Goal: Task Accomplishment & Management: Complete application form

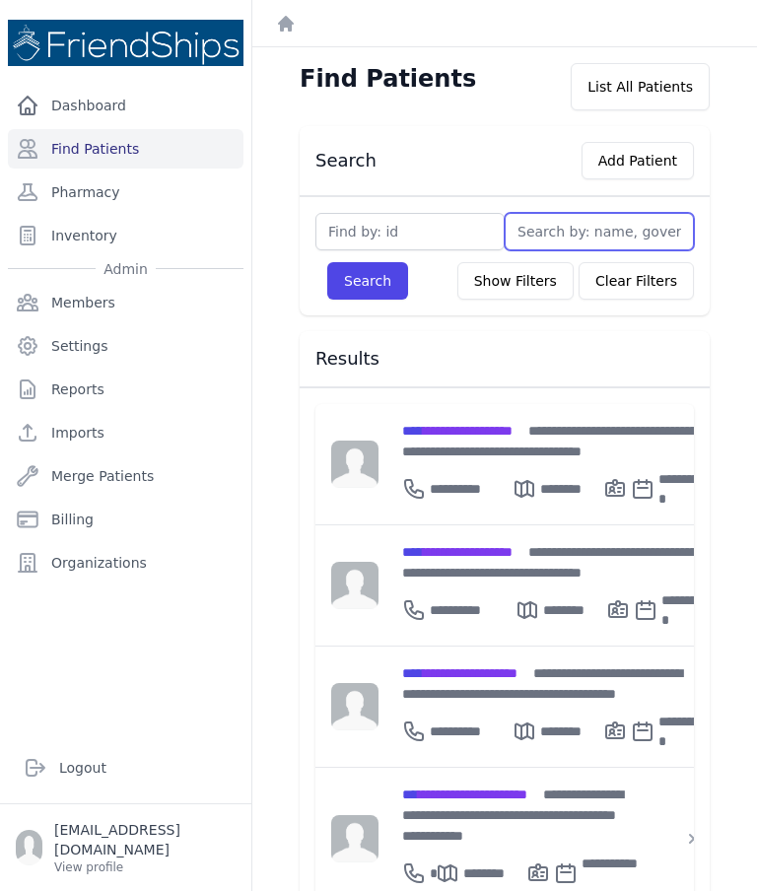
click at [555, 232] on input "text" at bounding box center [599, 231] width 189 height 37
type input "A"
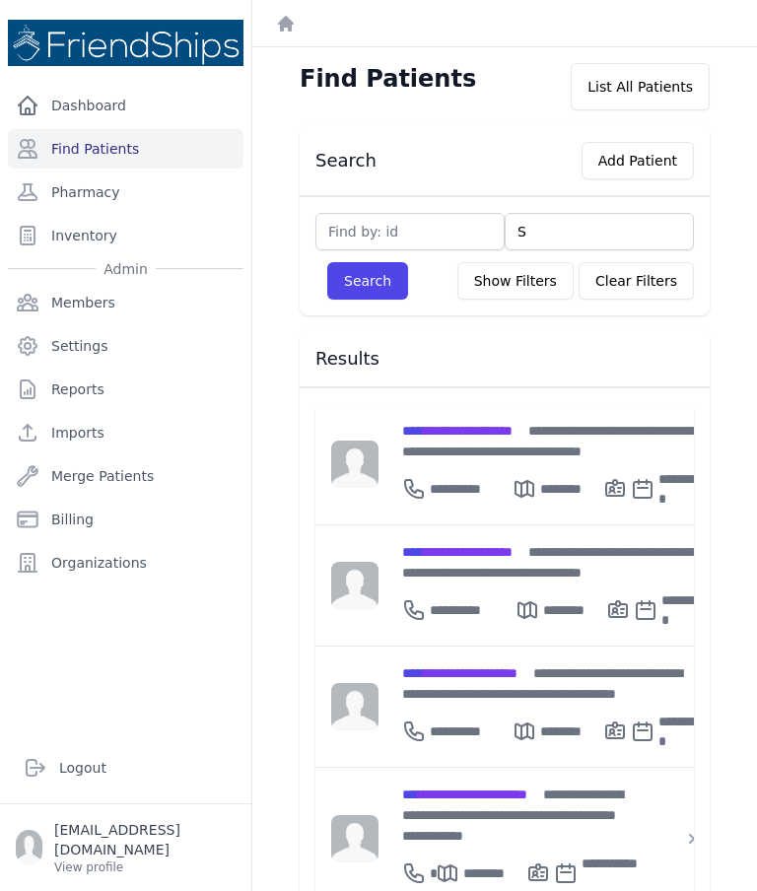
type input "Si"
type input "Sira"
type input "Siran"
click at [367, 281] on button "Search" at bounding box center [367, 280] width 81 height 37
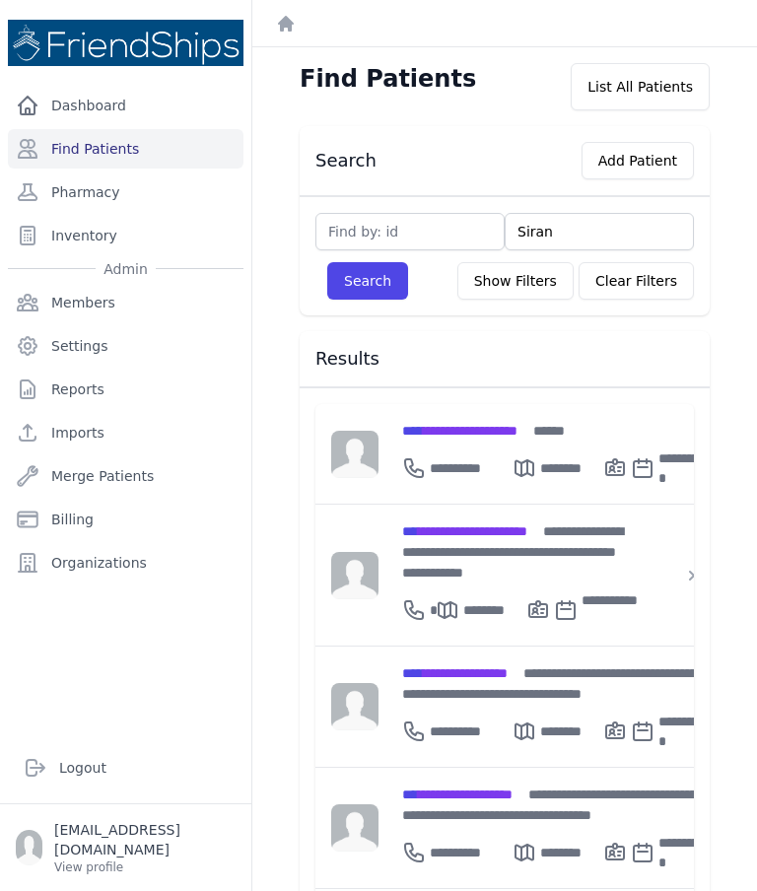
scroll to position [28, 0]
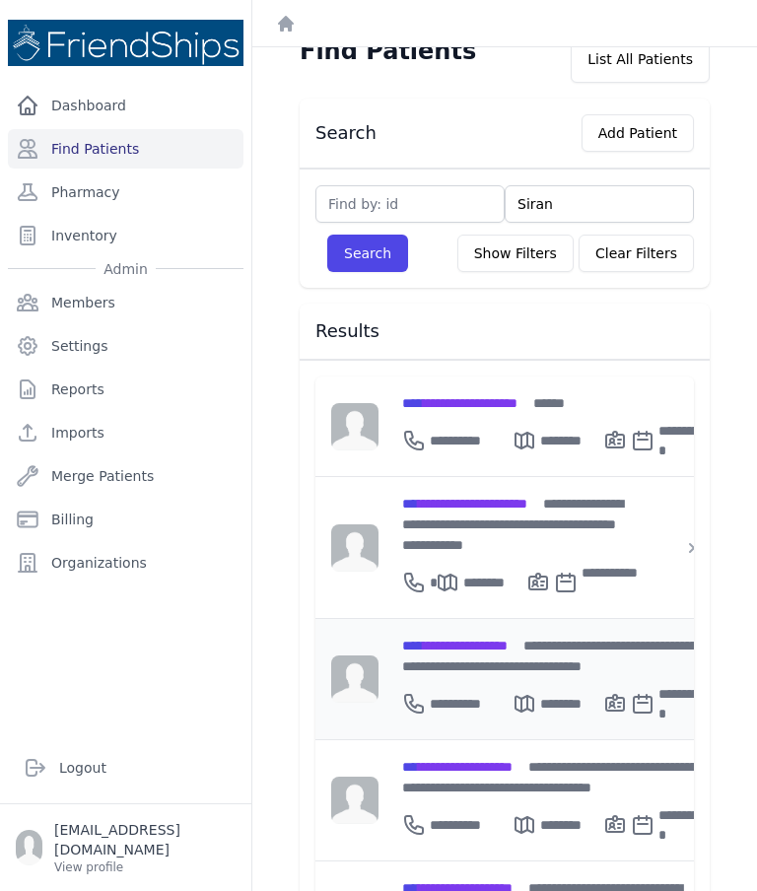
click at [518, 676] on div "**********" at bounding box center [553, 699] width 303 height 47
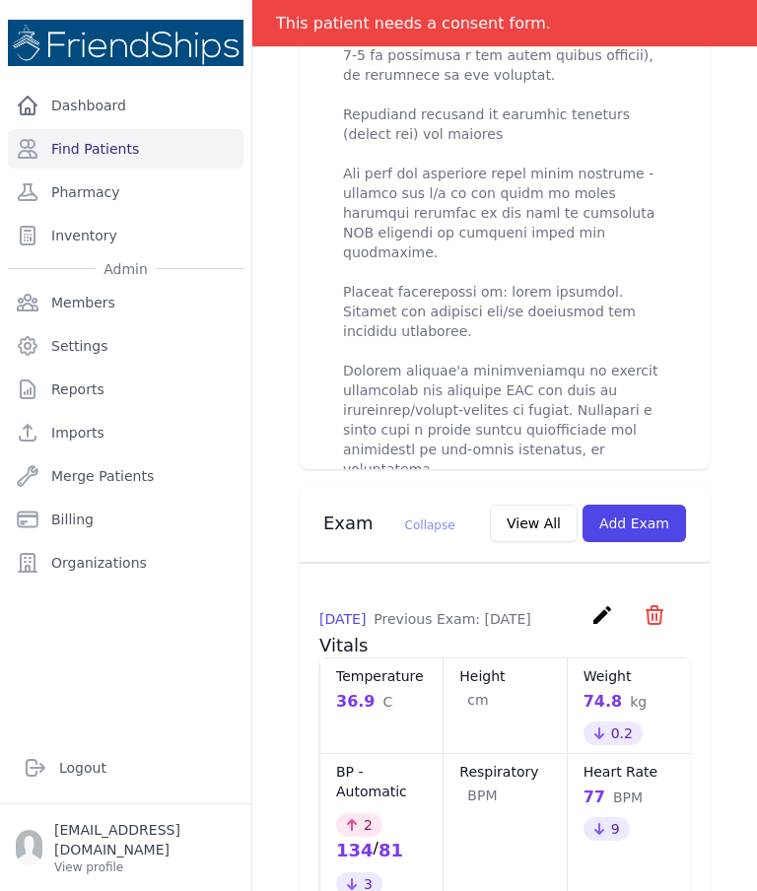
scroll to position [1248, 0]
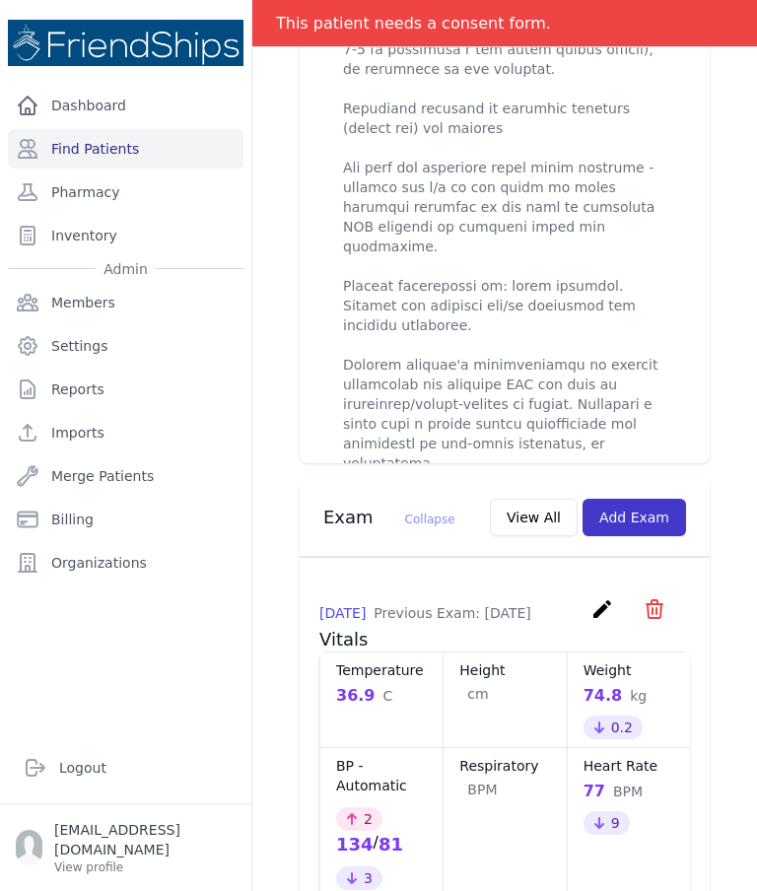
click at [671, 499] on button "Add Exam" at bounding box center [635, 517] width 104 height 37
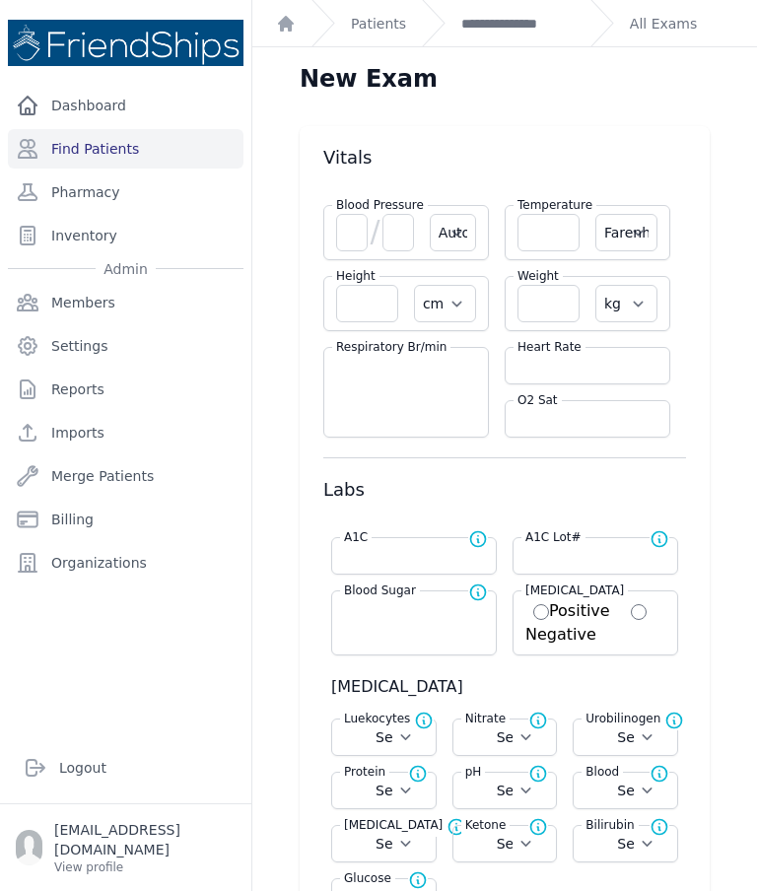
click at [349, 204] on label "Blood Pressure" at bounding box center [380, 205] width 96 height 16
click at [351, 242] on input "number" at bounding box center [352, 232] width 32 height 37
type input "160"
click at [388, 237] on input "number" at bounding box center [399, 232] width 32 height 37
select select "Automatic"
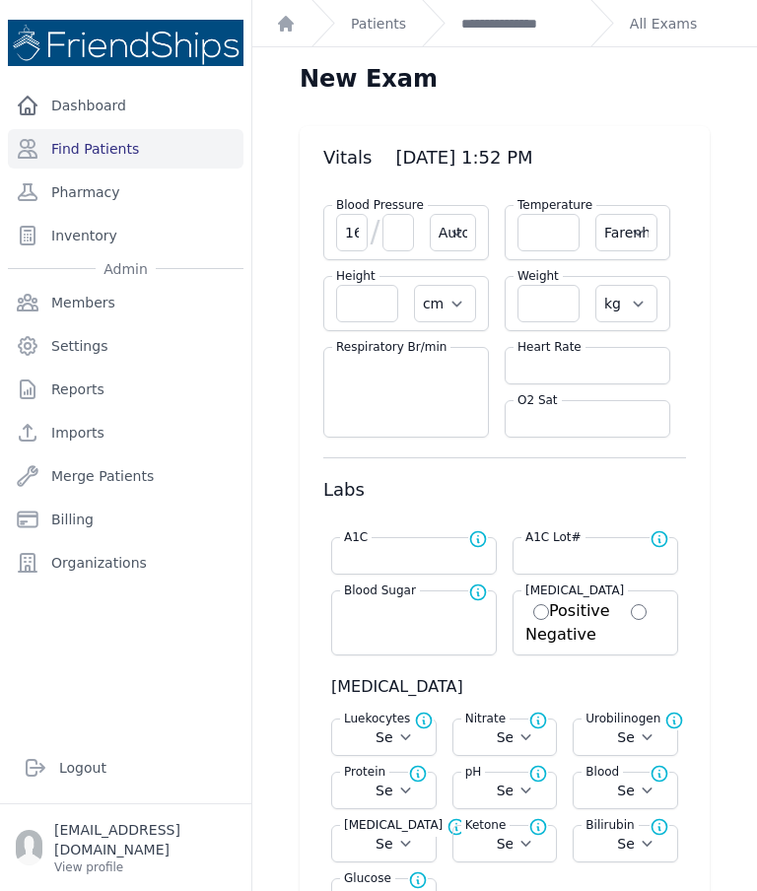
select select "F"
select select "cm"
select select "kg"
select select
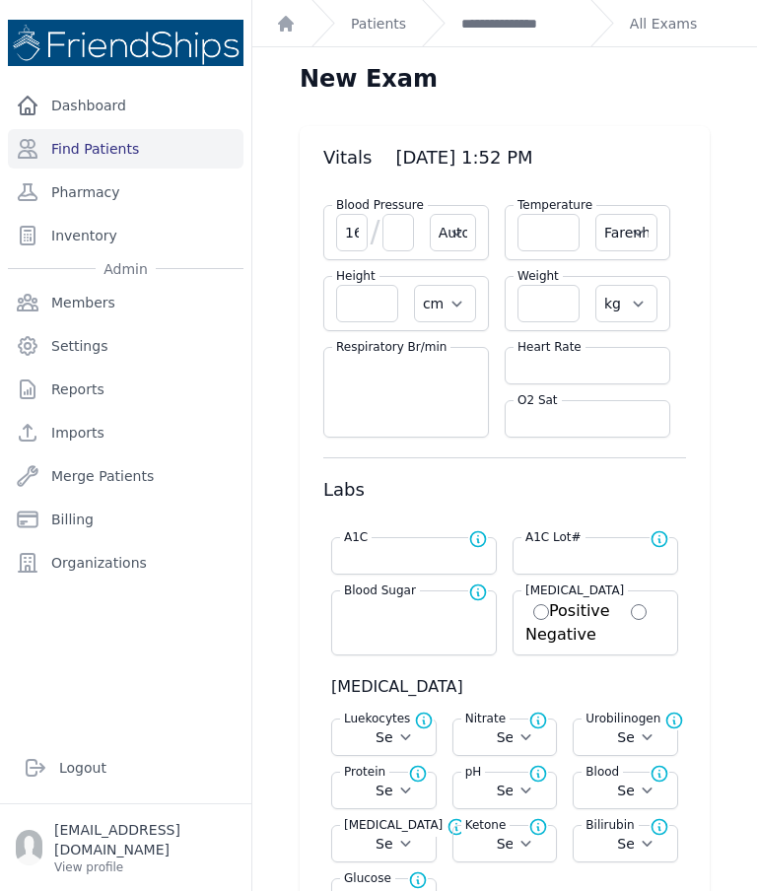
select select
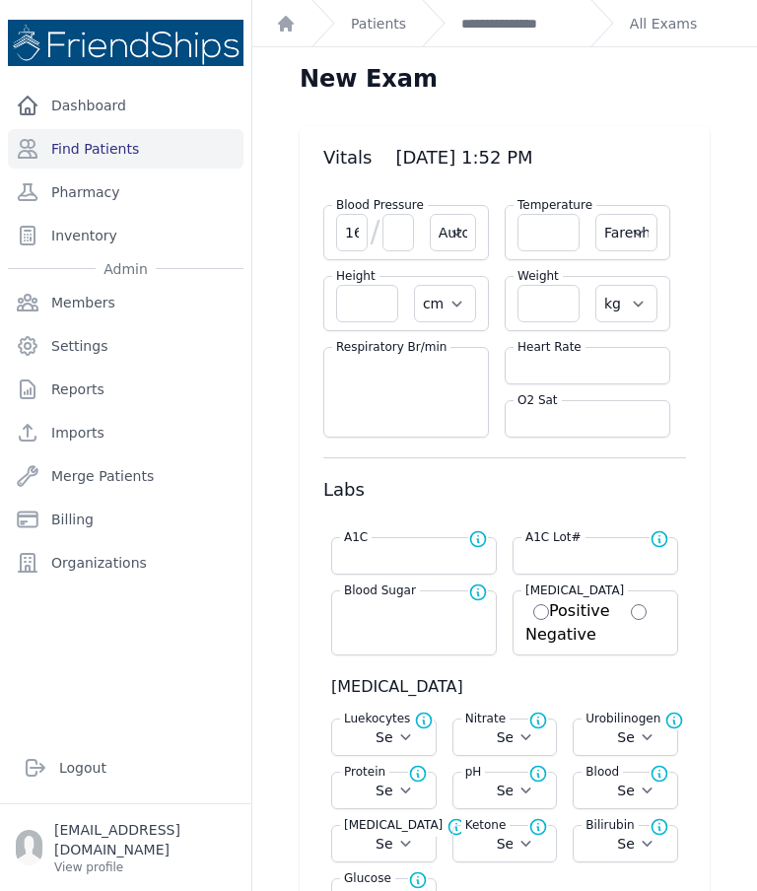
select select
type input "95"
click at [543, 312] on input "number" at bounding box center [549, 303] width 62 height 37
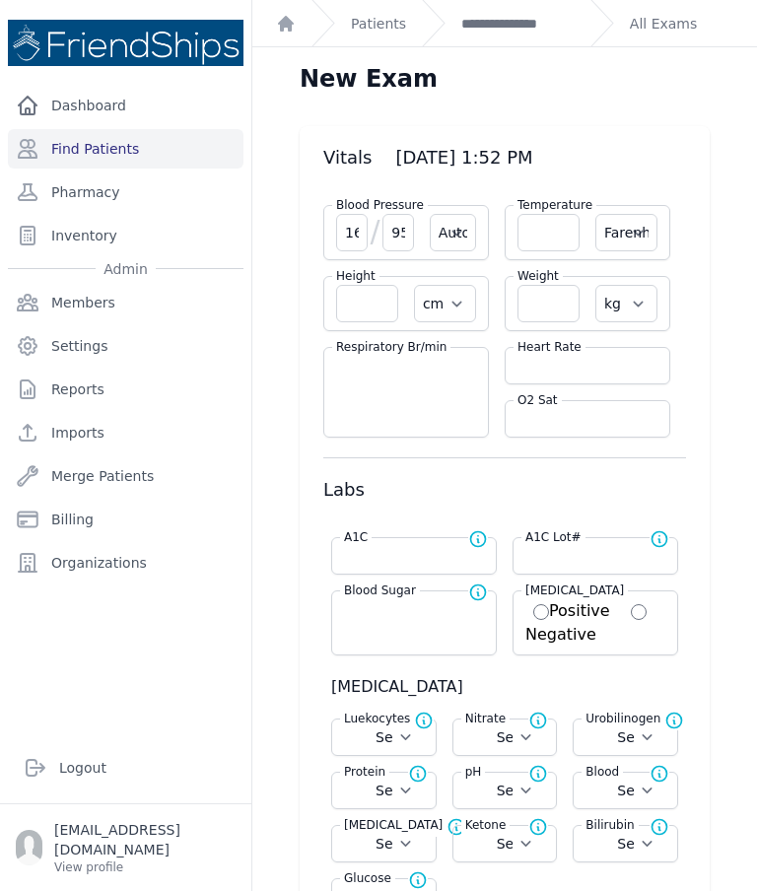
click at [540, 363] on input "number" at bounding box center [588, 366] width 140 height 20
select select "Automatic"
select select "F"
select select "cm"
select select "kg"
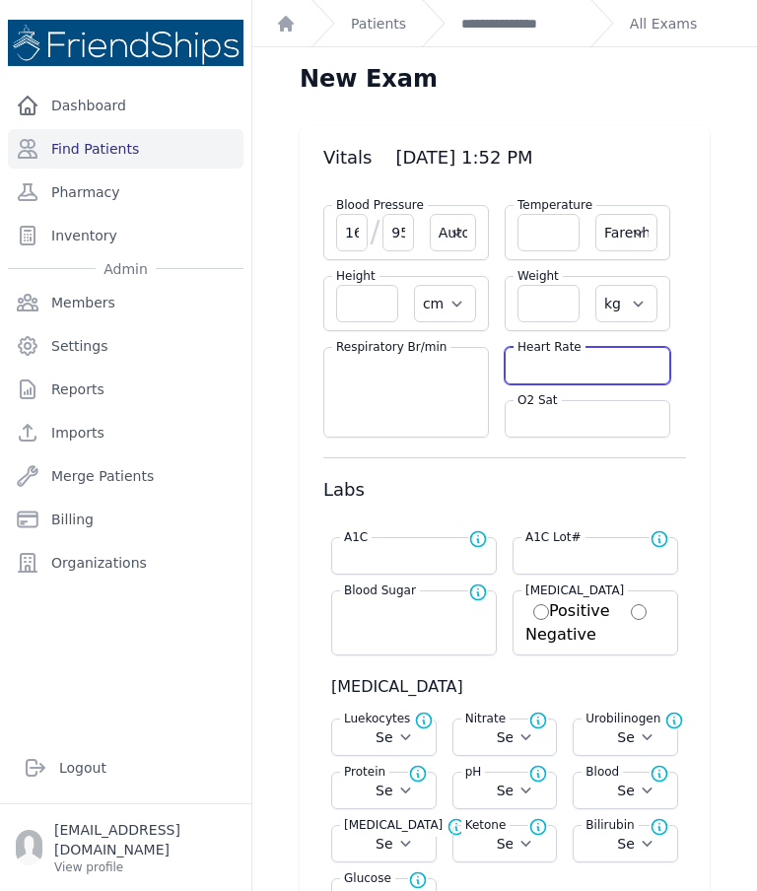
select select
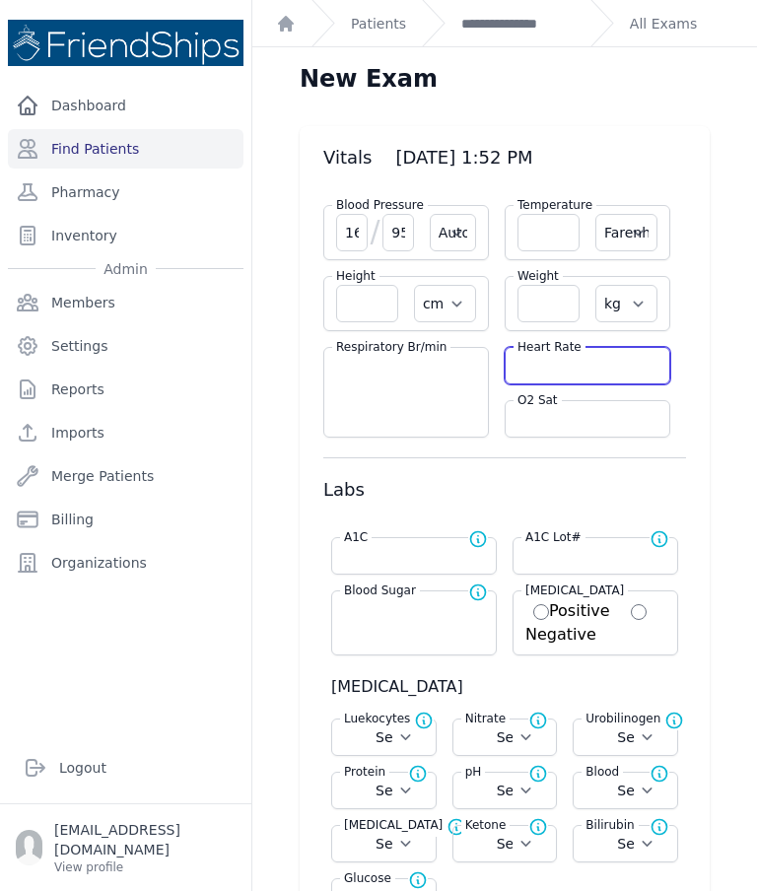
select select
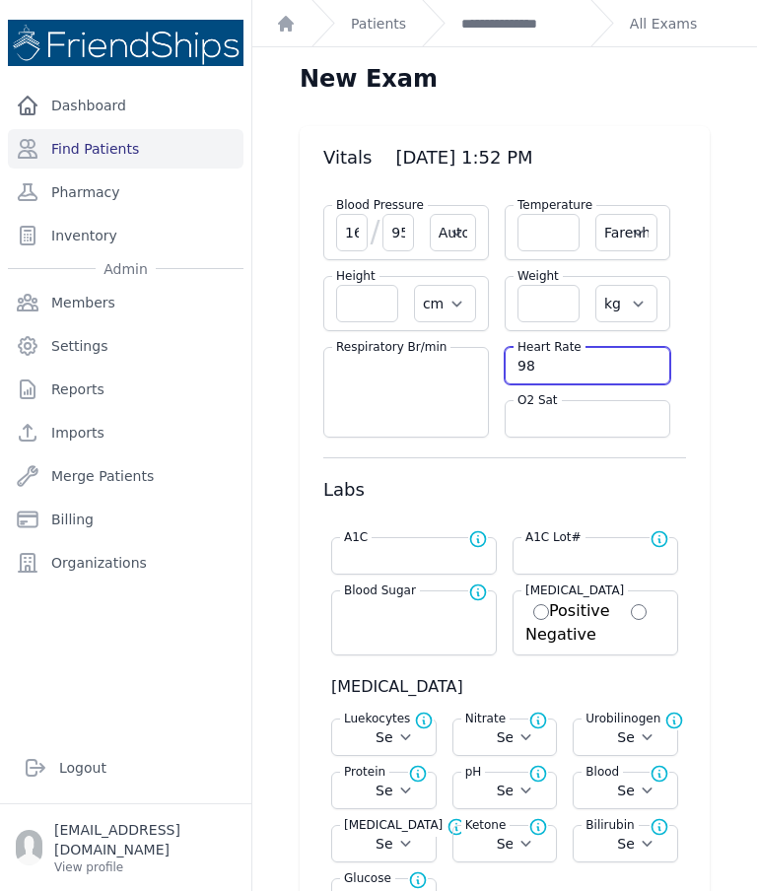
type input "98"
click at [549, 232] on input "number" at bounding box center [549, 232] width 62 height 37
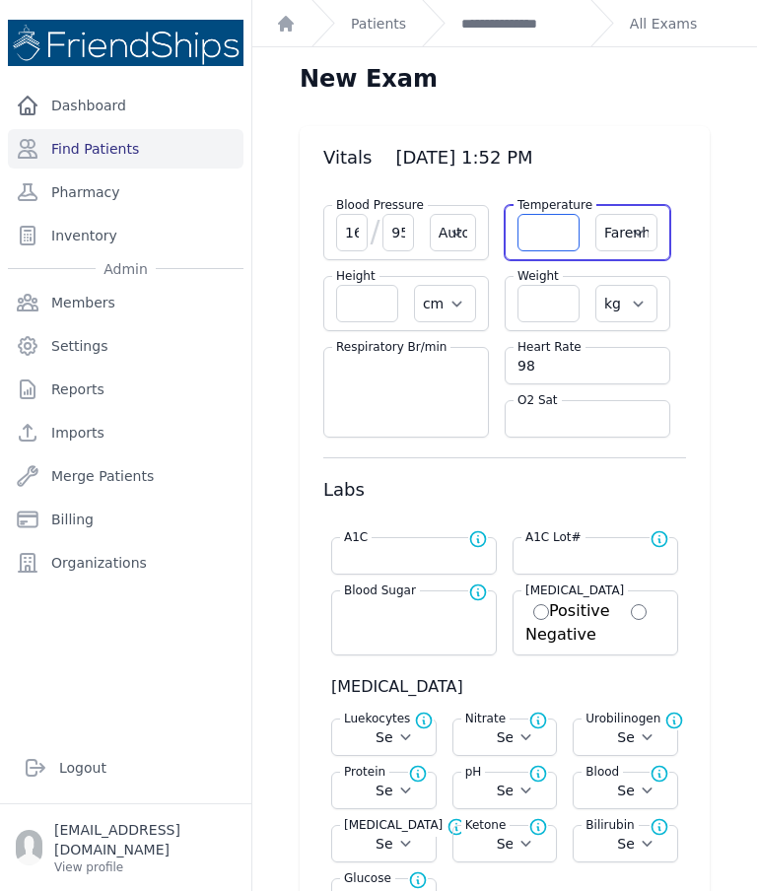
select select "Automatic"
select select "F"
select select "cm"
select select "kg"
select select
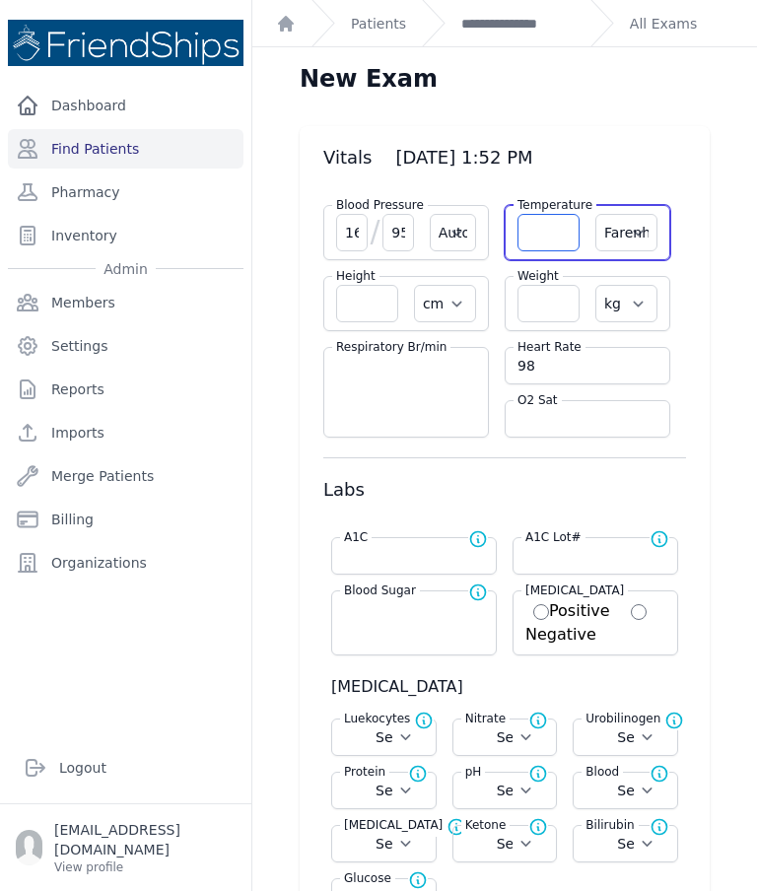
select select
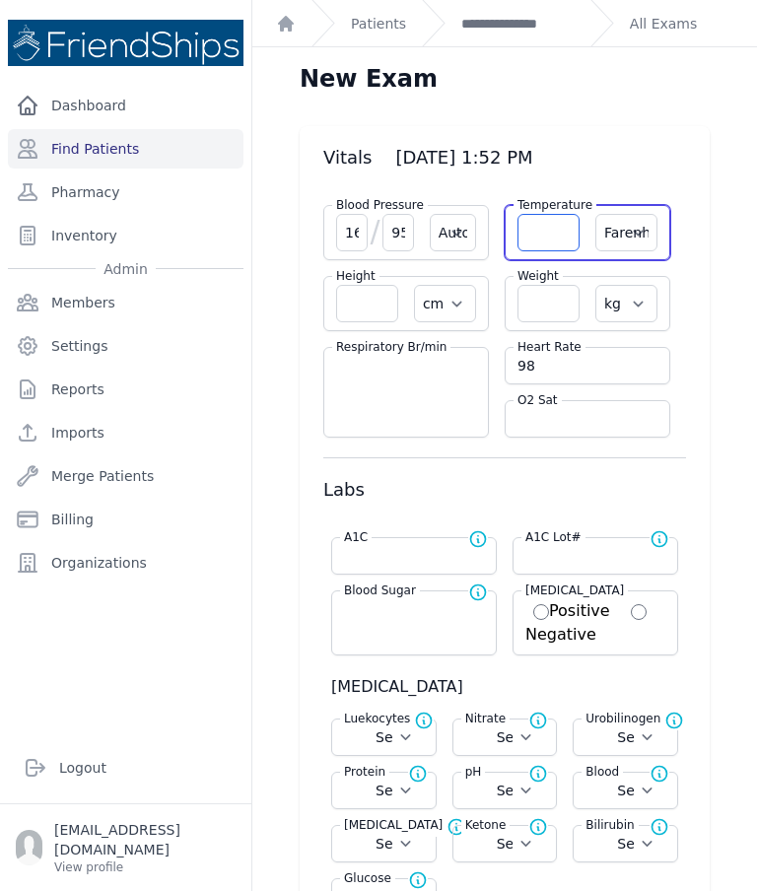
select select
type input "36.2"
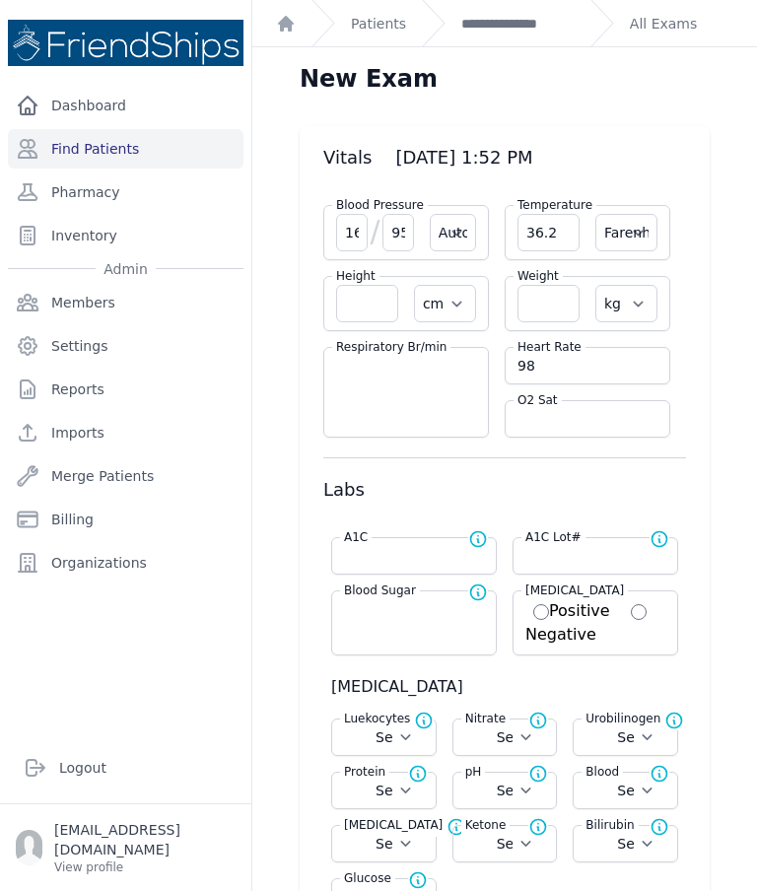
click at [634, 239] on select "Farenheit Celcius" at bounding box center [626, 232] width 62 height 37
select select "Automatic"
select select "cm"
select select "kg"
select select
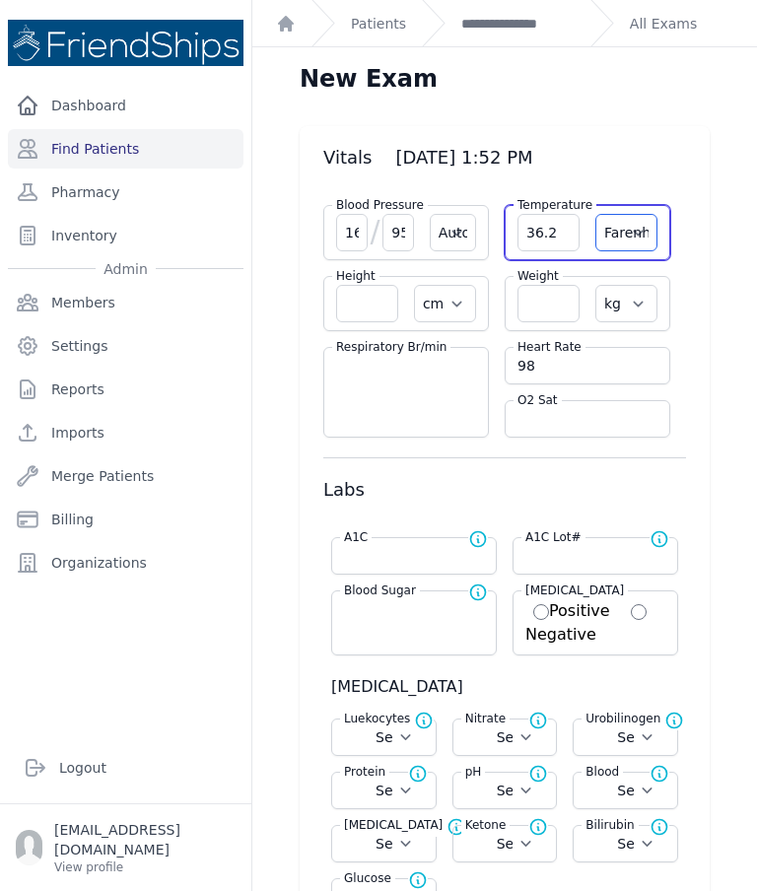
select select
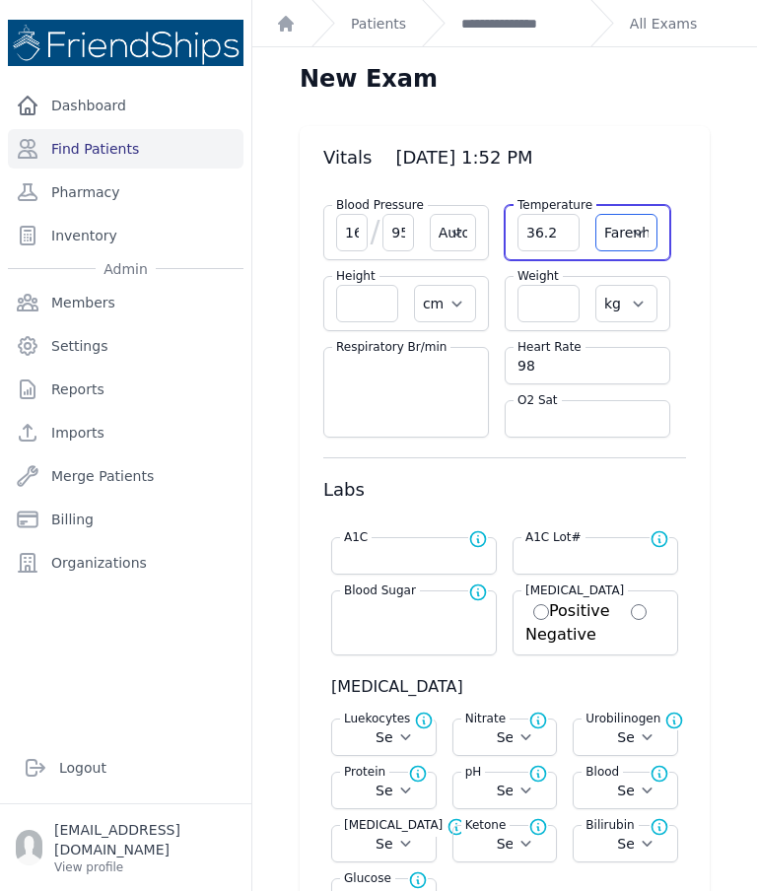
select select
select select "C"
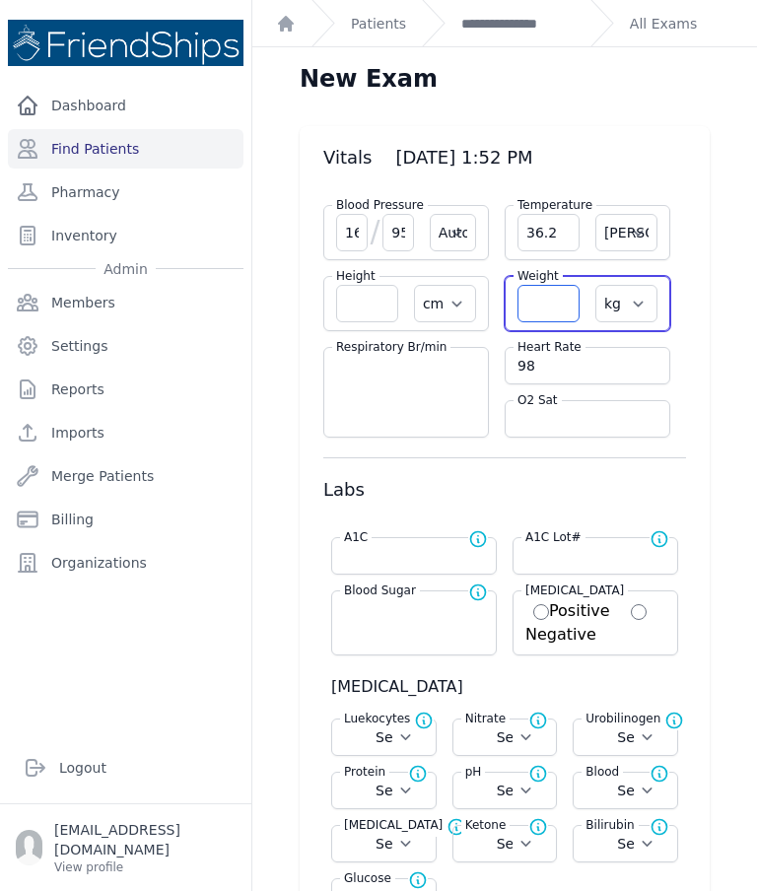
click at [543, 308] on input "number" at bounding box center [549, 303] width 62 height 37
select select "Automatic"
select select "C"
select select "cm"
select select "kg"
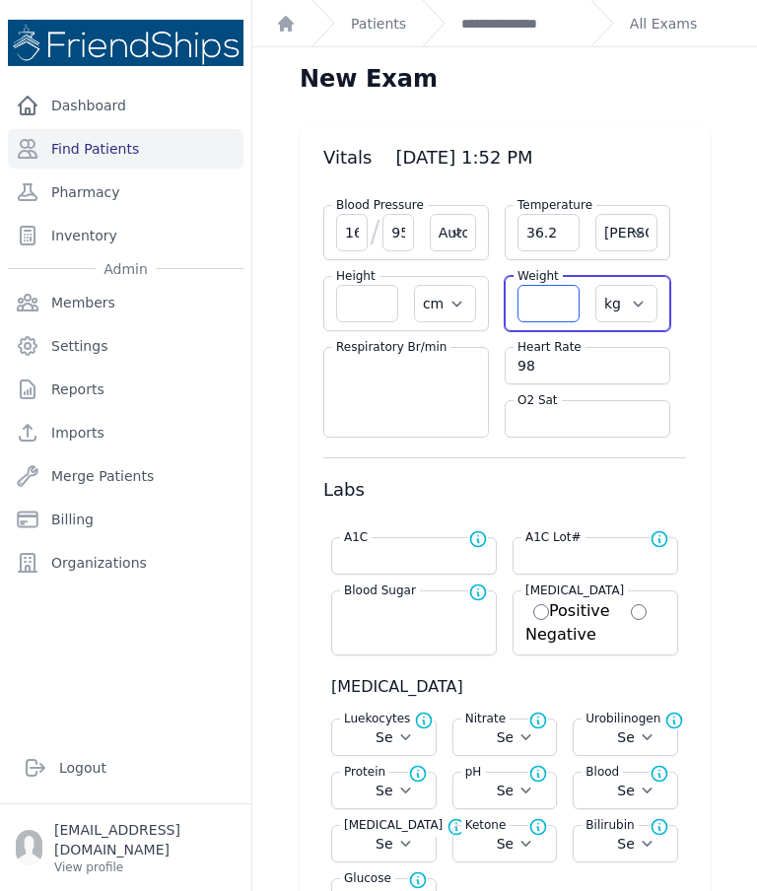
select select
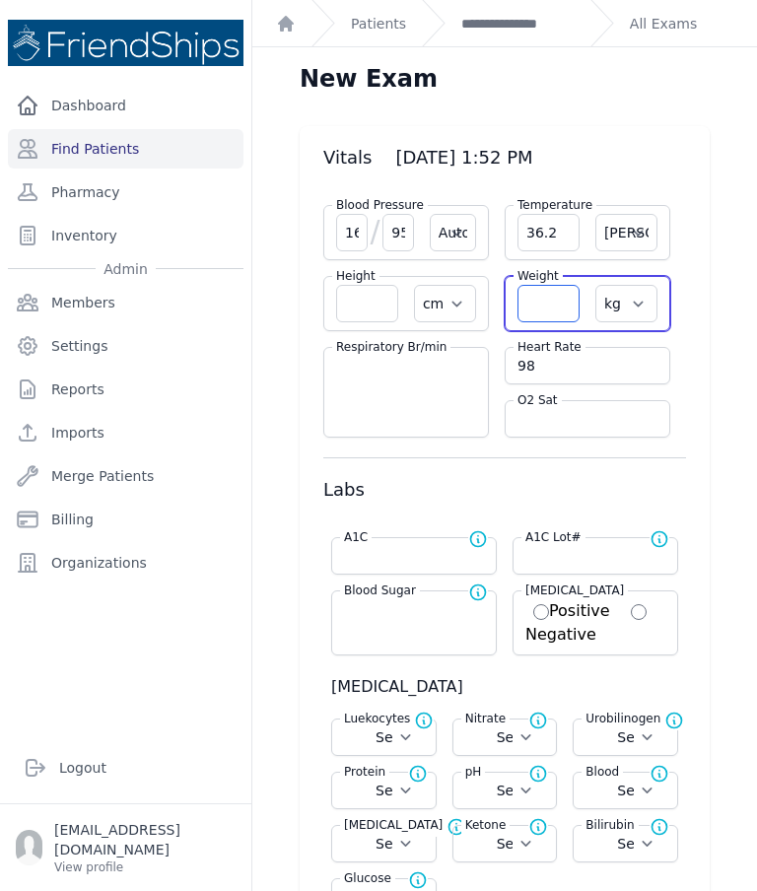
select select
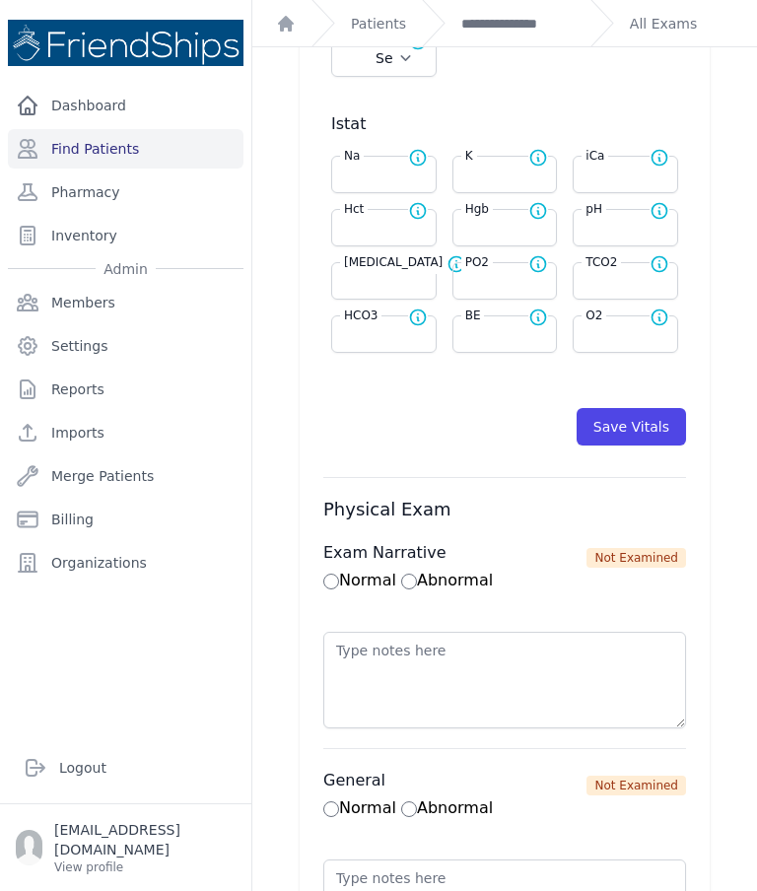
scroll to position [906, 0]
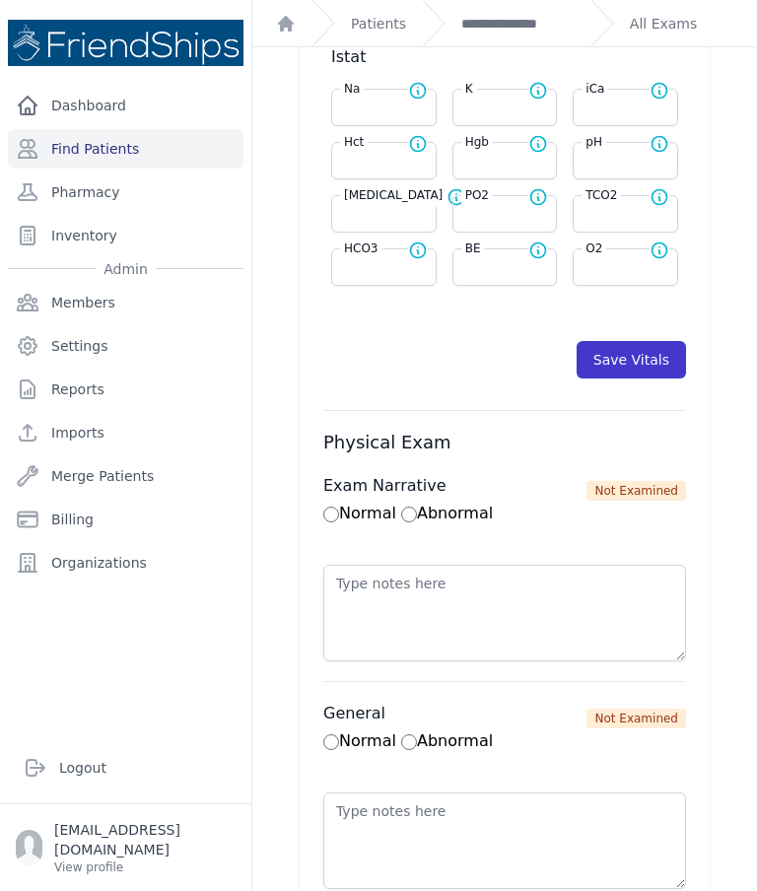
type input "75.4"
click at [621, 371] on button "Save Vitals" at bounding box center [631, 359] width 109 height 37
select select "Automatic"
select select "cm"
select select "kg"
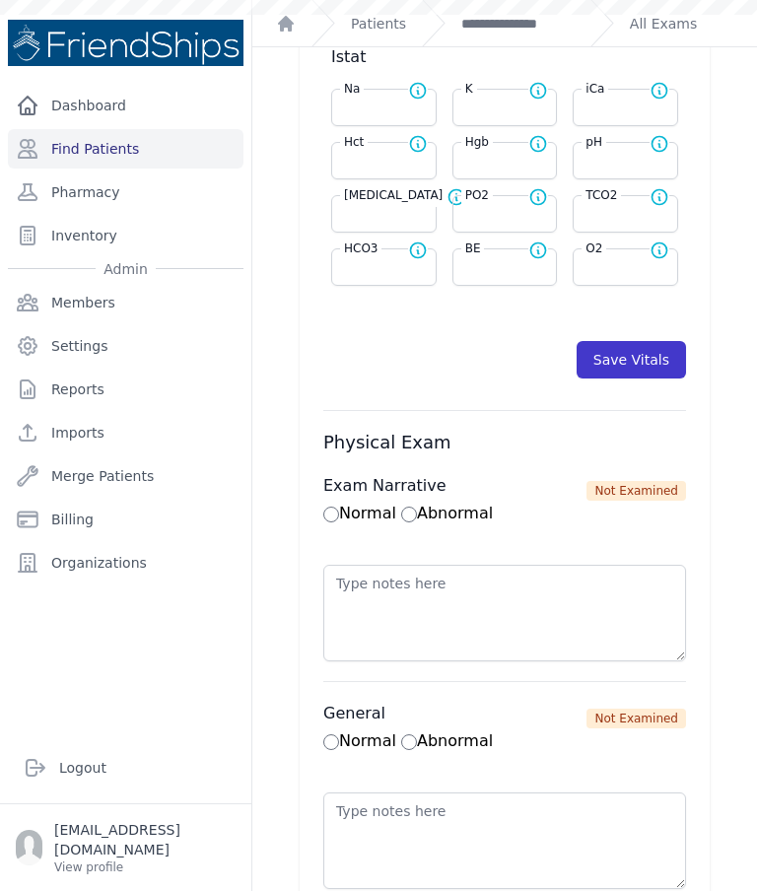
select select
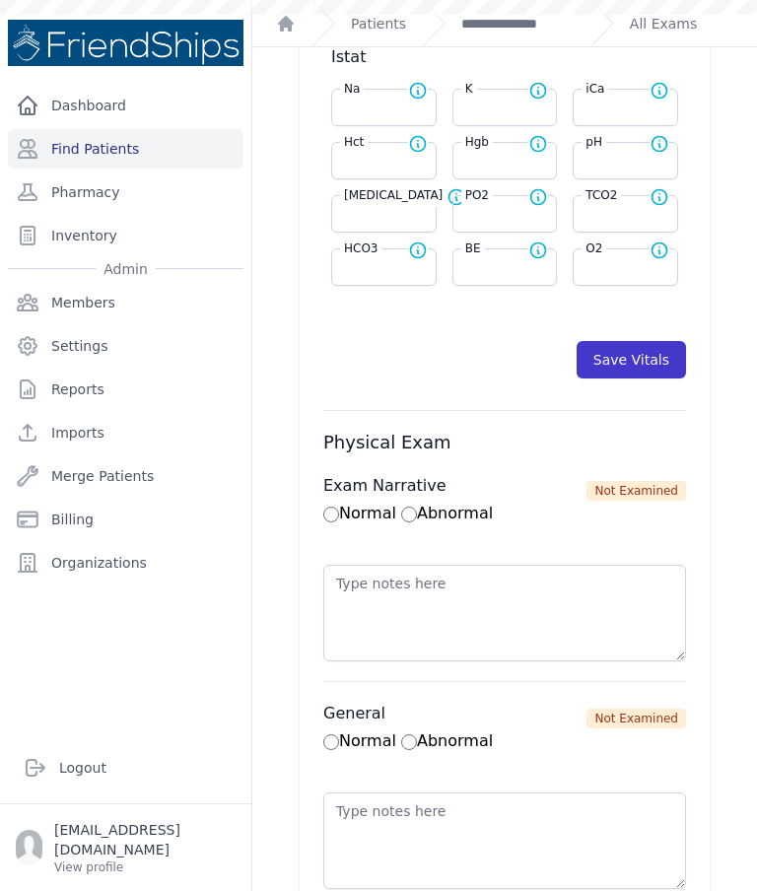
select select
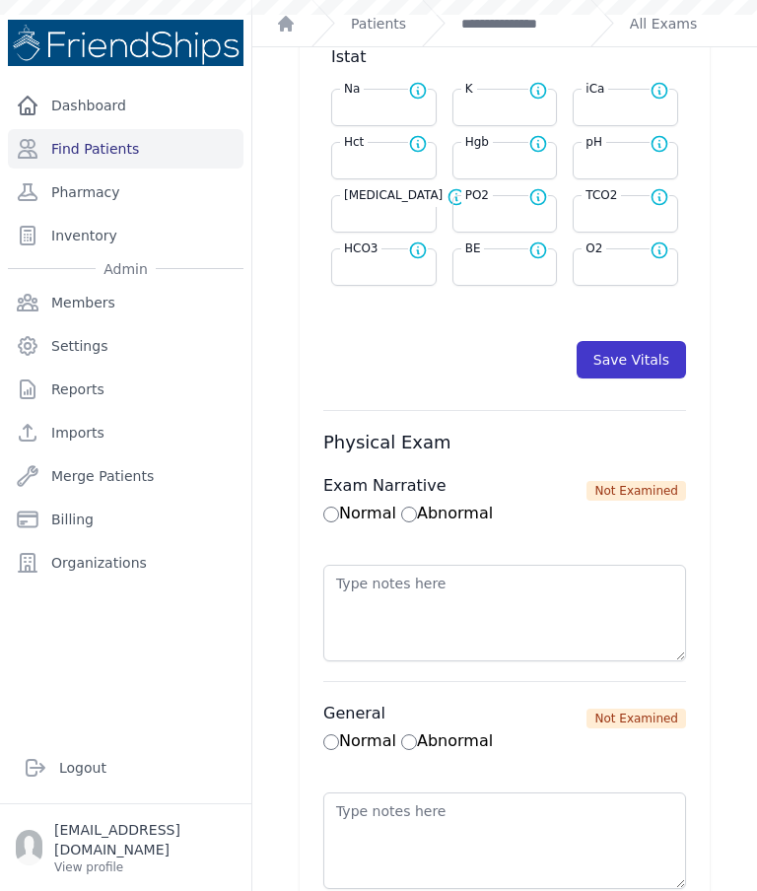
scroll to position [0, 0]
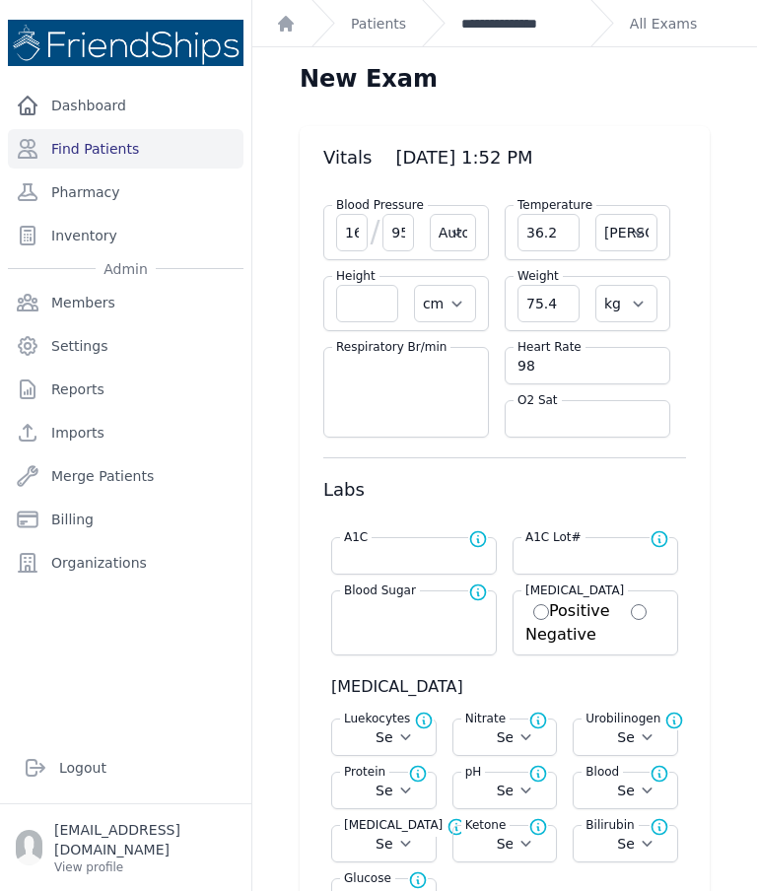
click at [543, 26] on link "**********" at bounding box center [517, 24] width 113 height 20
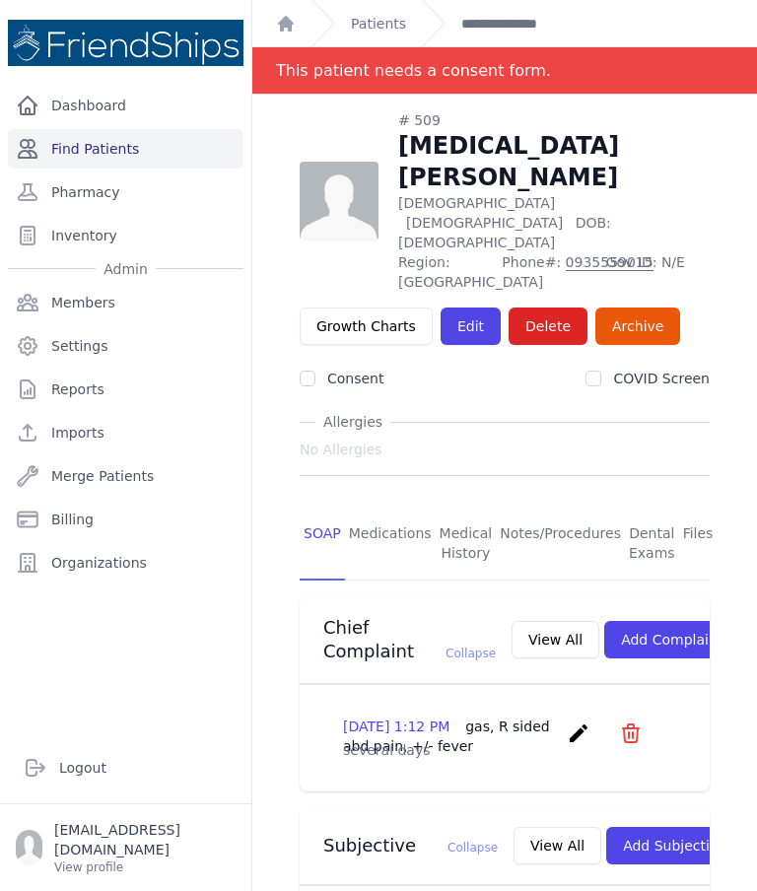
click at [145, 144] on link "Find Patients" at bounding box center [126, 148] width 236 height 39
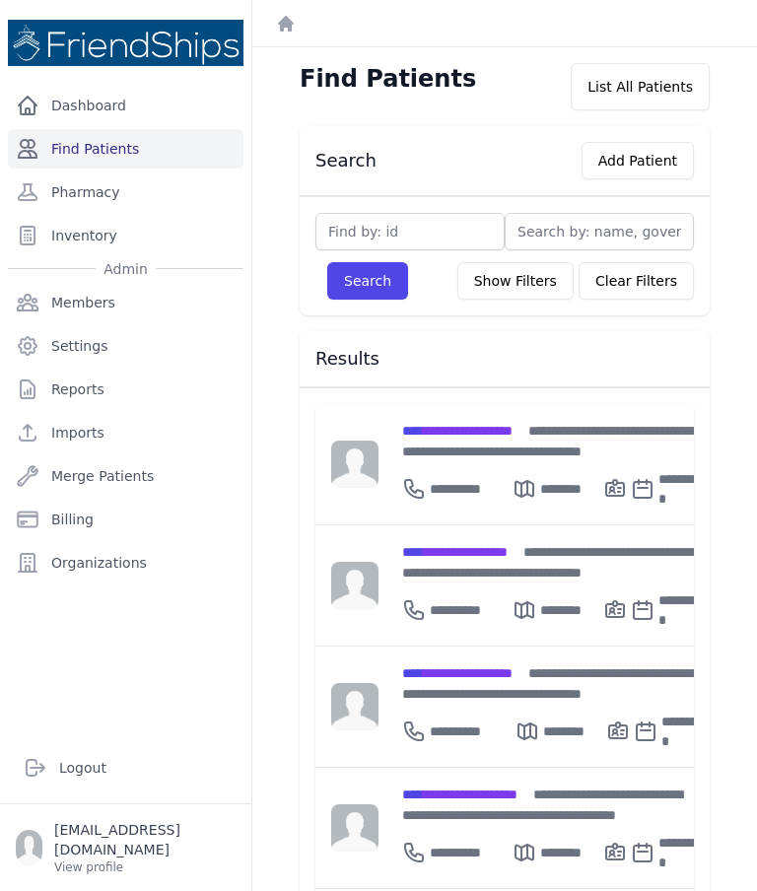
click at [116, 156] on link "Find Patients" at bounding box center [126, 148] width 236 height 39
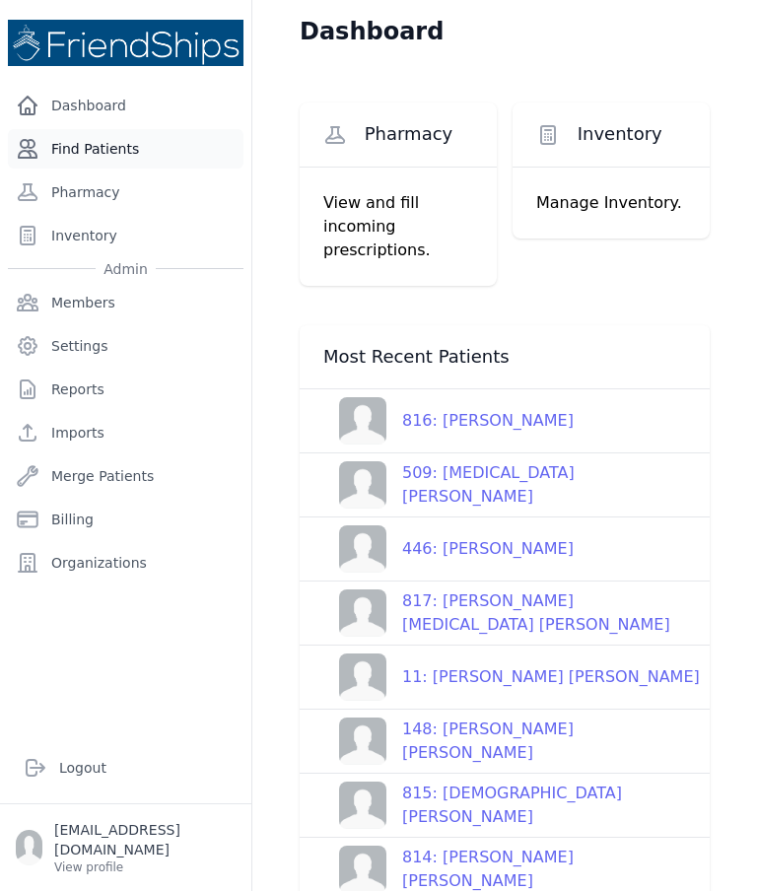
click at [163, 162] on link "Find Patients" at bounding box center [126, 148] width 236 height 39
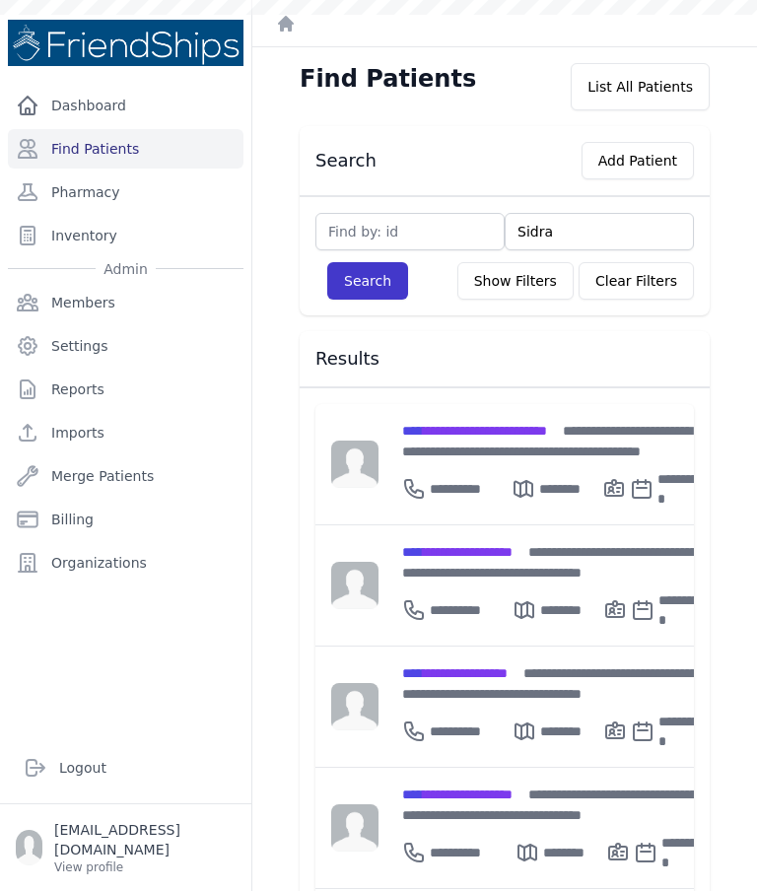
type input "Sidra"
click at [366, 298] on button "Search" at bounding box center [367, 280] width 81 height 37
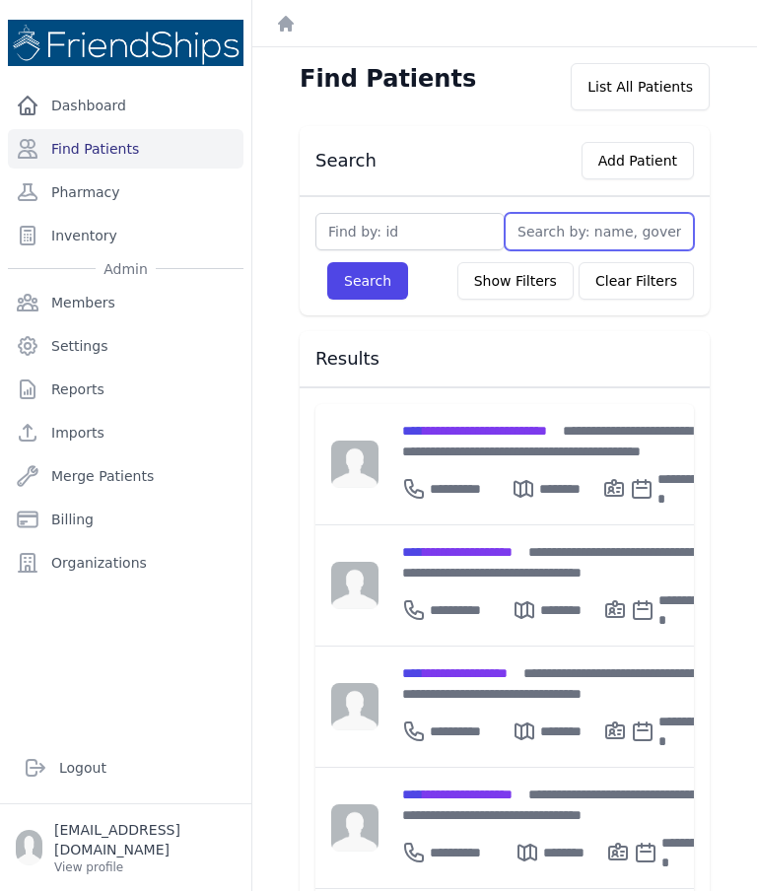
click at [598, 237] on input "text" at bounding box center [599, 231] width 189 height 37
type input "Sidra"
click at [376, 295] on button "Search" at bounding box center [367, 280] width 81 height 37
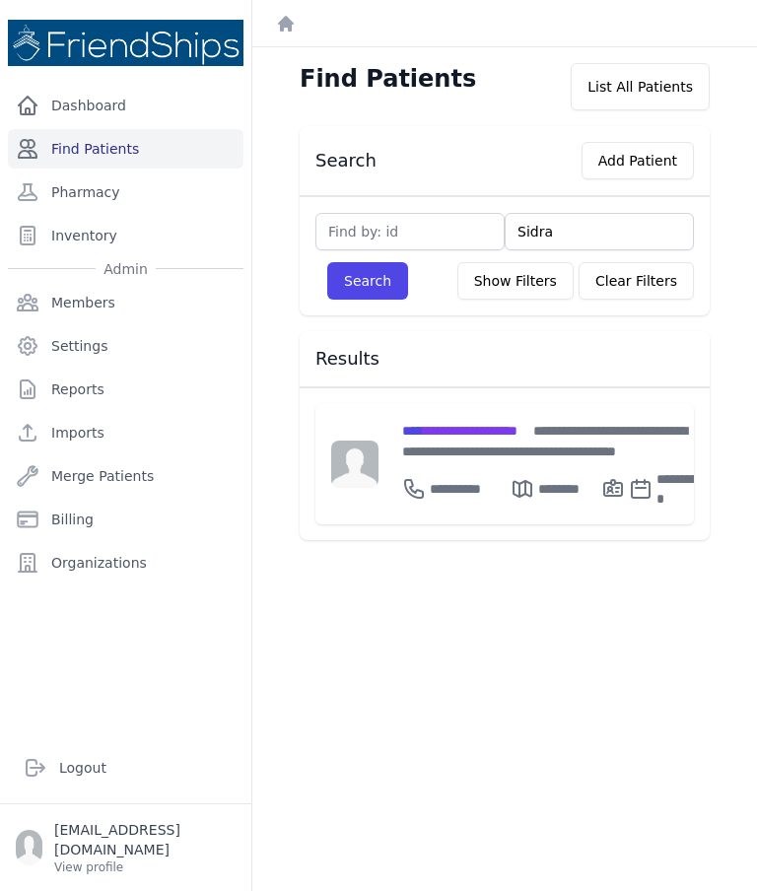
click at [106, 143] on link "Find Patients" at bounding box center [126, 148] width 236 height 39
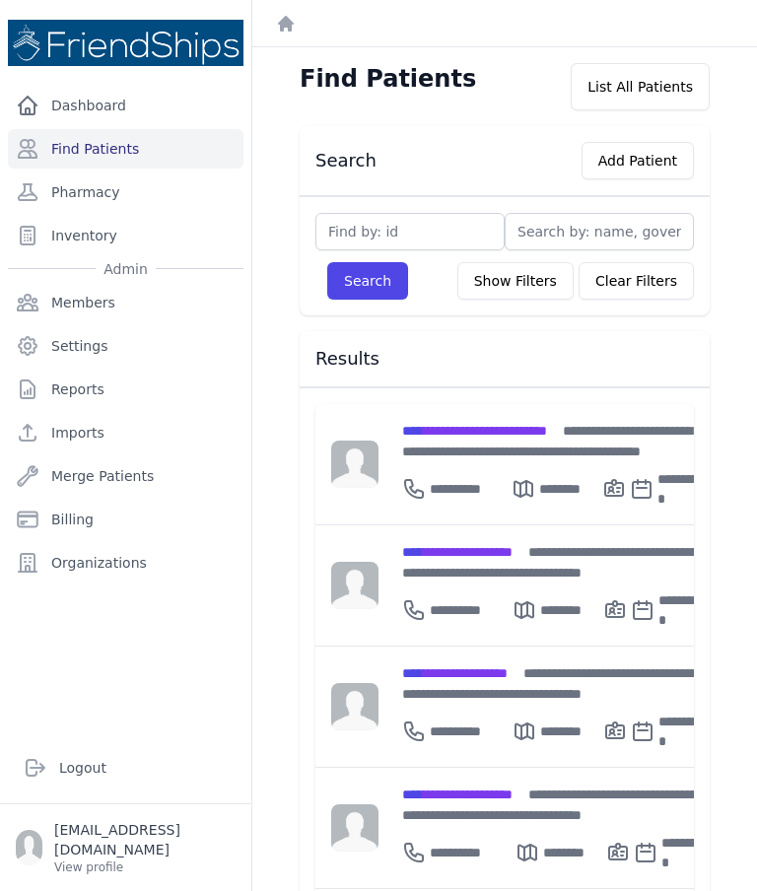
click at [748, 311] on div "Find Patients List All Patients Search Add Patient Search Show Filters Clear Fi…" at bounding box center [504, 857] width 505 height 1621
click at [662, 160] on button "Add Patient" at bounding box center [638, 160] width 112 height 37
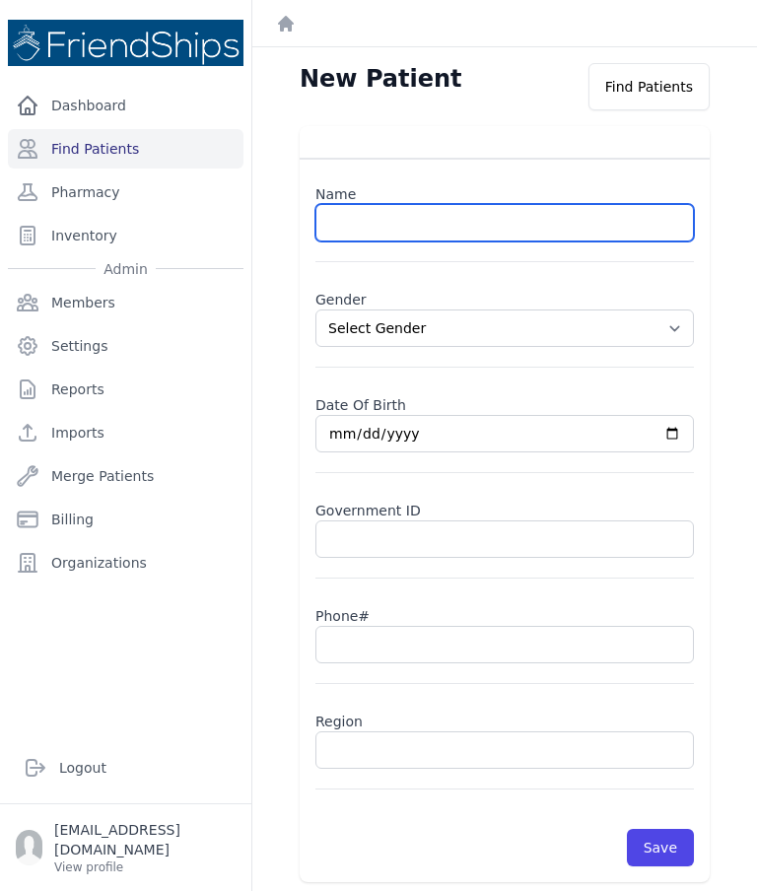
click at [456, 219] on input "text" at bounding box center [504, 222] width 379 height 37
paste input "Sidra Imad Mahmoud"
type input "Sidra Imad Mahmoud"
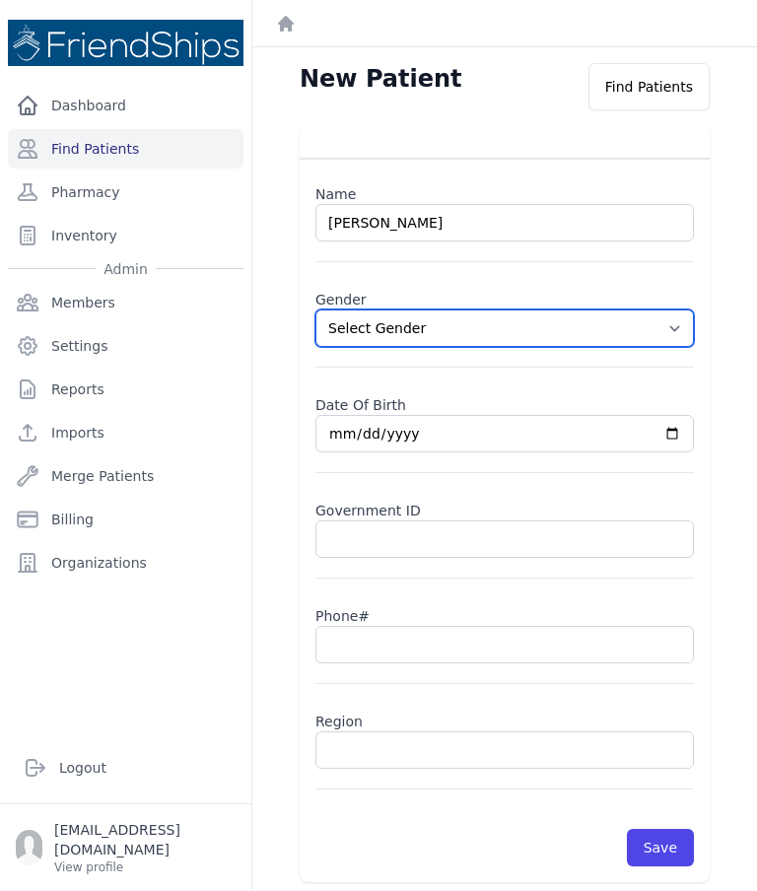
click at [686, 324] on select "Select Gender [DEMOGRAPHIC_DATA] [DEMOGRAPHIC_DATA]" at bounding box center [504, 328] width 379 height 37
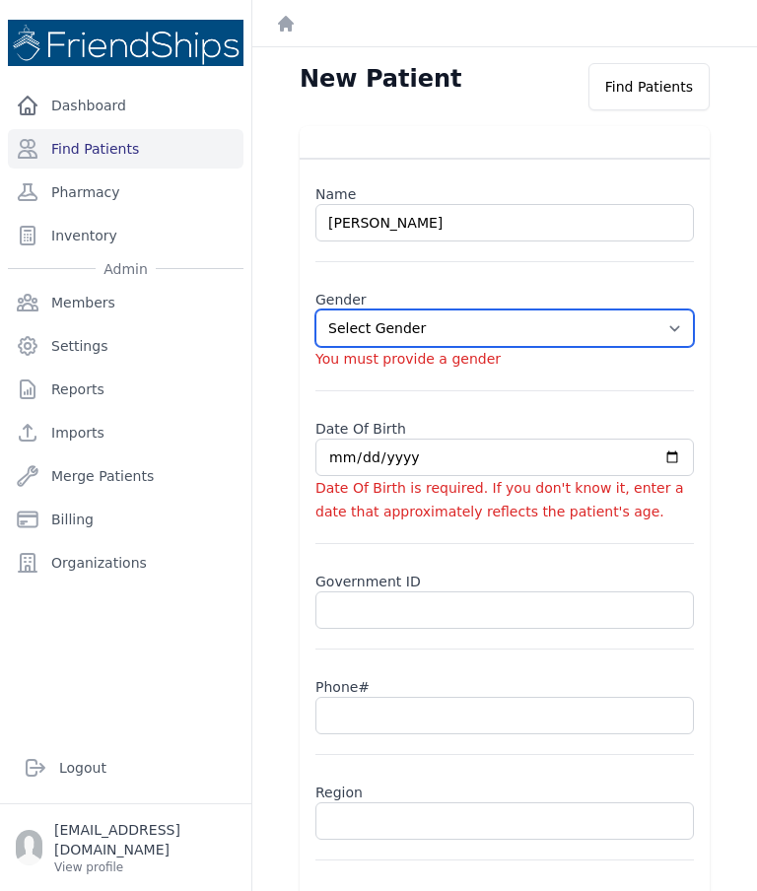
select select "[DEMOGRAPHIC_DATA]"
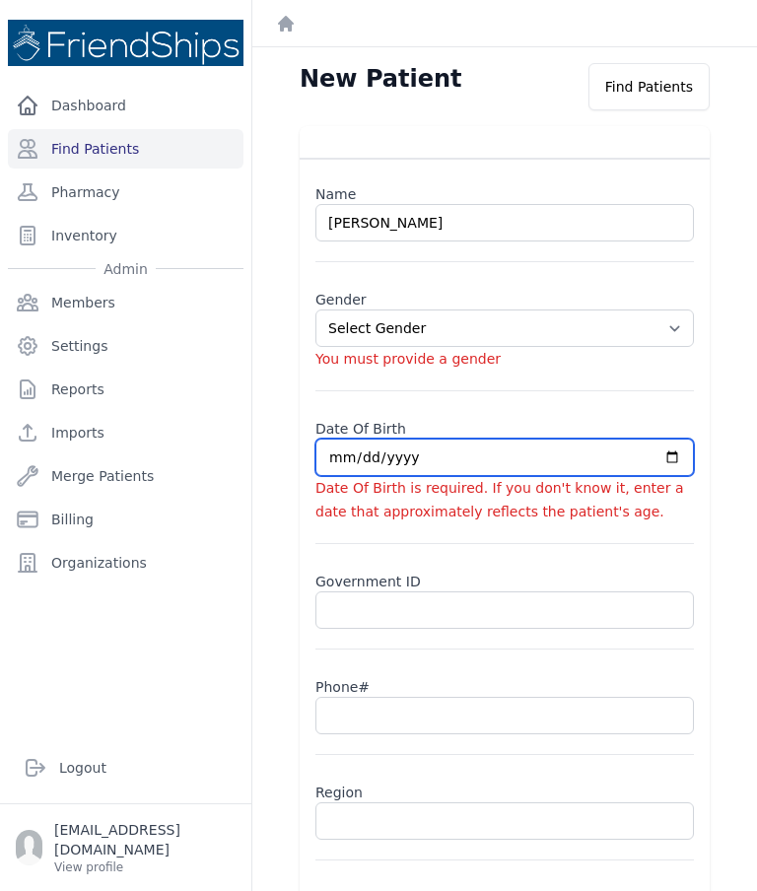
click at [393, 451] on input "date" at bounding box center [504, 457] width 379 height 37
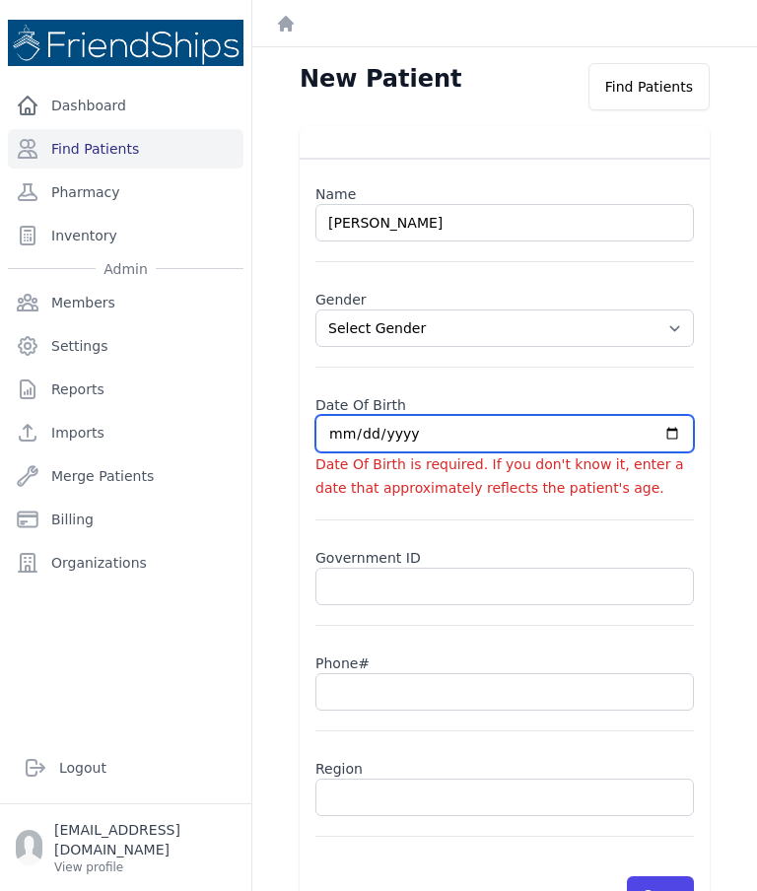
type input "[DATE]"
select select "[DEMOGRAPHIC_DATA]"
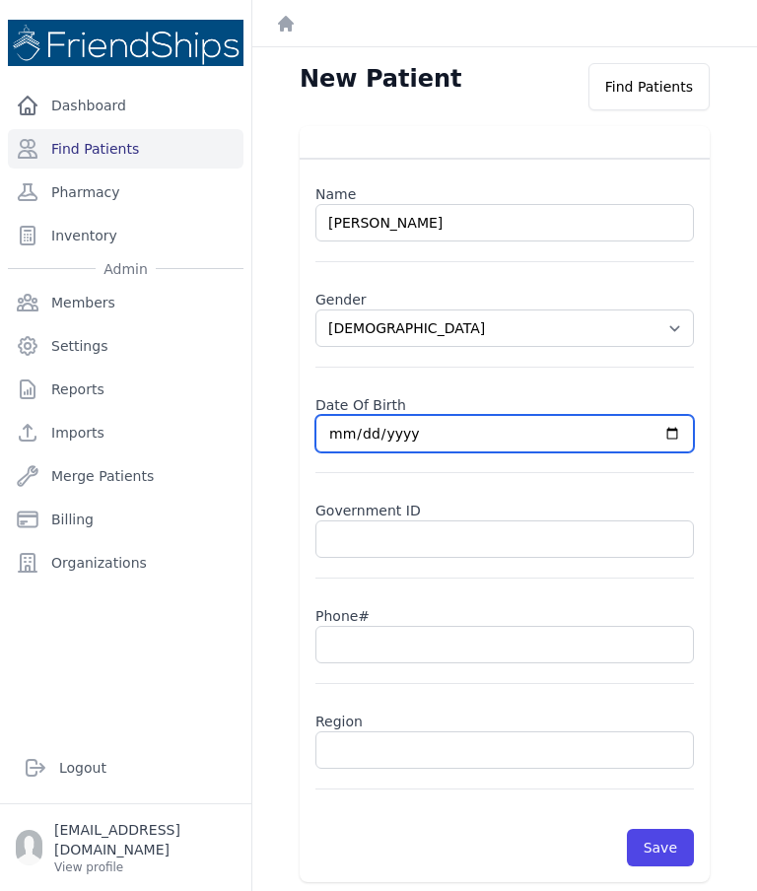
type input "2008-10-08"
select select "[DEMOGRAPHIC_DATA]"
type input "2008-05-08"
select select "[DEMOGRAPHIC_DATA]"
type input "2008-05-14"
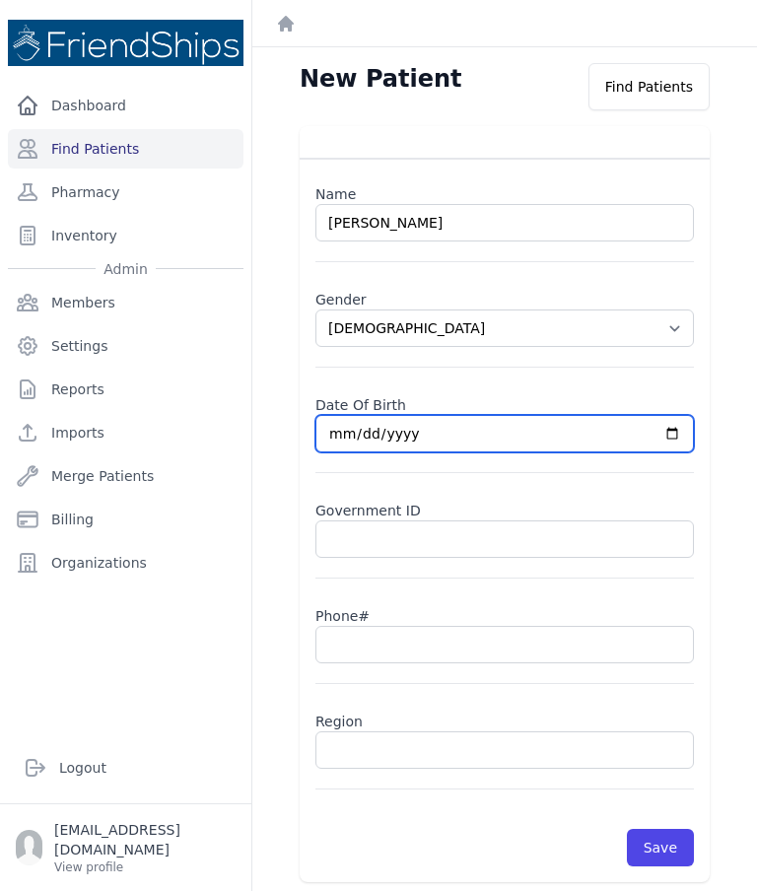
select select "[DEMOGRAPHIC_DATA]"
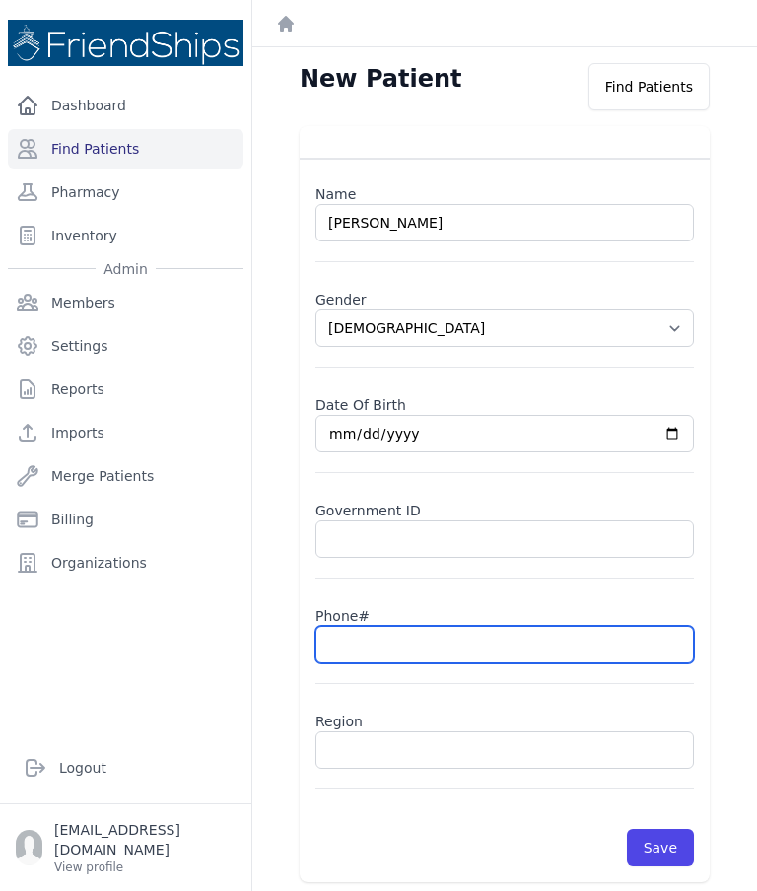
click at [443, 651] on input "text" at bounding box center [504, 644] width 379 height 37
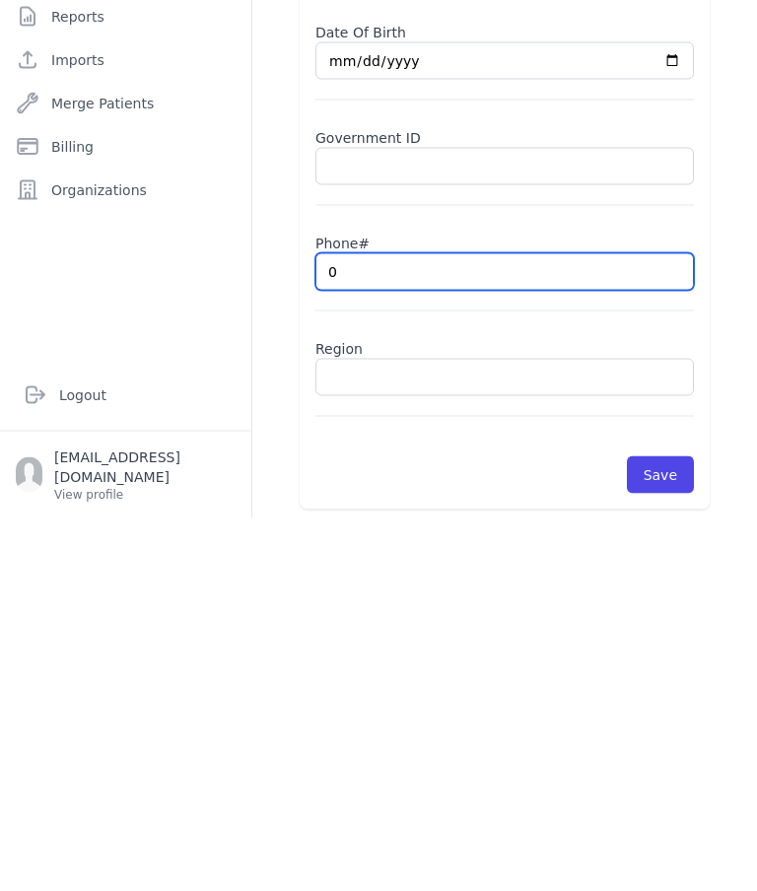
type input "09"
select select "[DEMOGRAPHIC_DATA]"
type input "093"
select select "[DEMOGRAPHIC_DATA]"
type input "0938"
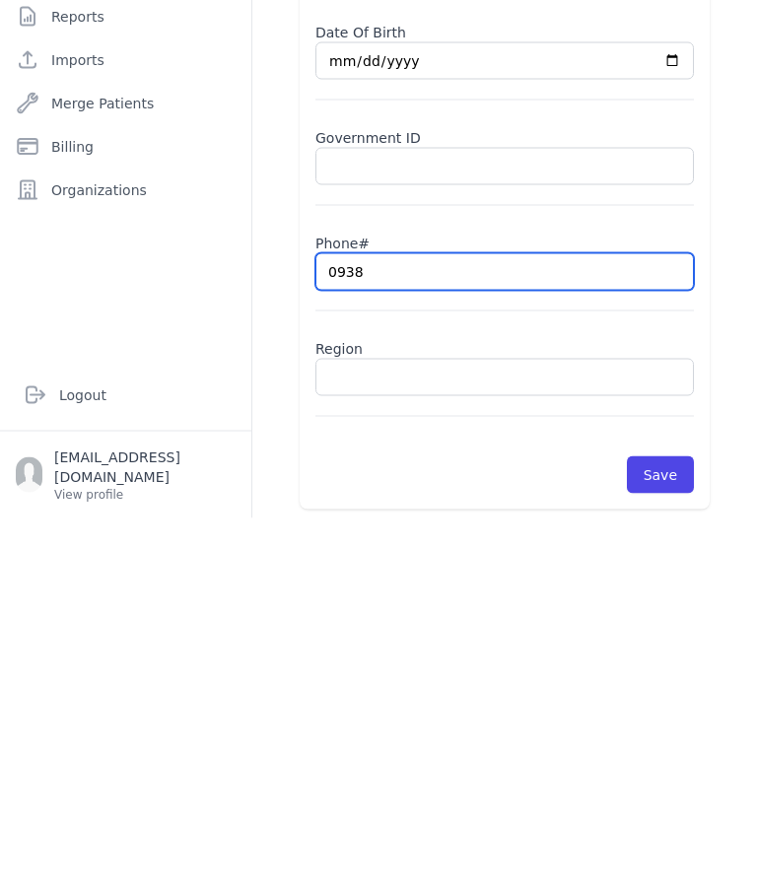
select select "[DEMOGRAPHIC_DATA]"
type input "0932"
select select "[DEMOGRAPHIC_DATA]"
type input "09328"
select select "[DEMOGRAPHIC_DATA]"
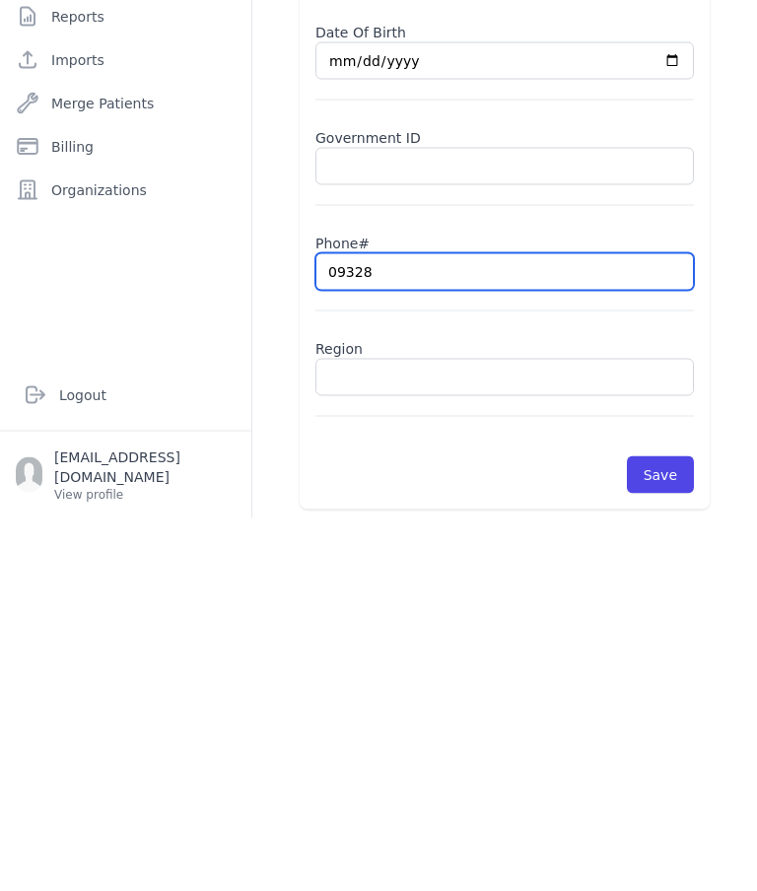
type input "093283"
select select "[DEMOGRAPHIC_DATA]"
type input "09328364"
select select "[DEMOGRAPHIC_DATA]"
type input "093283646"
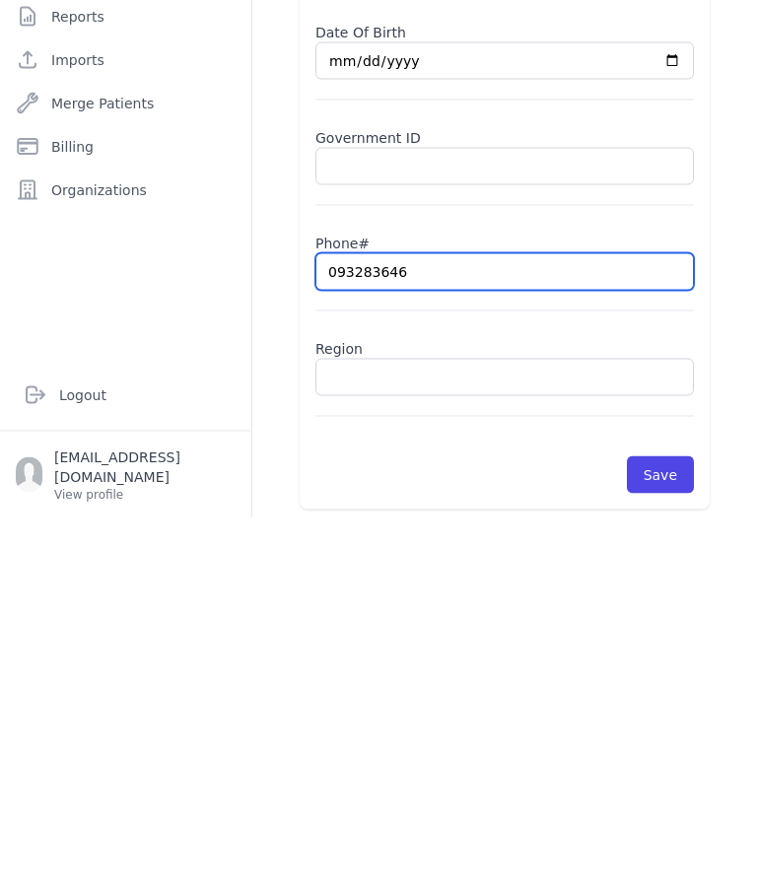
select select "[DEMOGRAPHIC_DATA]"
type input "093283649"
select select "[DEMOGRAPHIC_DATA]"
type input "0932836493"
select select "[DEMOGRAPHIC_DATA]"
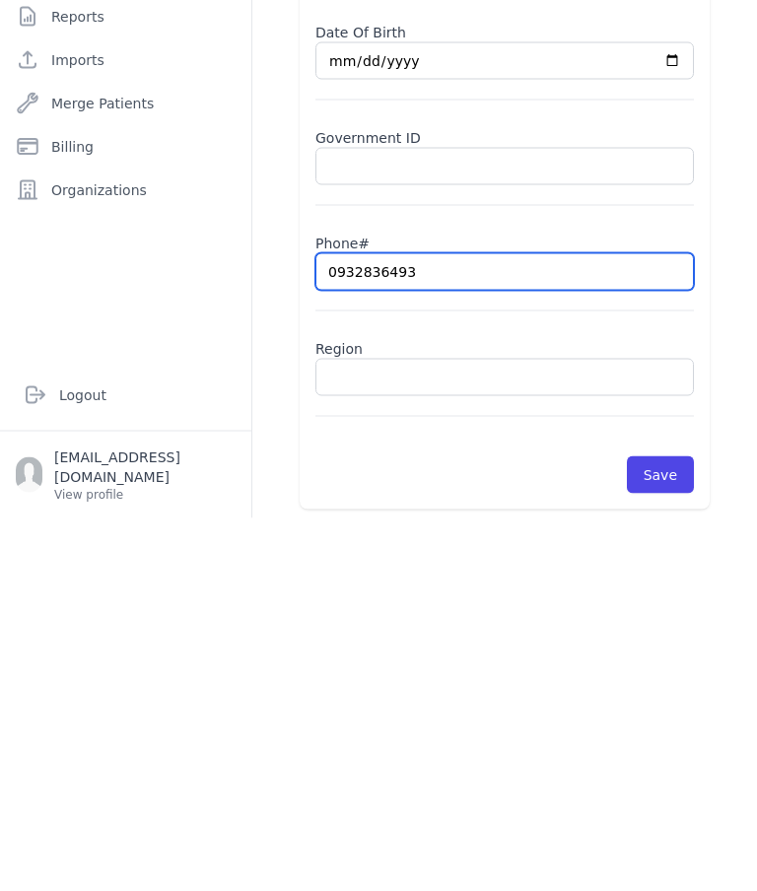
type input "0932836493"
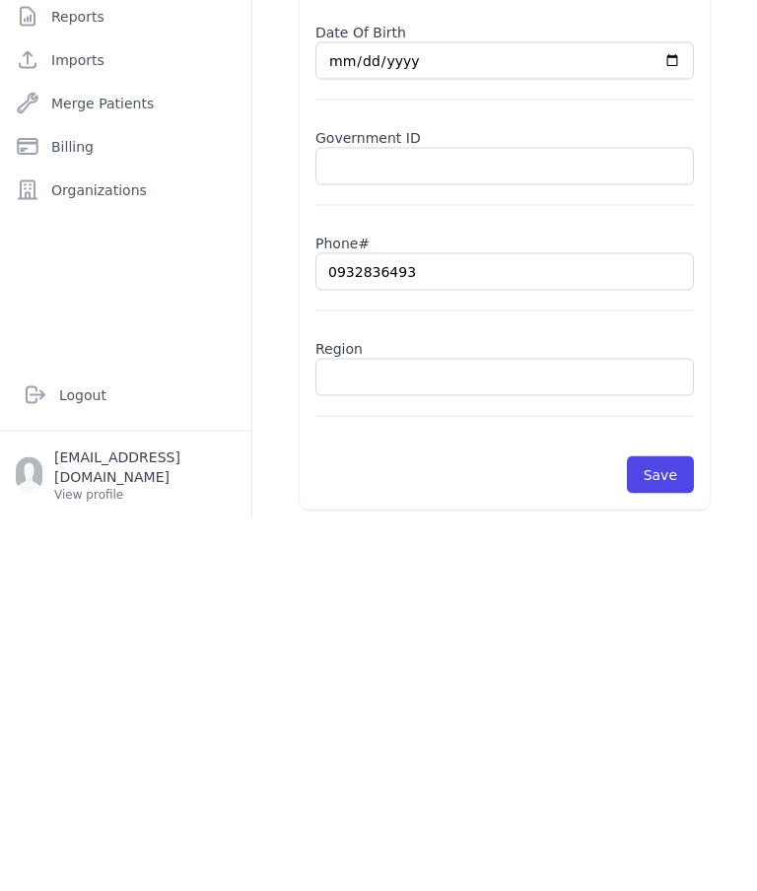
click at [408, 732] on input "text" at bounding box center [504, 750] width 379 height 37
type input "Ham"
select select "[DEMOGRAPHIC_DATA]"
type input "Hama"
select select "[DEMOGRAPHIC_DATA]"
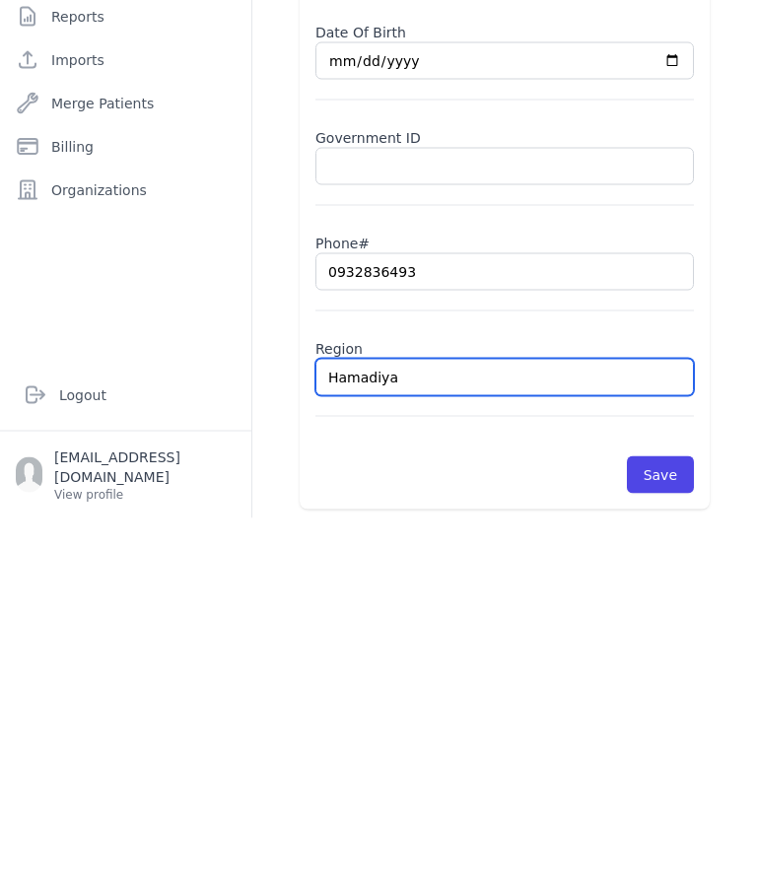
type input "Hamadiya"
select select "[DEMOGRAPHIC_DATA]"
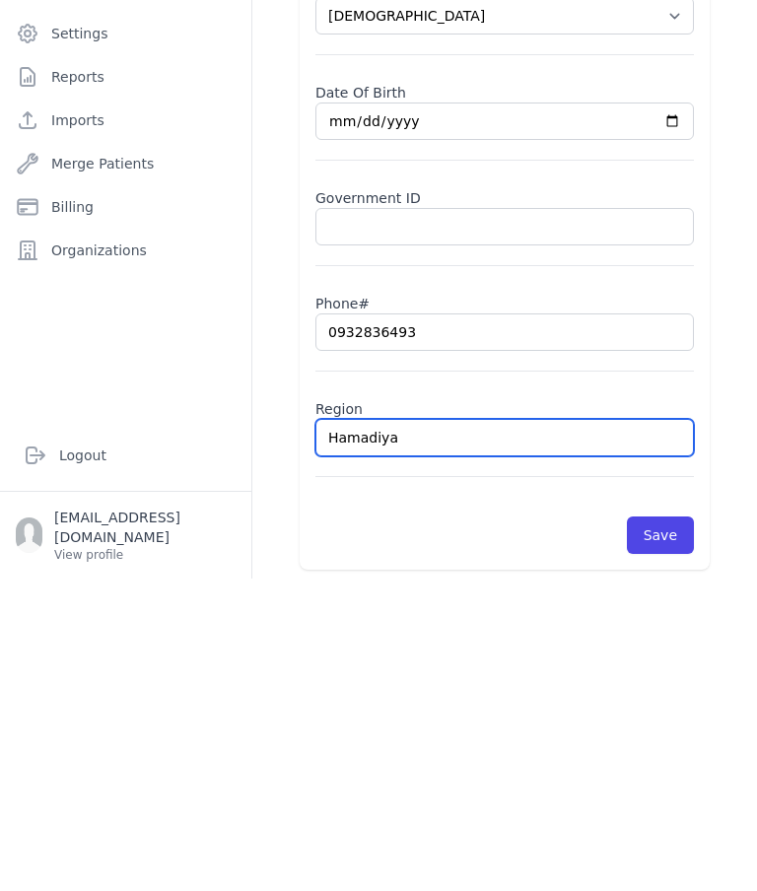
scroll to position [79, 0]
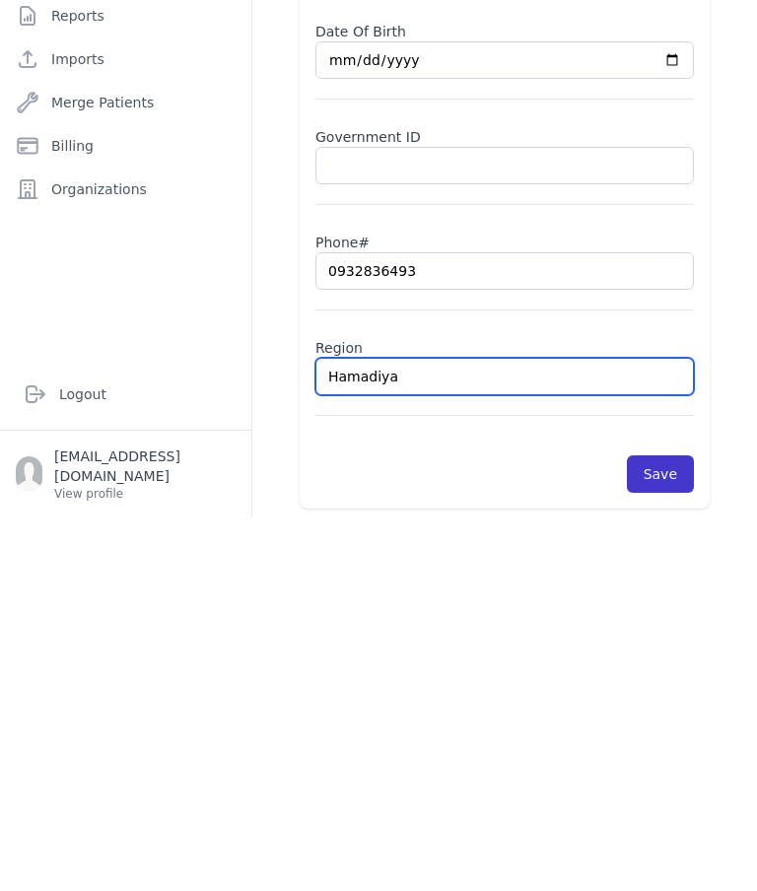
type input "Hamadiya"
click at [668, 829] on button "Save" at bounding box center [660, 847] width 67 height 37
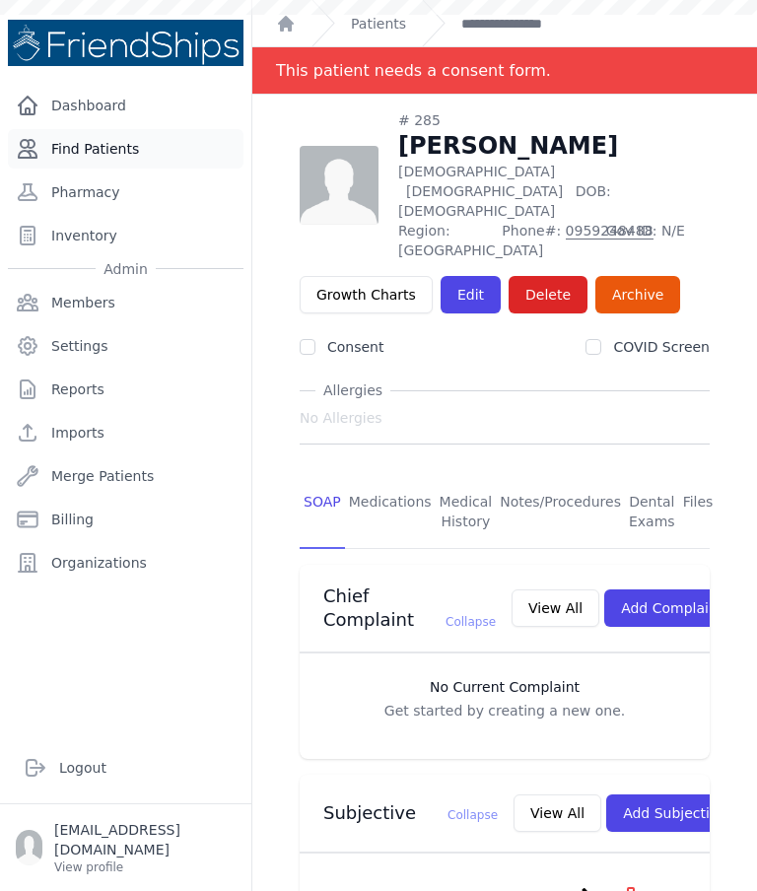
click at [110, 157] on link "Find Patients" at bounding box center [126, 148] width 236 height 39
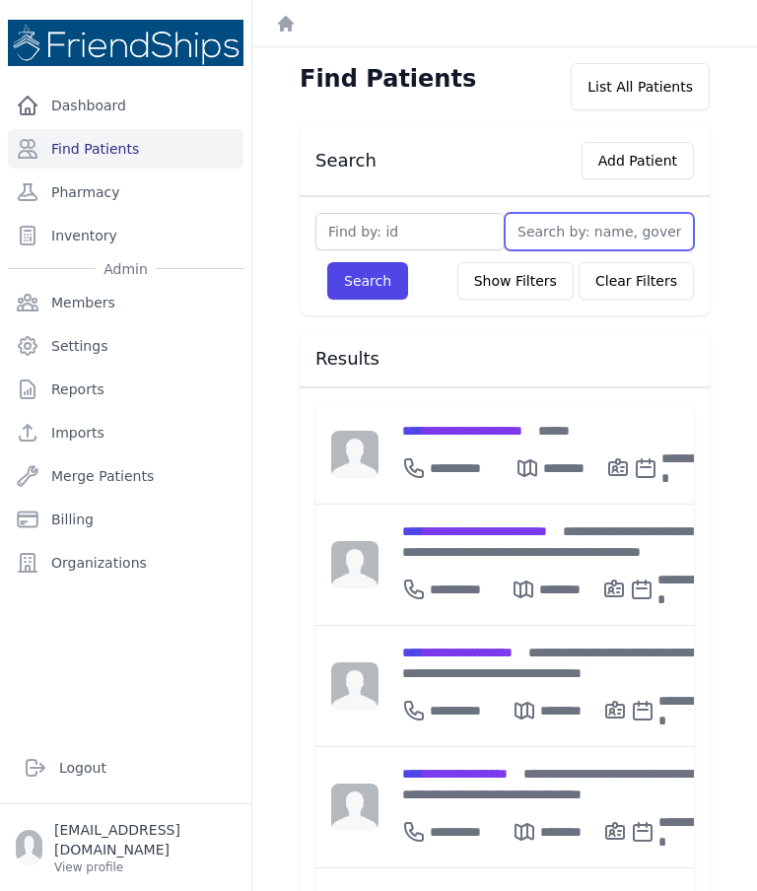
click at [643, 237] on input "text" at bounding box center [599, 231] width 189 height 37
type input "Nou"
type input "Nour"
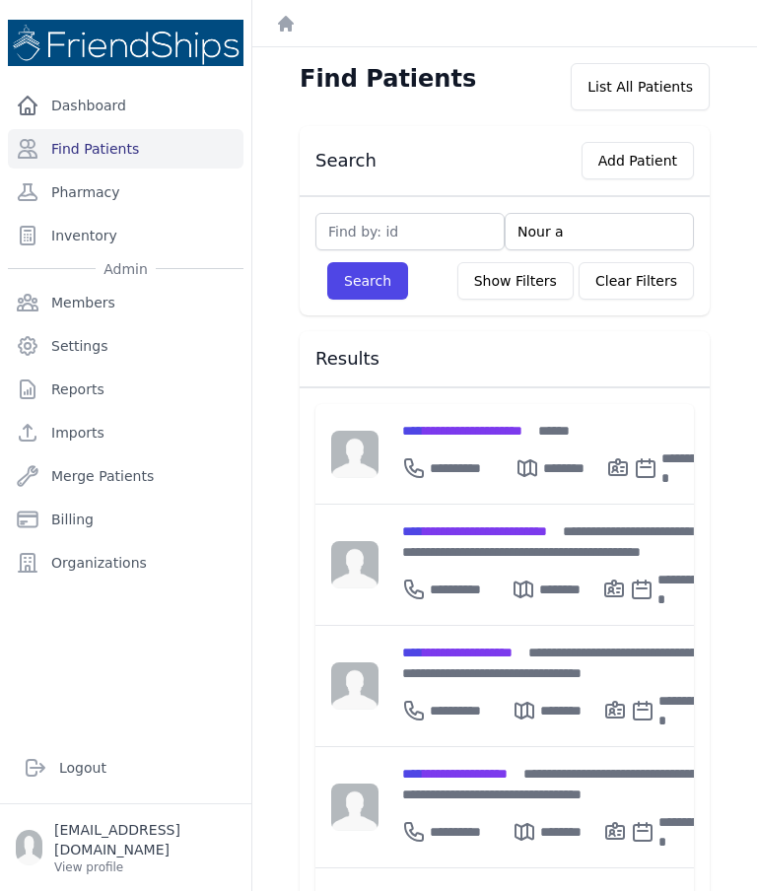
type input "Nour al"
type input "Nour alh"
type input "[PERSON_NAME]"
click at [391, 297] on button "Search" at bounding box center [367, 280] width 81 height 37
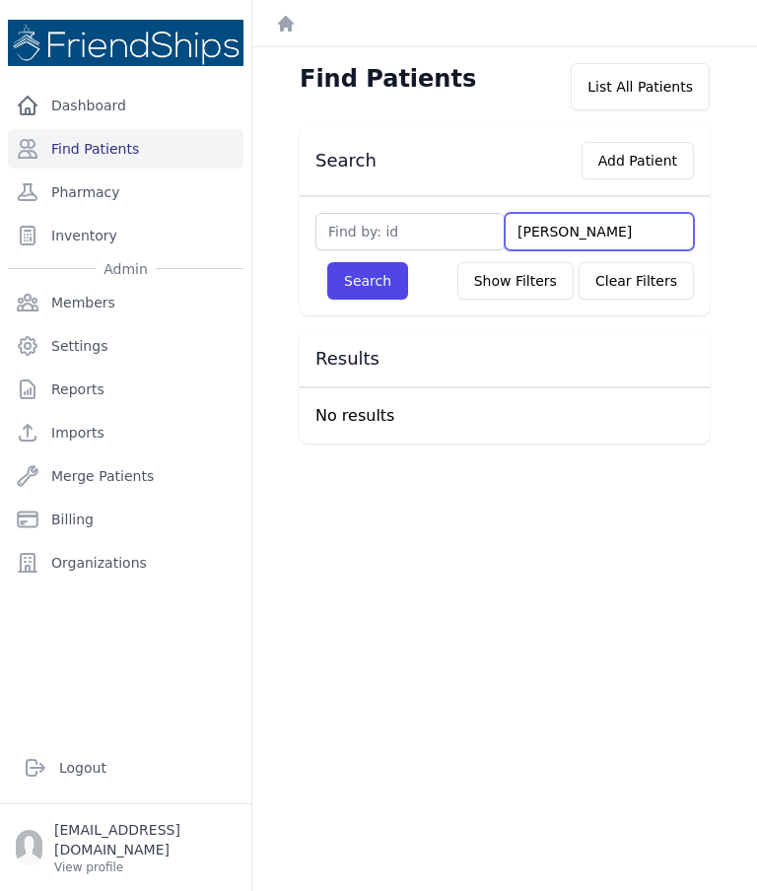
click at [567, 238] on input "[PERSON_NAME]" at bounding box center [599, 231] width 189 height 37
type input "Nour alho"
type input "Nour a"
type input "Nour"
type input "N"
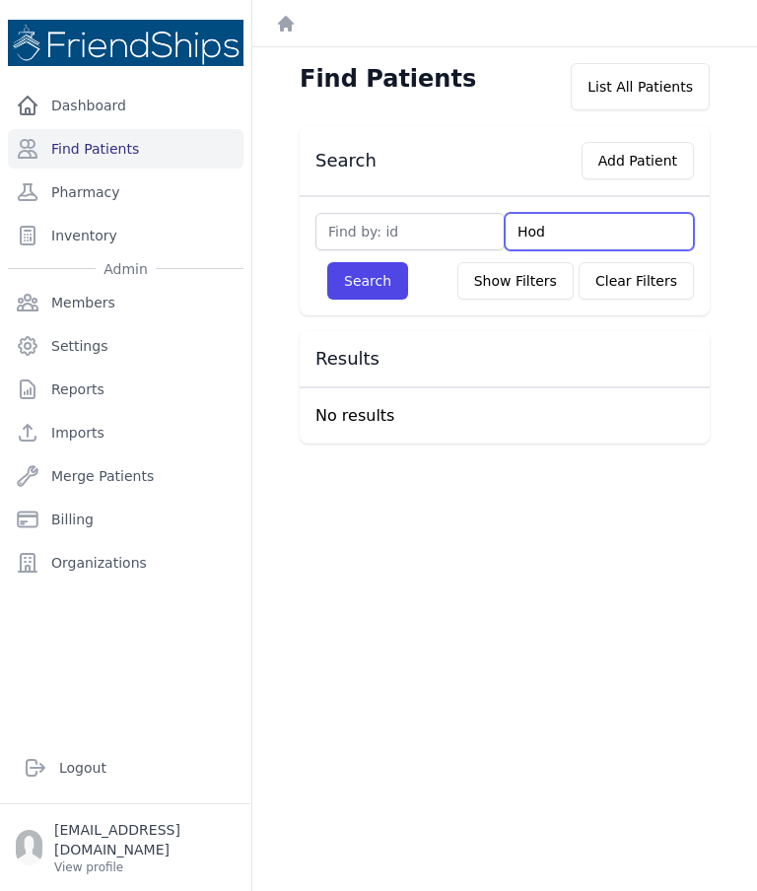
type input "Hoda"
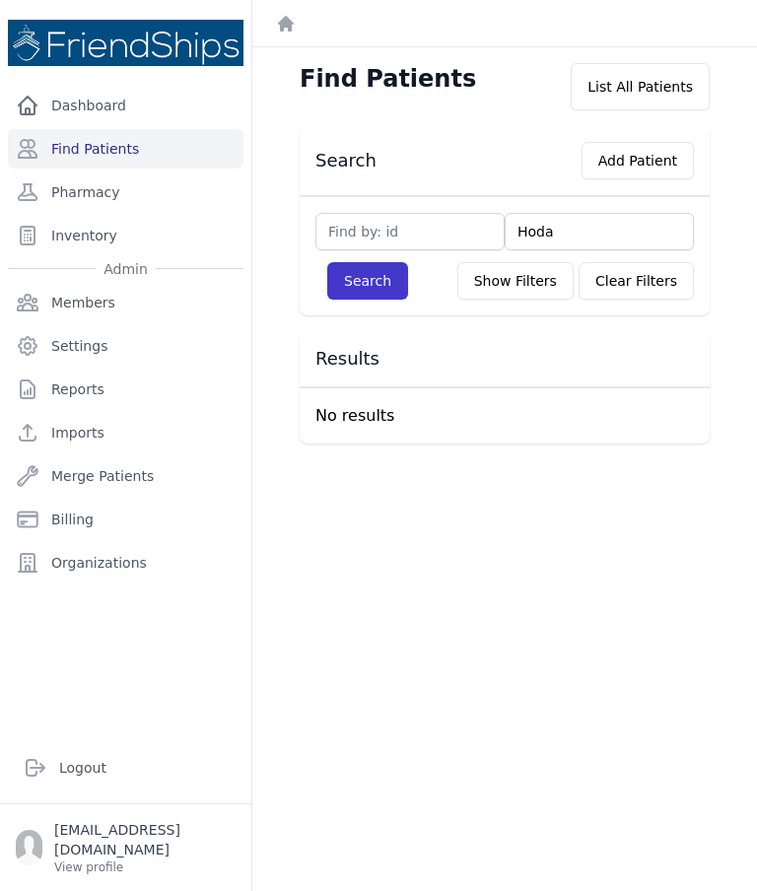
click at [382, 283] on button "Search" at bounding box center [367, 280] width 81 height 37
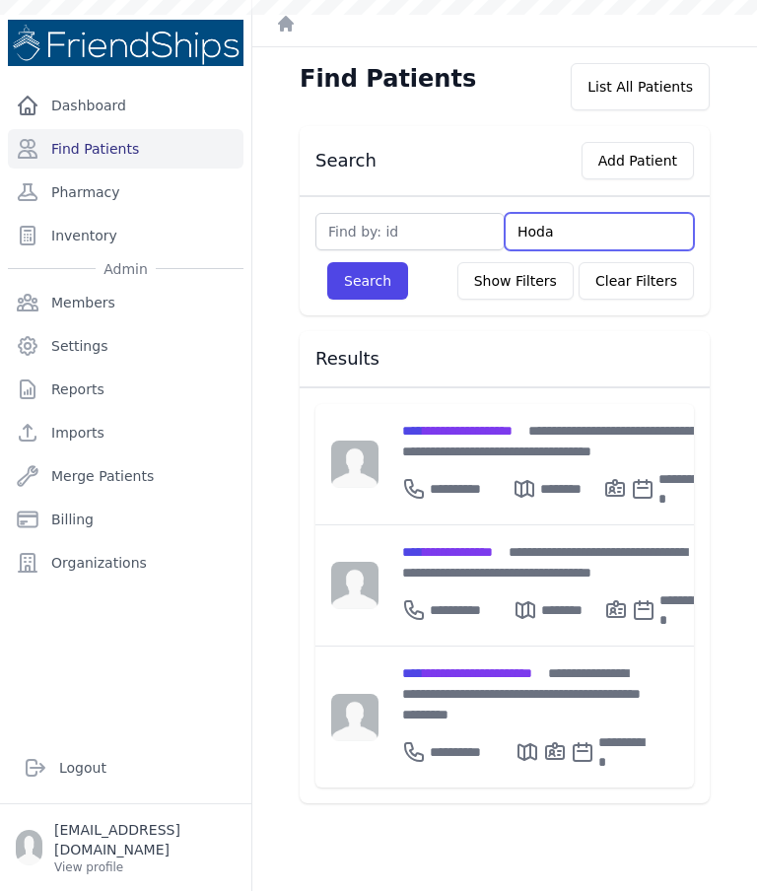
click at [608, 237] on input "Hoda" at bounding box center [599, 231] width 189 height 37
type input "H"
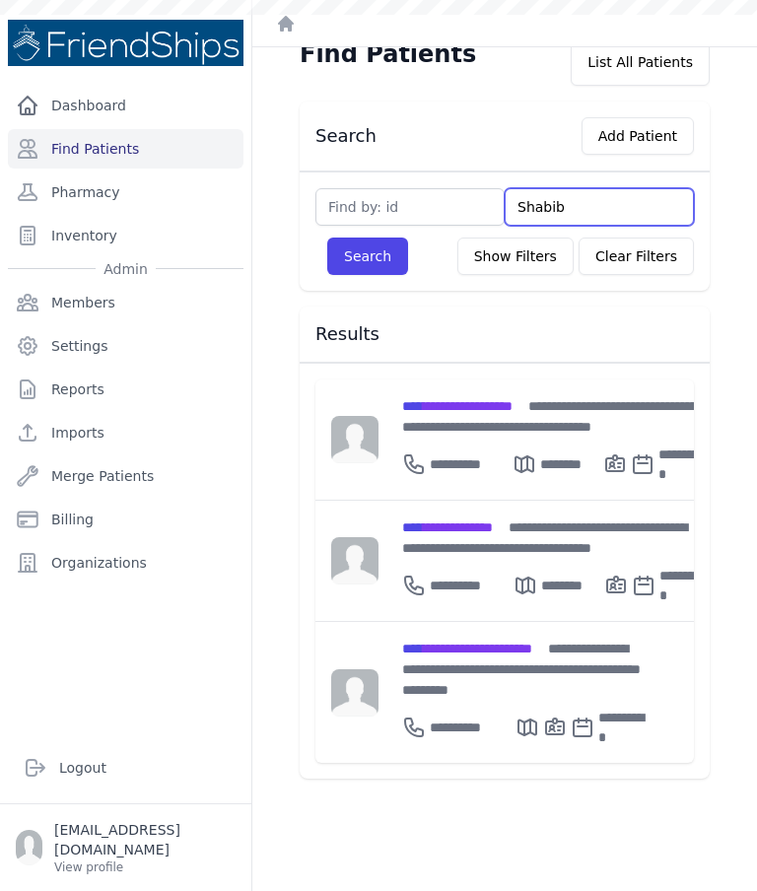
scroll to position [27, 0]
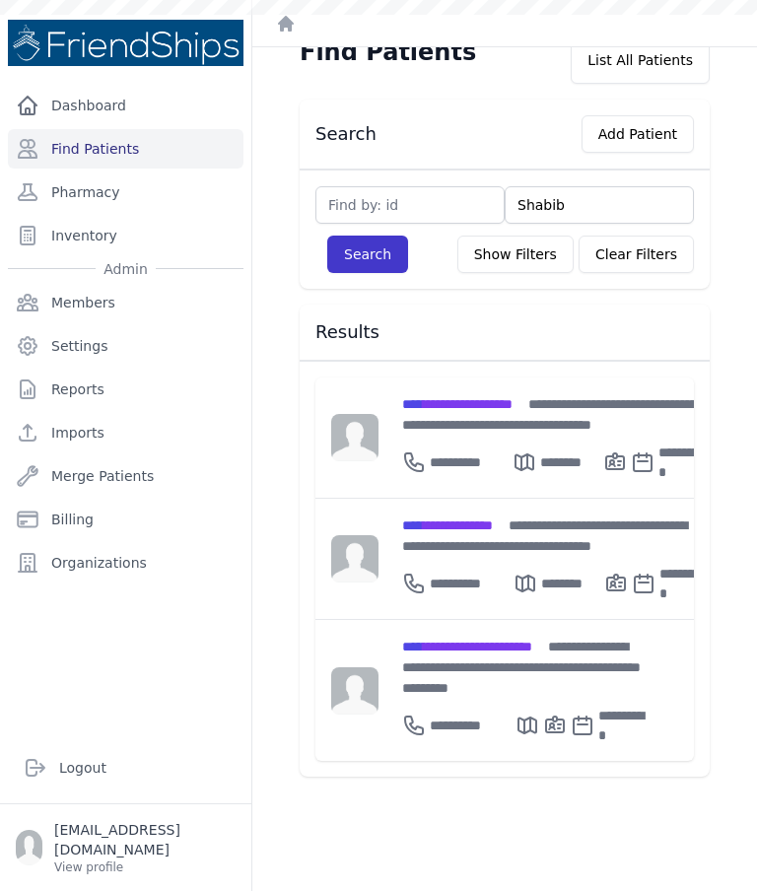
click at [383, 256] on button "Search" at bounding box center [367, 254] width 81 height 37
type input "Shabib"
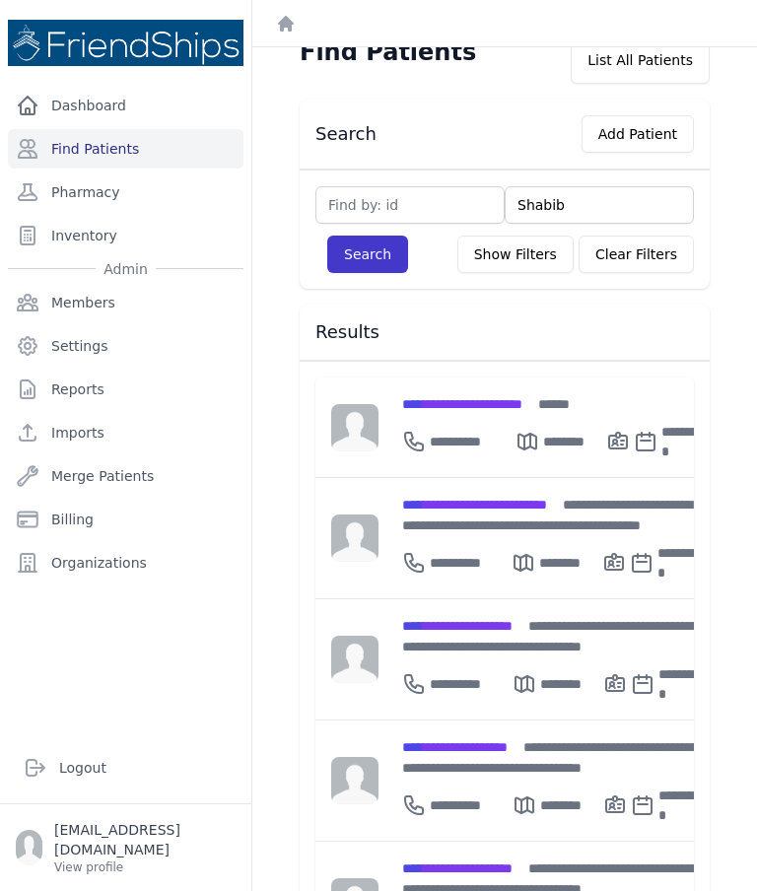
click at [362, 256] on button "Search" at bounding box center [367, 254] width 81 height 37
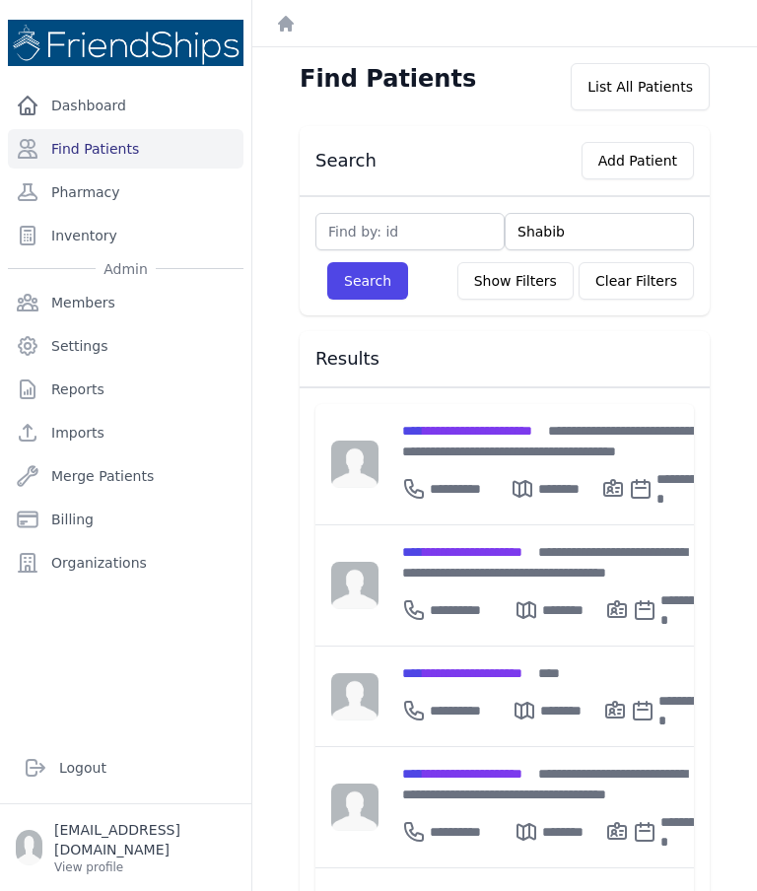
scroll to position [0, 0]
click at [637, 154] on button "Add Patient" at bounding box center [638, 160] width 112 height 37
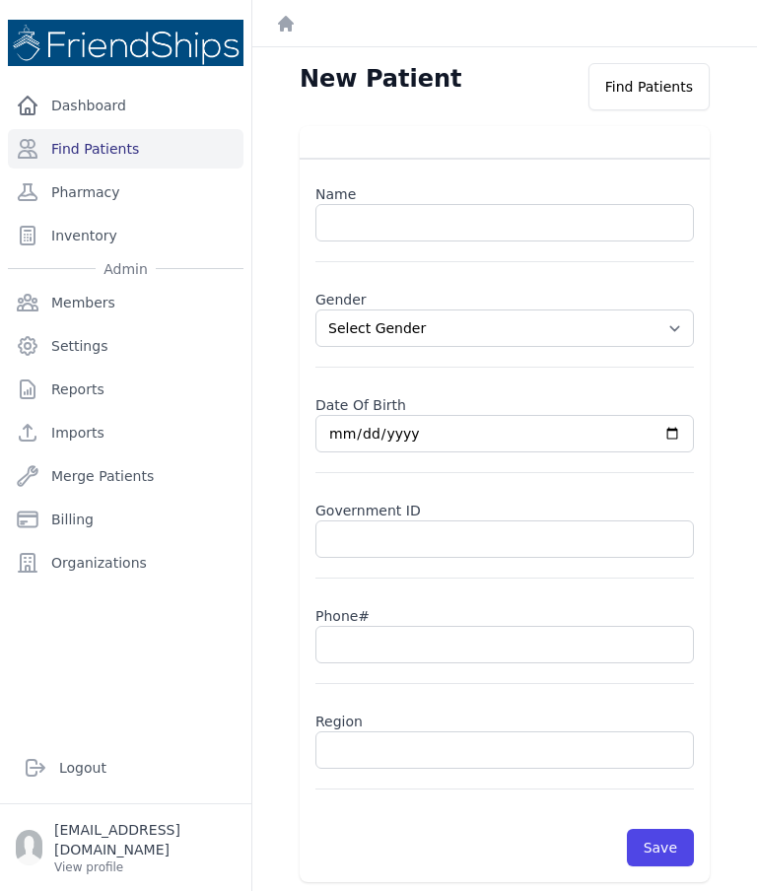
click at [517, 234] on input "text" at bounding box center [504, 222] width 379 height 37
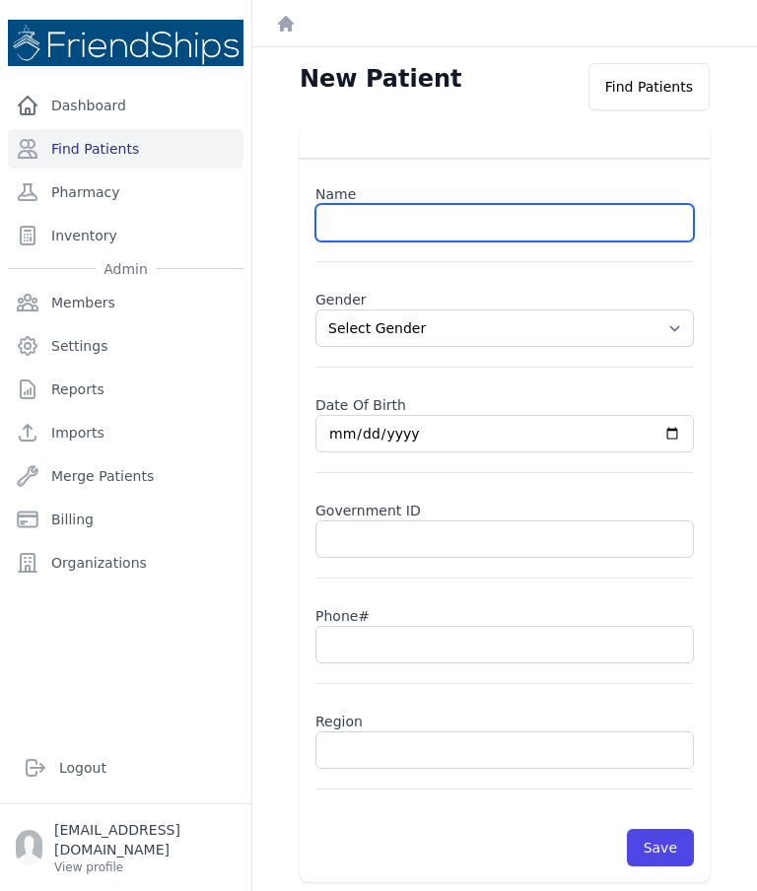
paste input "Nour Al-Huda Ahmed Al-Shabib"
click at [490, 217] on input "Nour Al-Huda Ahmed Al-Shabib" at bounding box center [504, 222] width 379 height 37
click at [488, 211] on input "Nour Al-Huda Ahmed Al-Shabib" at bounding box center [504, 222] width 379 height 37
type input "Nour Al-Huda Ahmed Shabib"
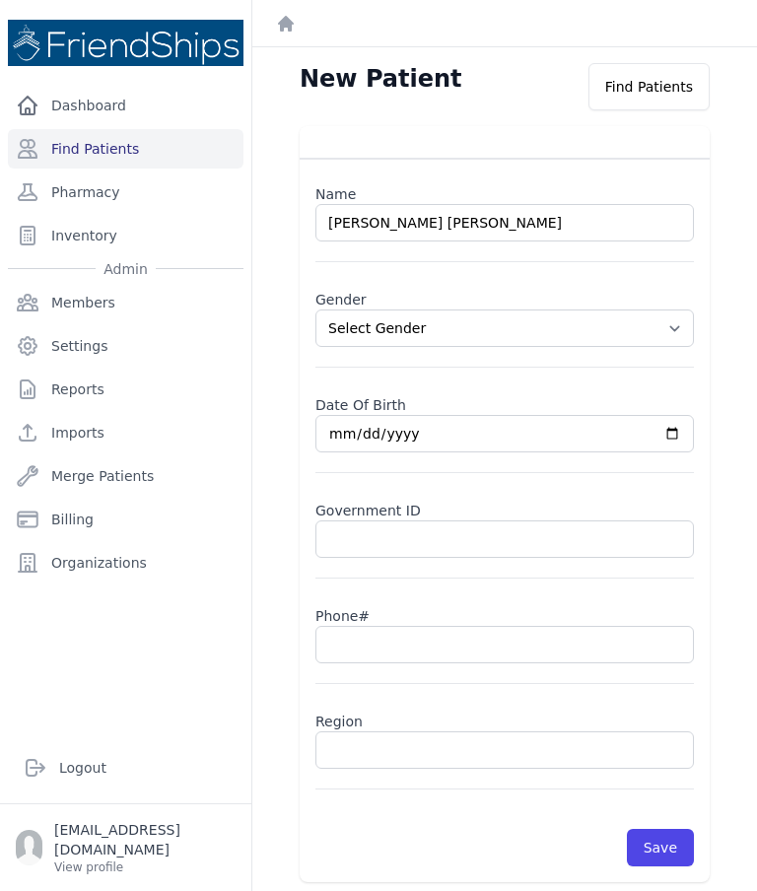
click at [685, 326] on select "Select Gender Male Female" at bounding box center [504, 328] width 379 height 37
select select "female"
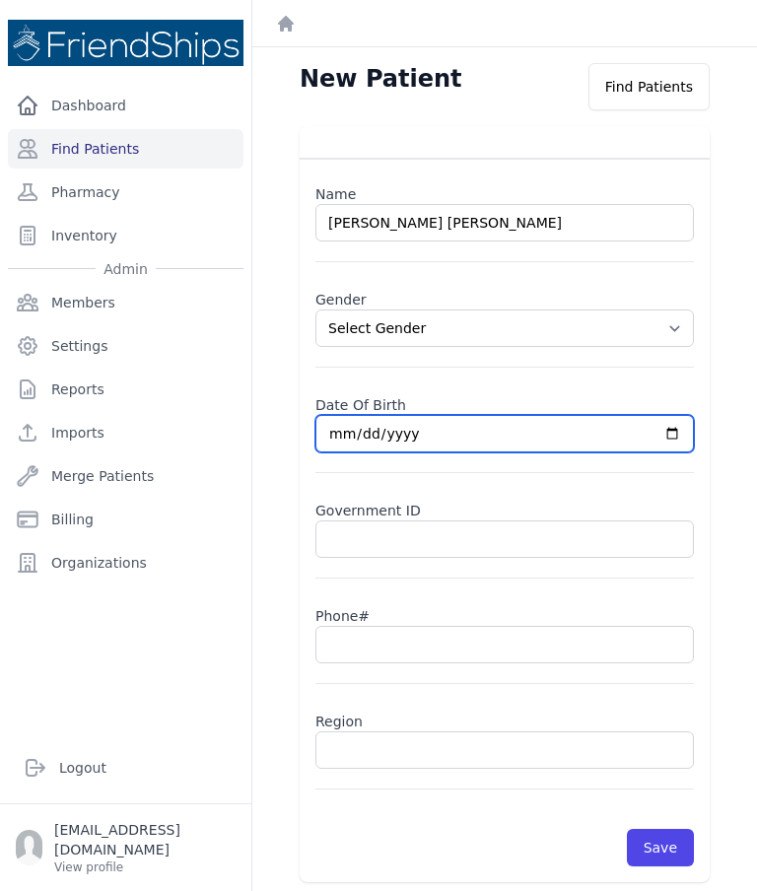
click at [415, 442] on input "date" at bounding box center [504, 433] width 379 height 37
type input "2025-10-08"
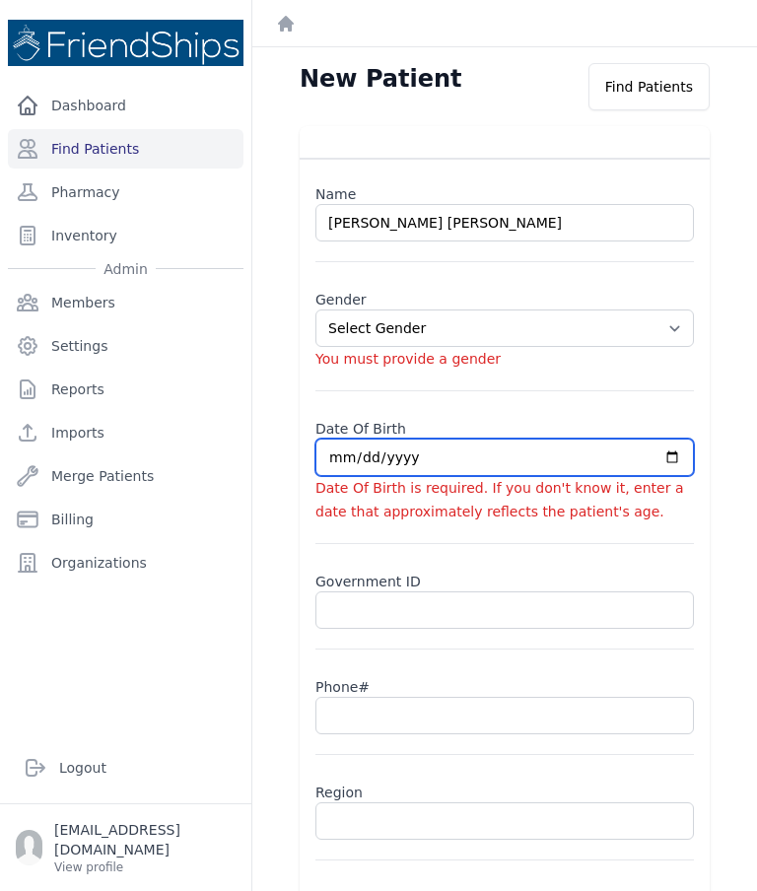
select select "female"
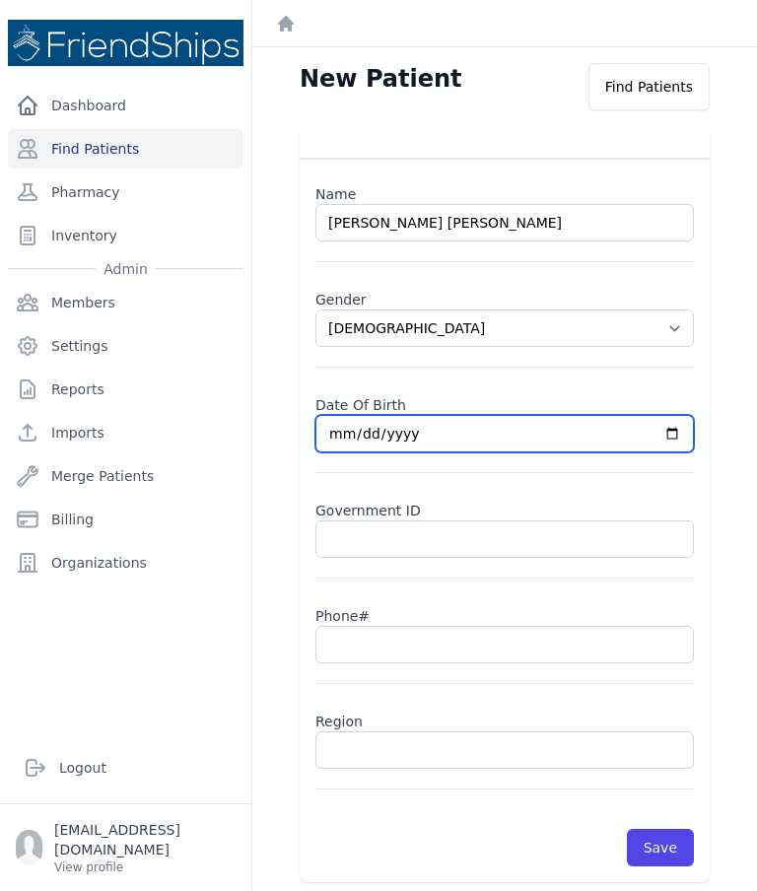
click at [535, 433] on input "2025-10-08" at bounding box center [504, 433] width 379 height 37
type input "2007-10-08"
select select "female"
type input "2007-07-08"
select select "female"
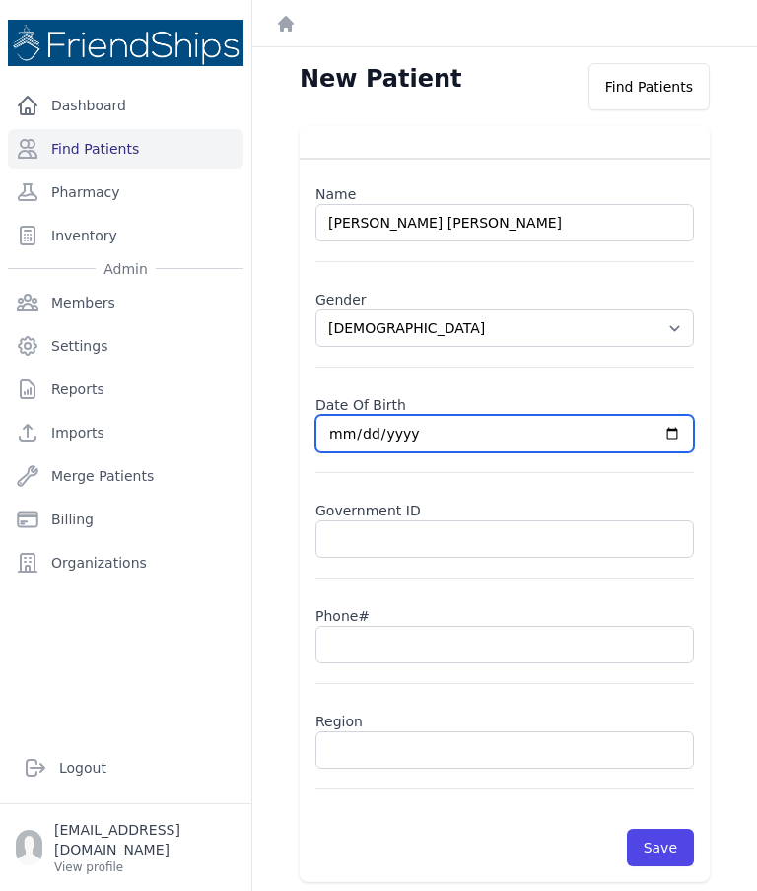
type input "2007-07-04"
select select "female"
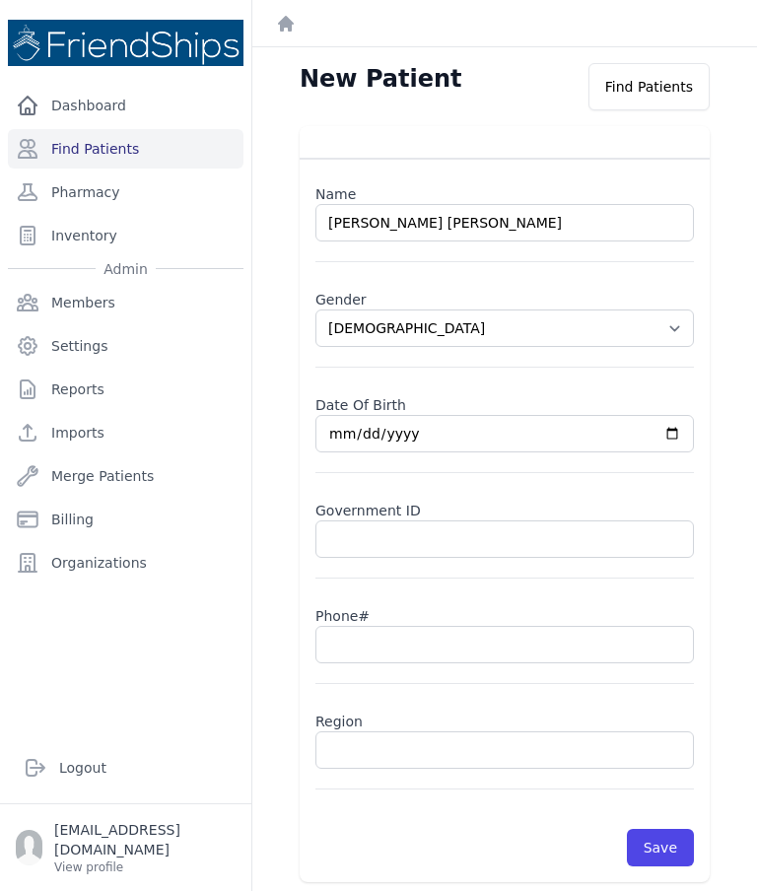
click at [504, 611] on label "Phone#" at bounding box center [504, 612] width 379 height 28
click at [507, 642] on input "text" at bounding box center [504, 644] width 379 height 37
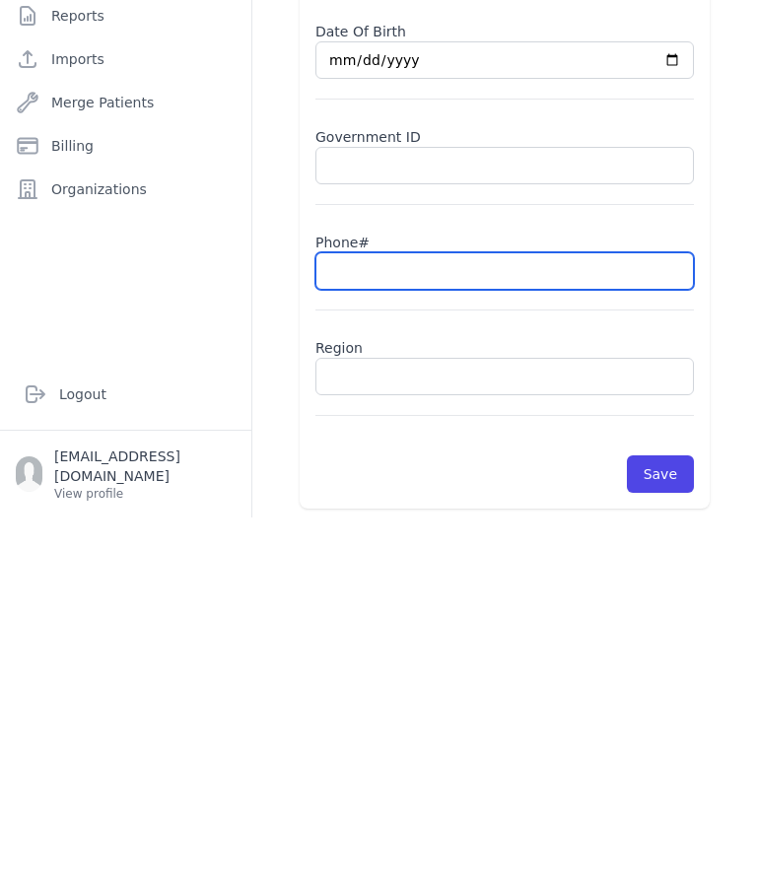
scroll to position [79, 0]
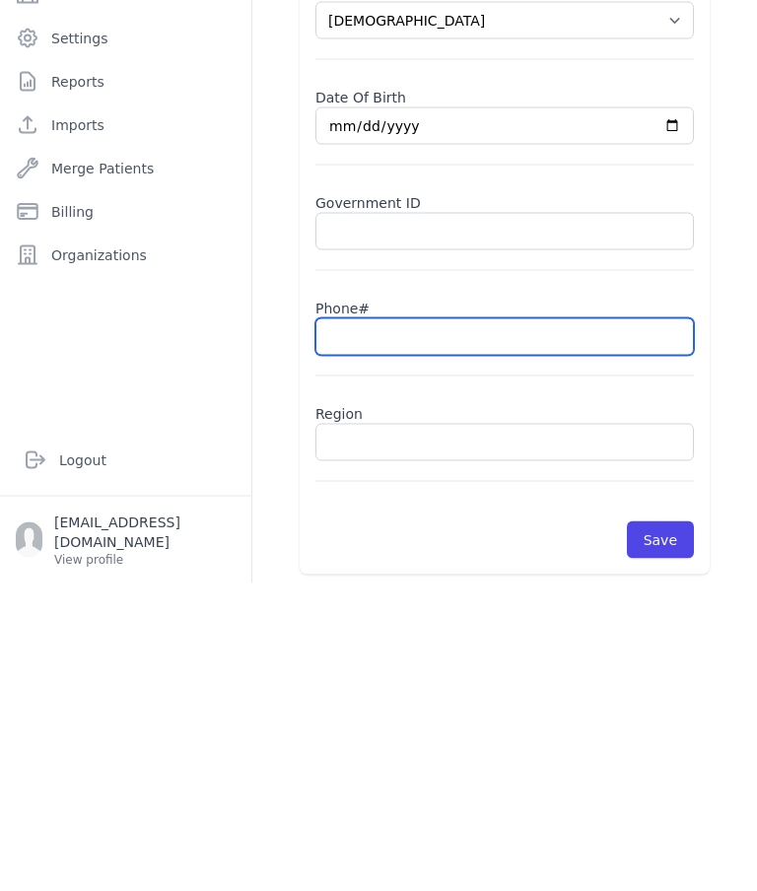
click at [424, 626] on input "text" at bounding box center [504, 644] width 379 height 37
type input "098"
select select "female"
type input "09826744"
select select "female"
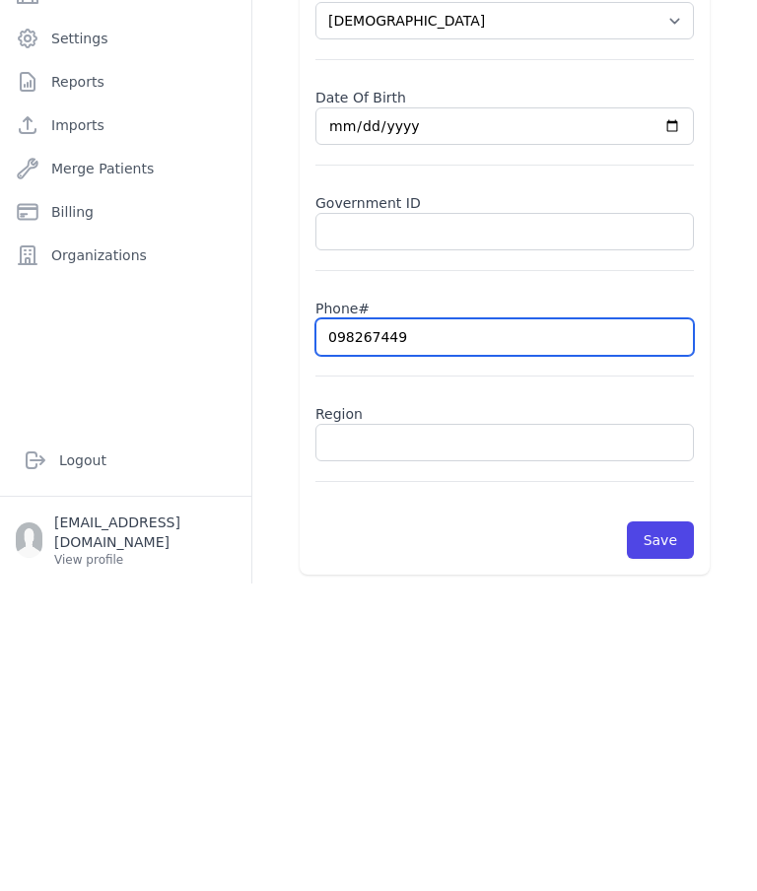
type input "0982674496"
select select "female"
type input "0982674496"
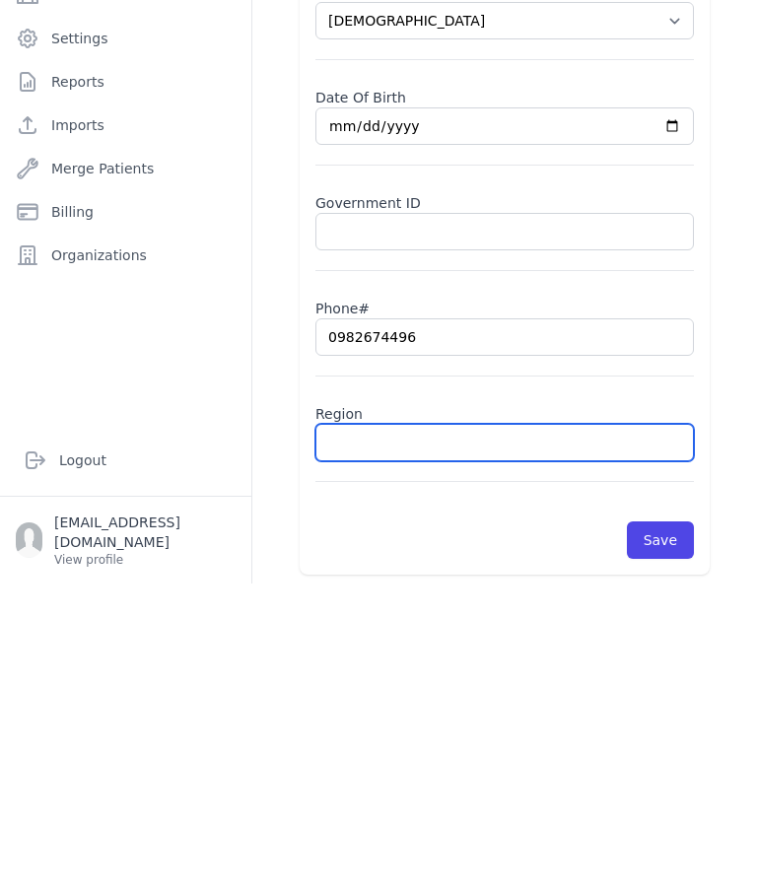
click at [426, 732] on input "text" at bounding box center [504, 750] width 379 height 37
select select "female"
type input "Ham"
select select "female"
type input "Hamd"
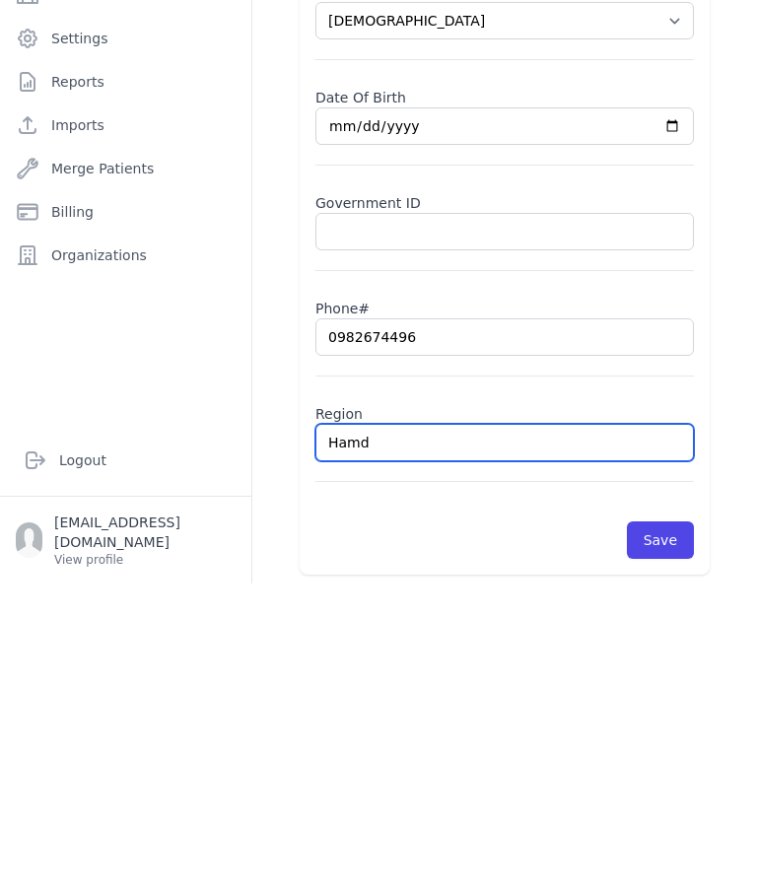
select select "female"
type input "0982674496"
select select "female"
type input "Hamda"
select select "female"
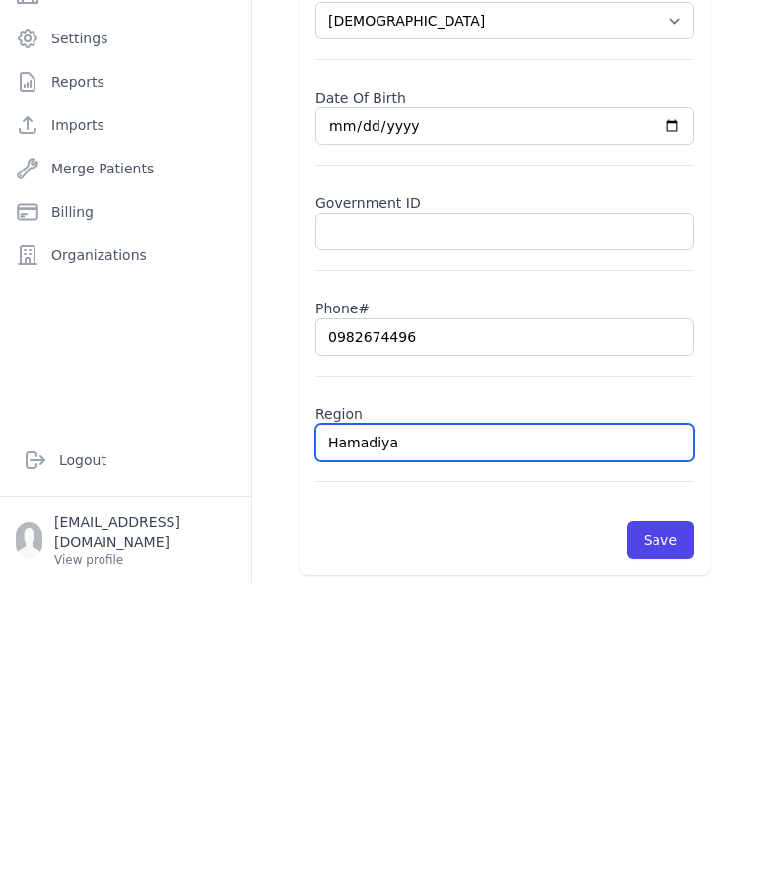
type input "Hamadiya"
select select "female"
type input "Hamadiya"
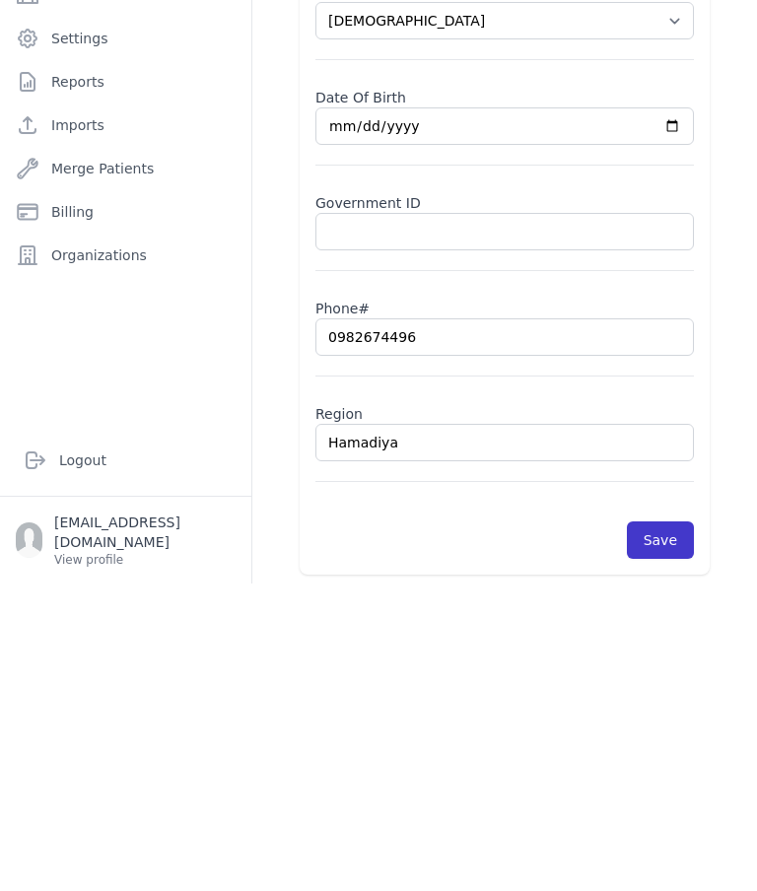
click at [671, 829] on button "Save" at bounding box center [660, 847] width 67 height 37
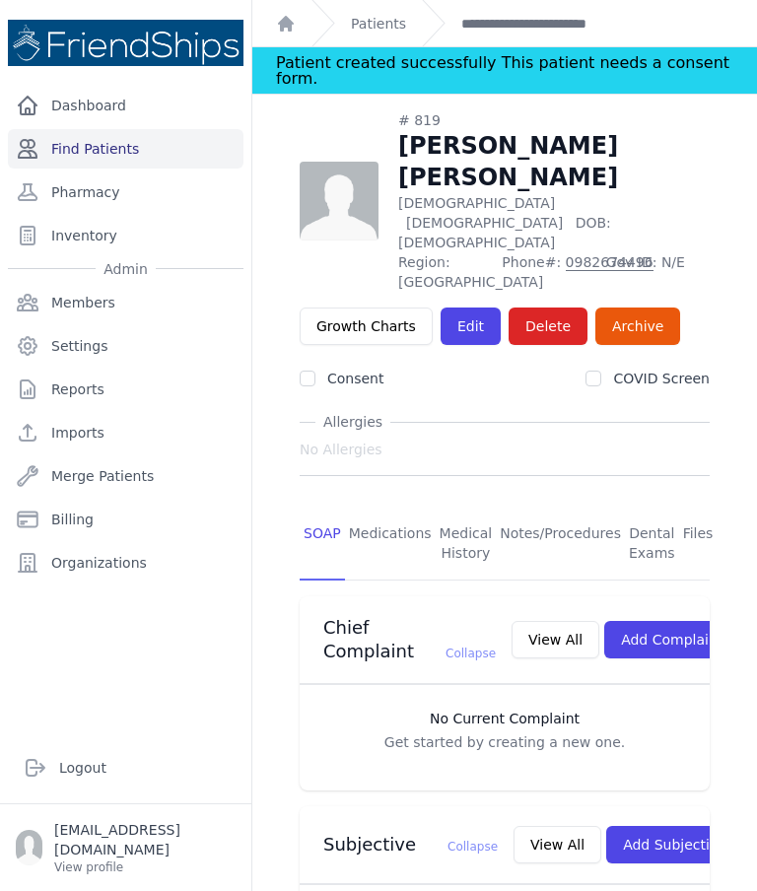
click at [100, 129] on link "Find Patients" at bounding box center [126, 148] width 236 height 39
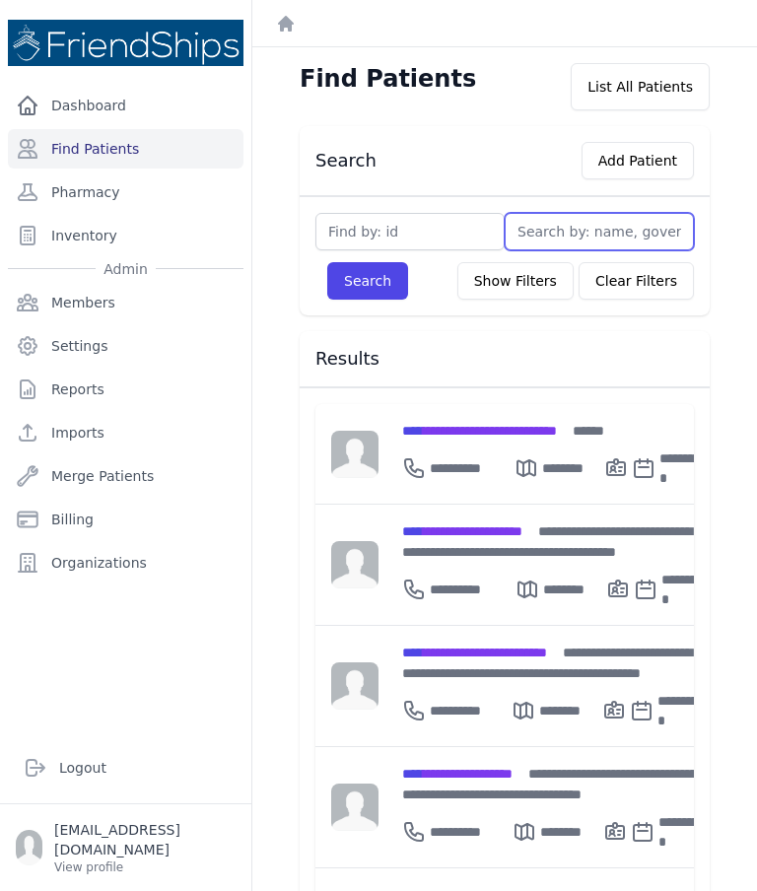
click at [594, 243] on input "text" at bounding box center [599, 231] width 189 height 37
type input "Islam"
click at [367, 281] on button "Search" at bounding box center [367, 280] width 81 height 37
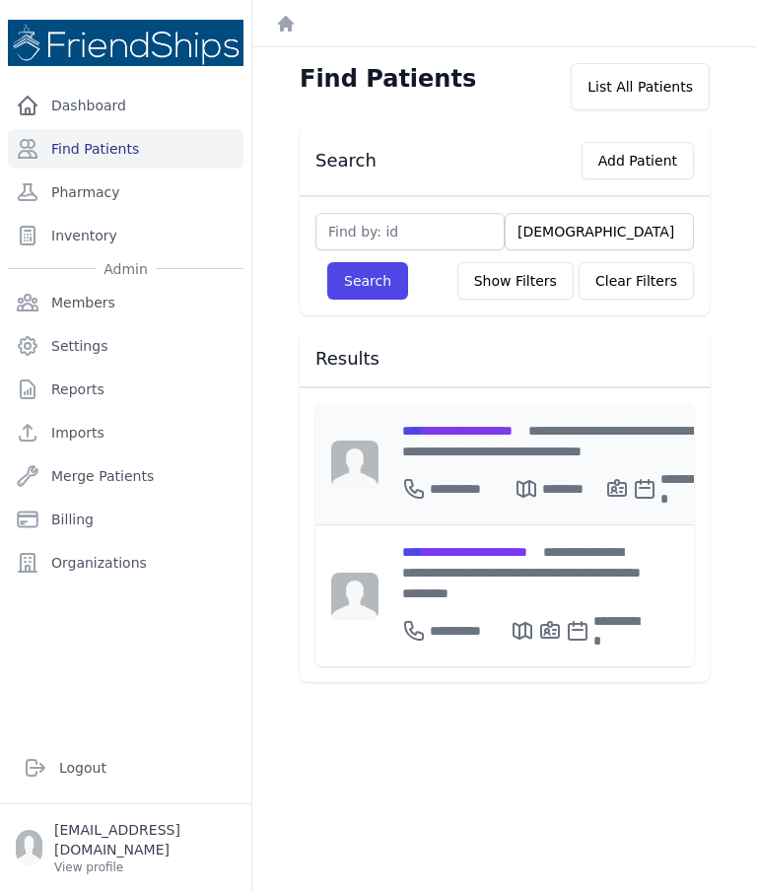
click at [513, 433] on span "**********" at bounding box center [457, 431] width 110 height 14
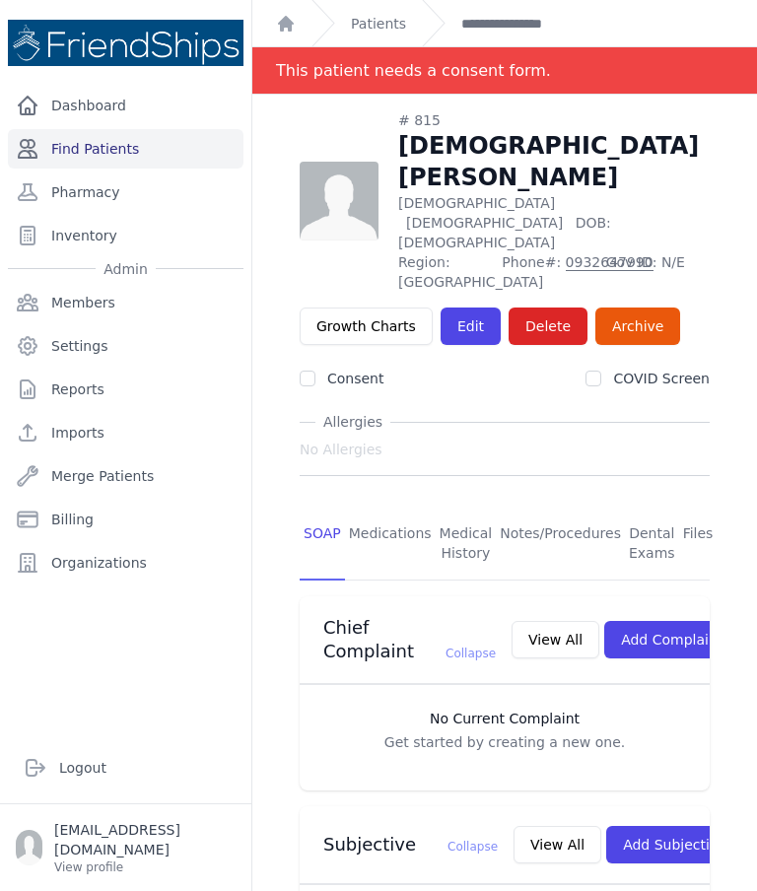
click at [143, 164] on link "Find Patients" at bounding box center [126, 148] width 236 height 39
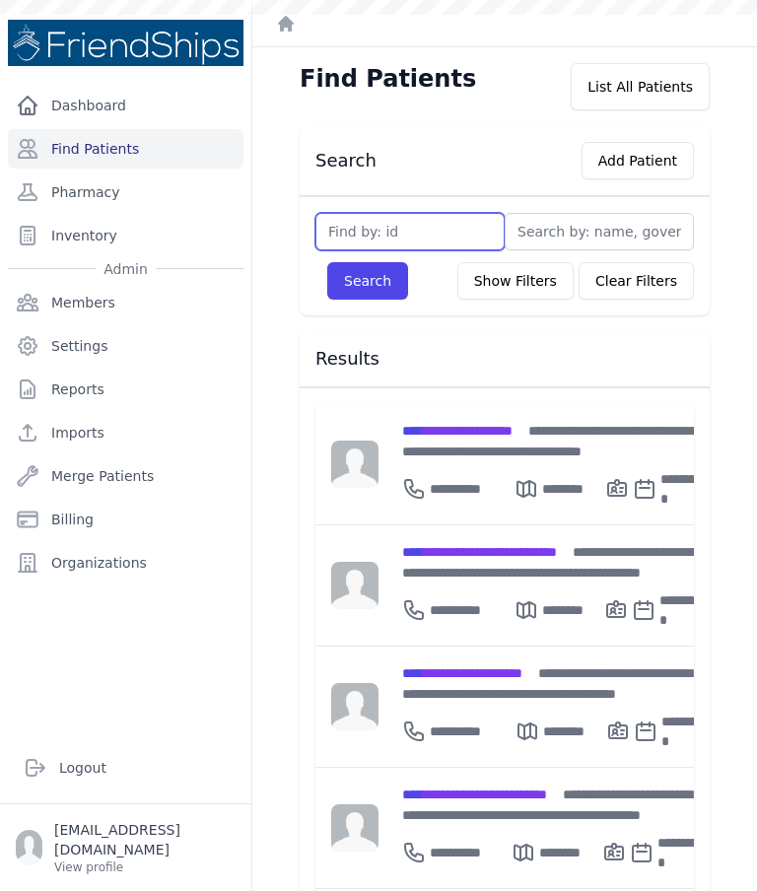
click at [441, 221] on input "text" at bounding box center [409, 231] width 189 height 37
type input "36"
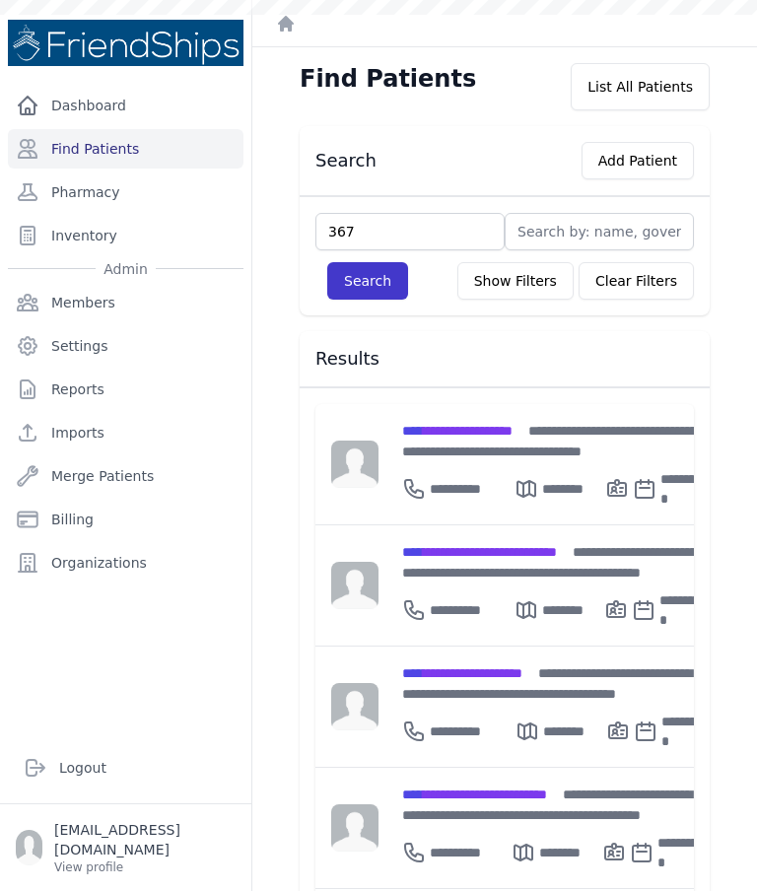
type input "367"
click at [366, 297] on button "Search" at bounding box center [367, 280] width 81 height 37
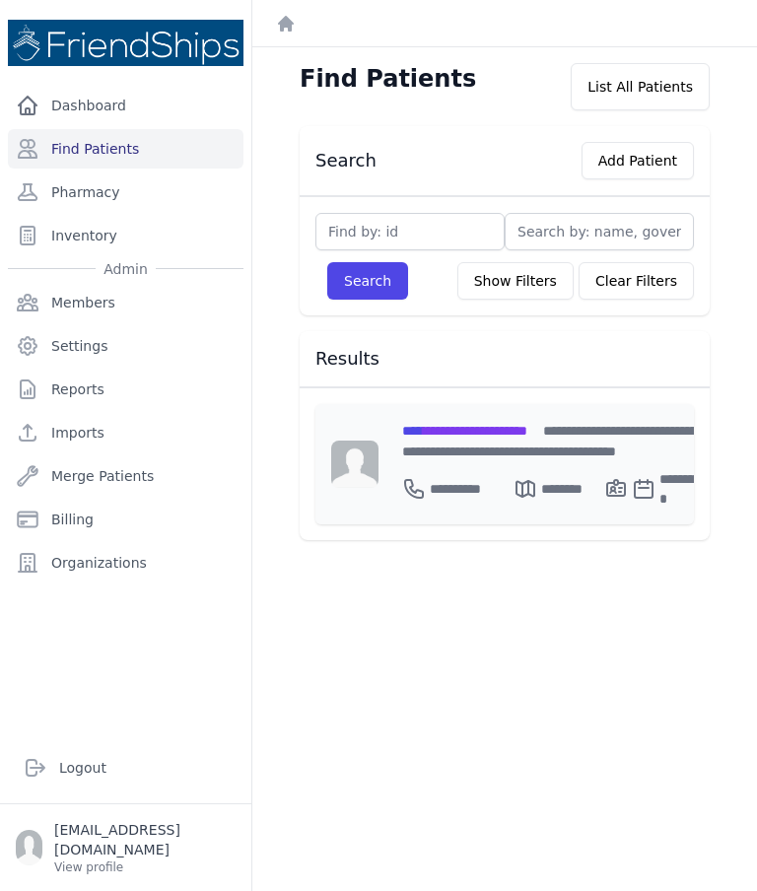
click at [499, 436] on span "**********" at bounding box center [464, 431] width 125 height 14
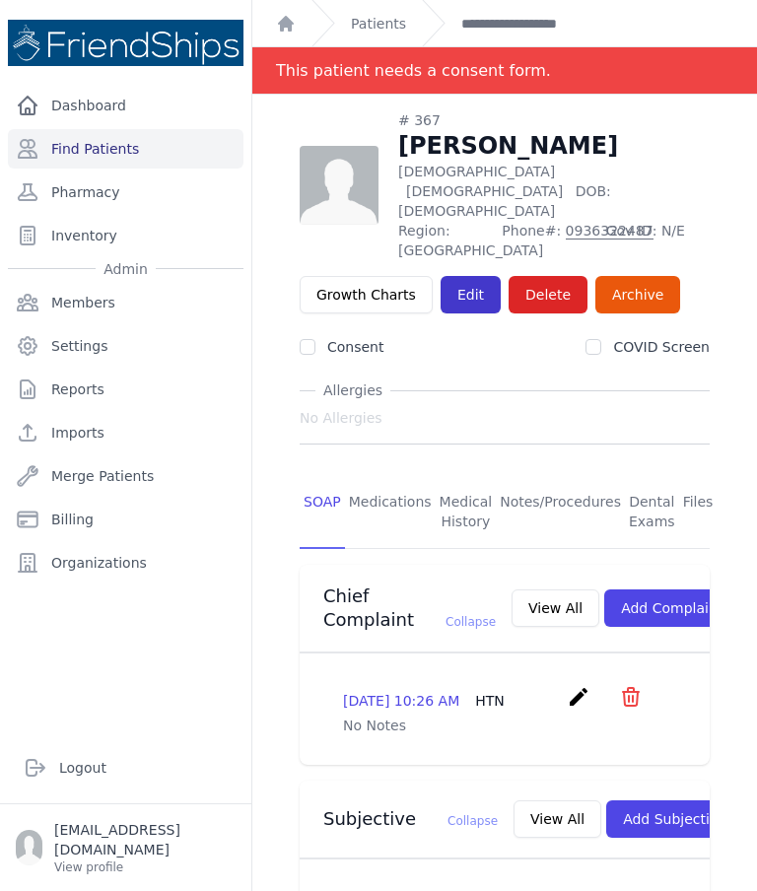
click at [461, 276] on link "Edit" at bounding box center [471, 294] width 60 height 37
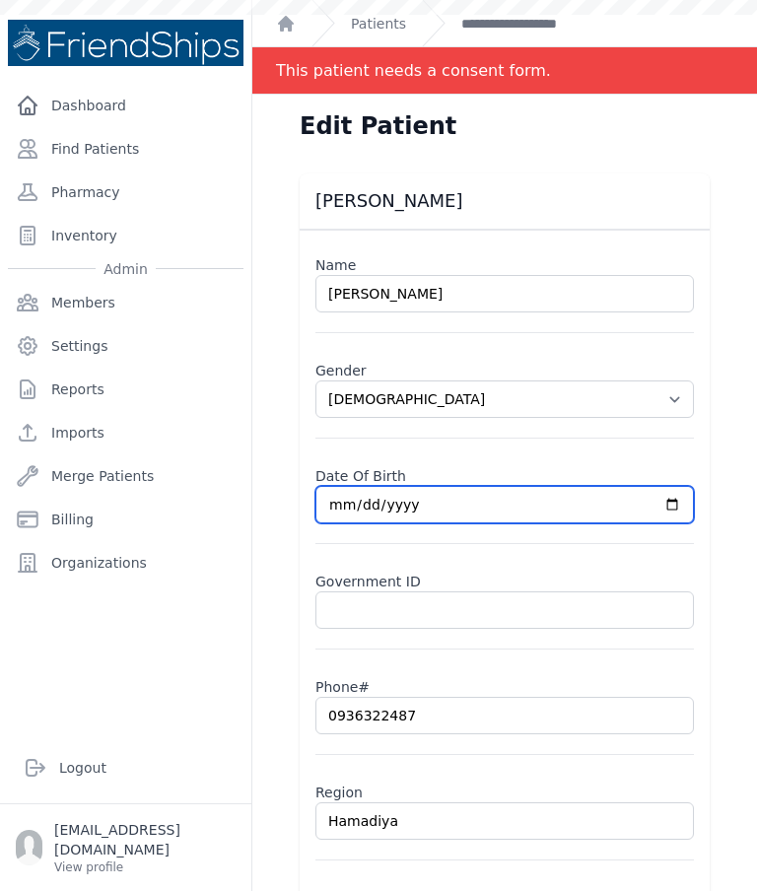
click at [584, 495] on input "[DATE]" at bounding box center [504, 504] width 379 height 37
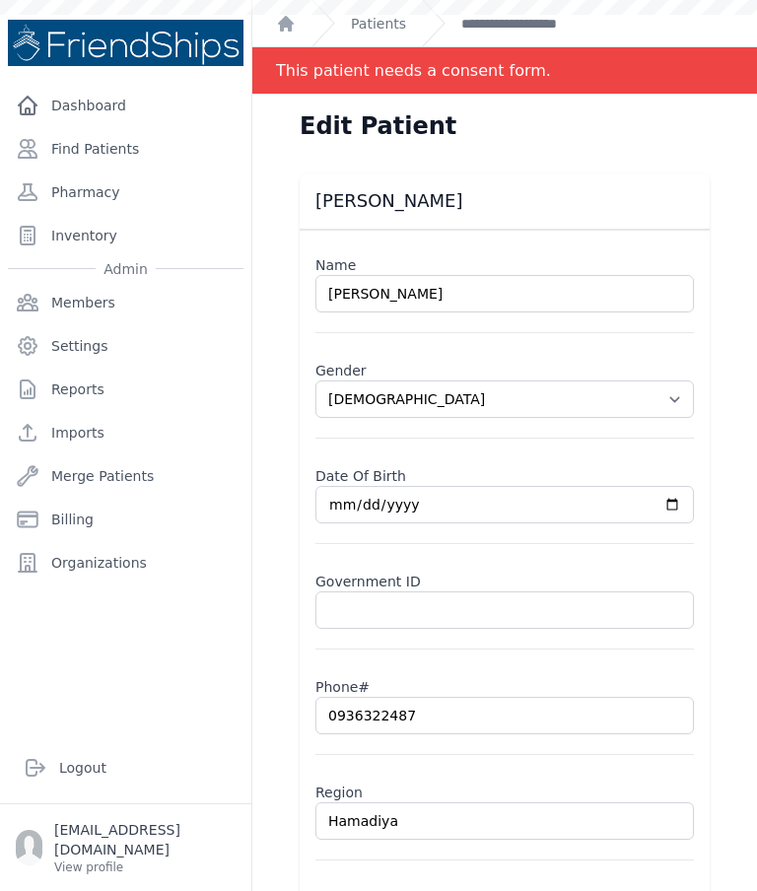
select select "[DEMOGRAPHIC_DATA]"
type input "[DATE]"
select select "[DEMOGRAPHIC_DATA]"
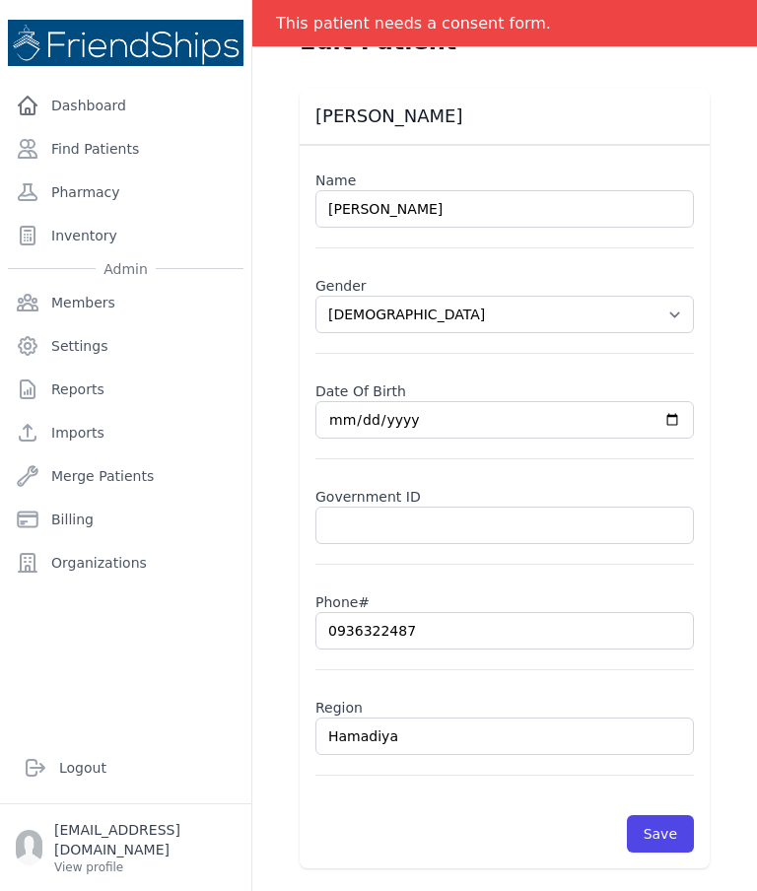
scroll to position [88, 0]
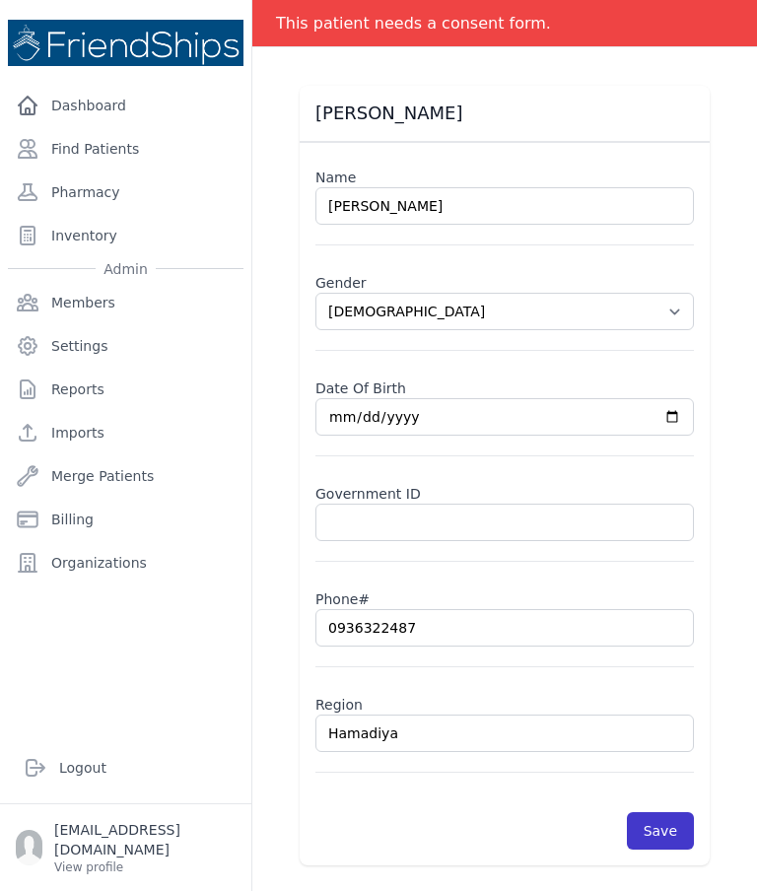
click at [666, 829] on button "Save" at bounding box center [660, 830] width 67 height 37
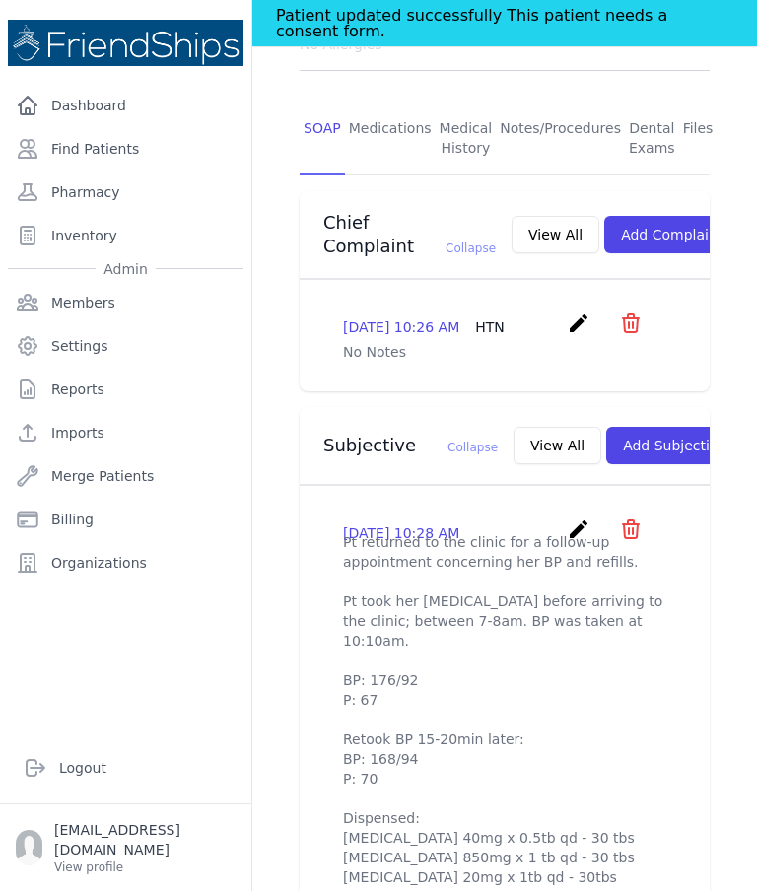
scroll to position [372, 0]
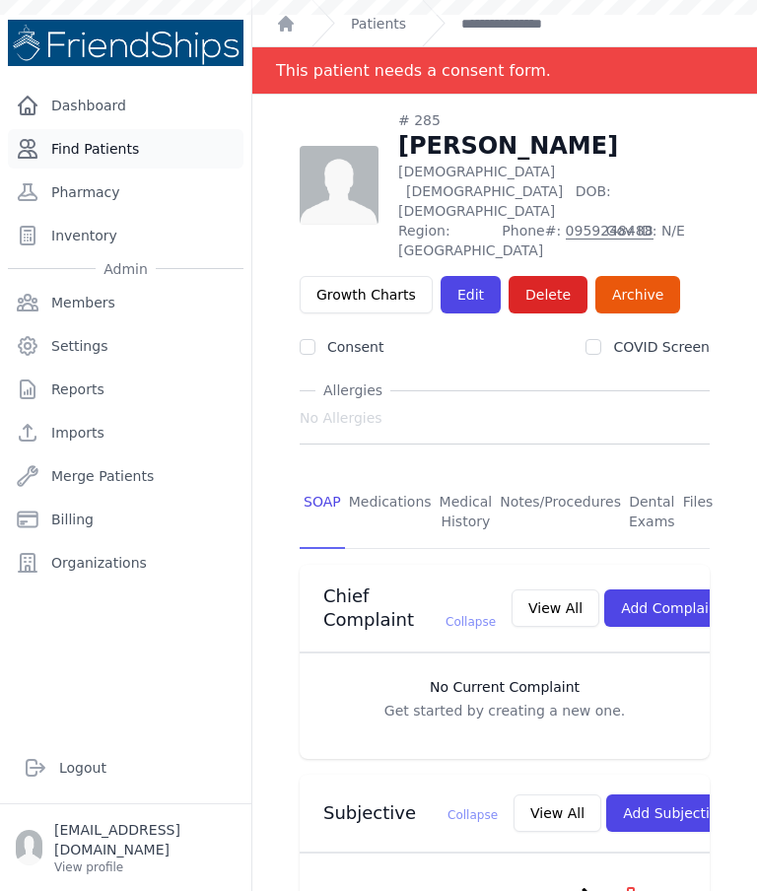
click at [111, 154] on link "Find Patients" at bounding box center [126, 148] width 236 height 39
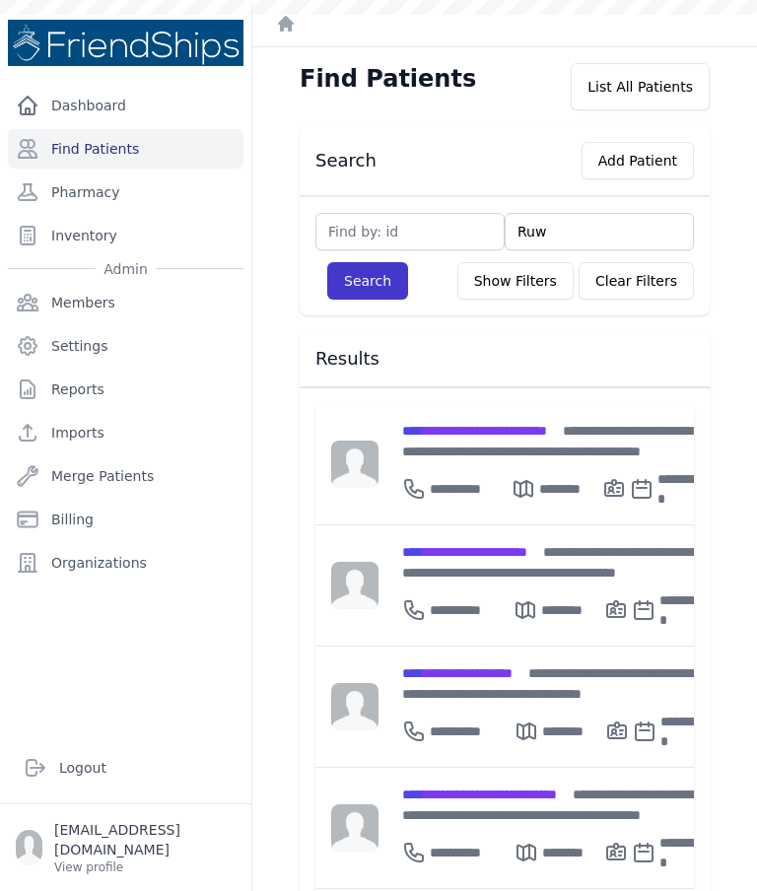
type input "Ruw"
click at [360, 281] on button "Search" at bounding box center [367, 280] width 81 height 37
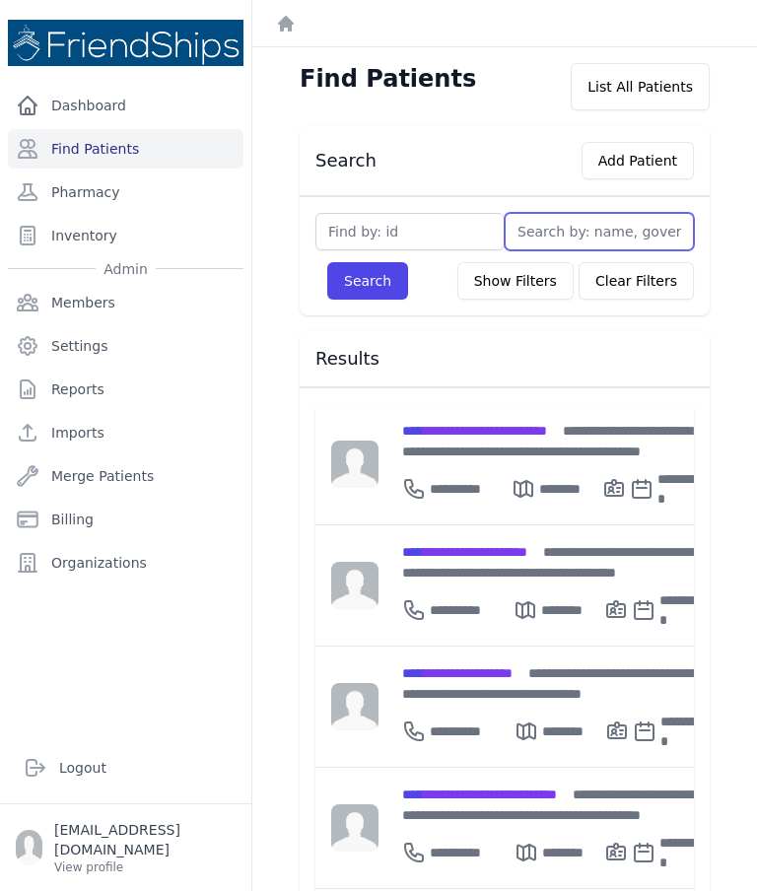
click at [595, 245] on input "text" at bounding box center [599, 231] width 189 height 37
type input "Ruwa"
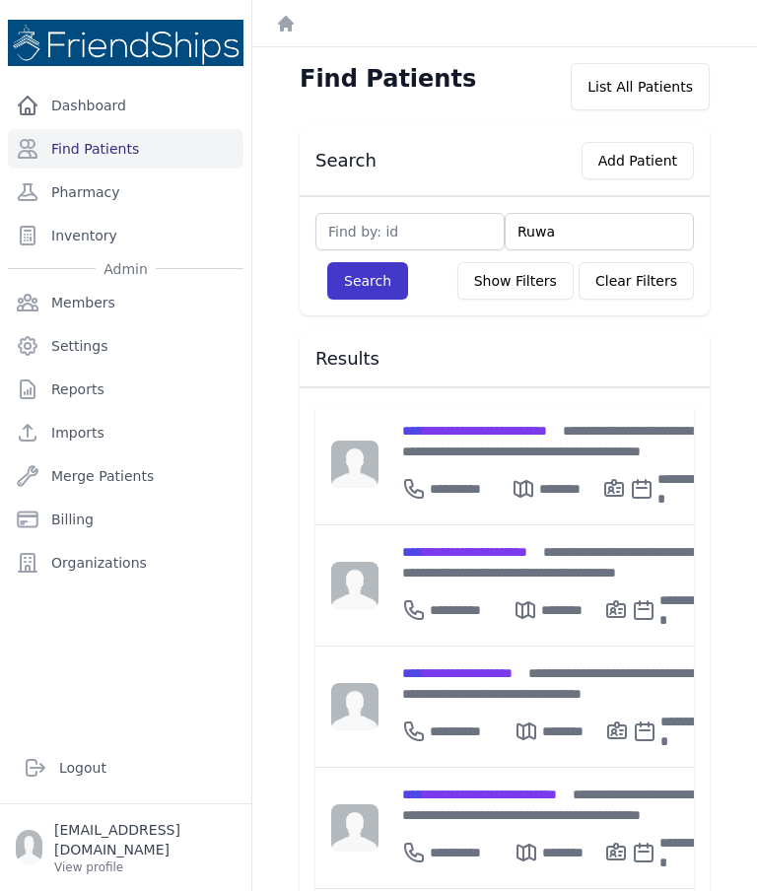
click at [367, 296] on button "Search" at bounding box center [367, 280] width 81 height 37
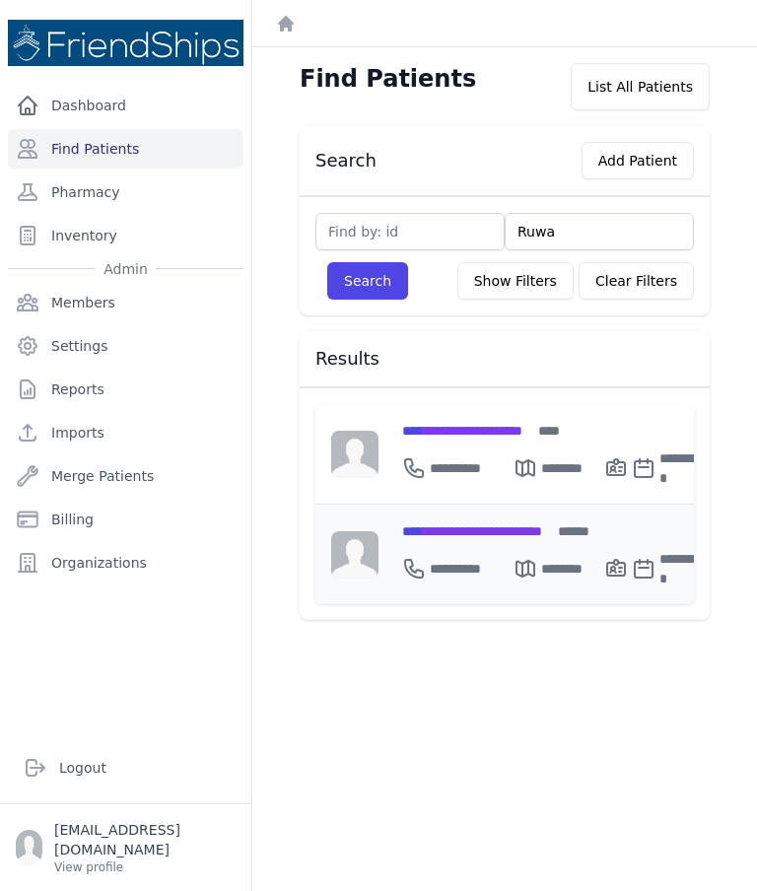
click at [502, 545] on div "**********" at bounding box center [555, 564] width 306 height 47
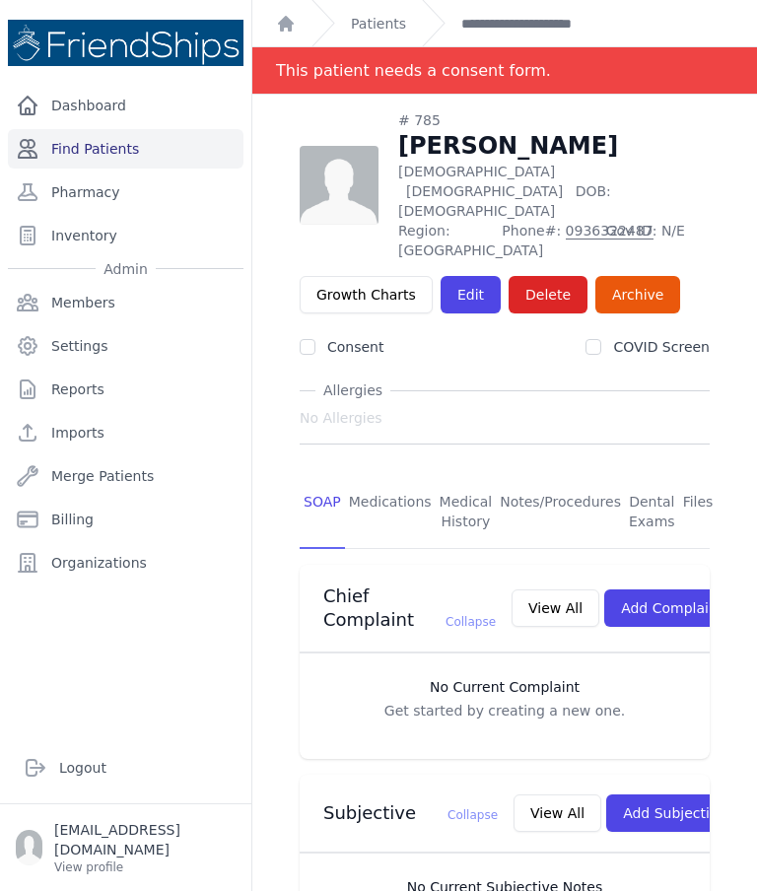
click at [152, 155] on link "Find Patients" at bounding box center [126, 148] width 236 height 39
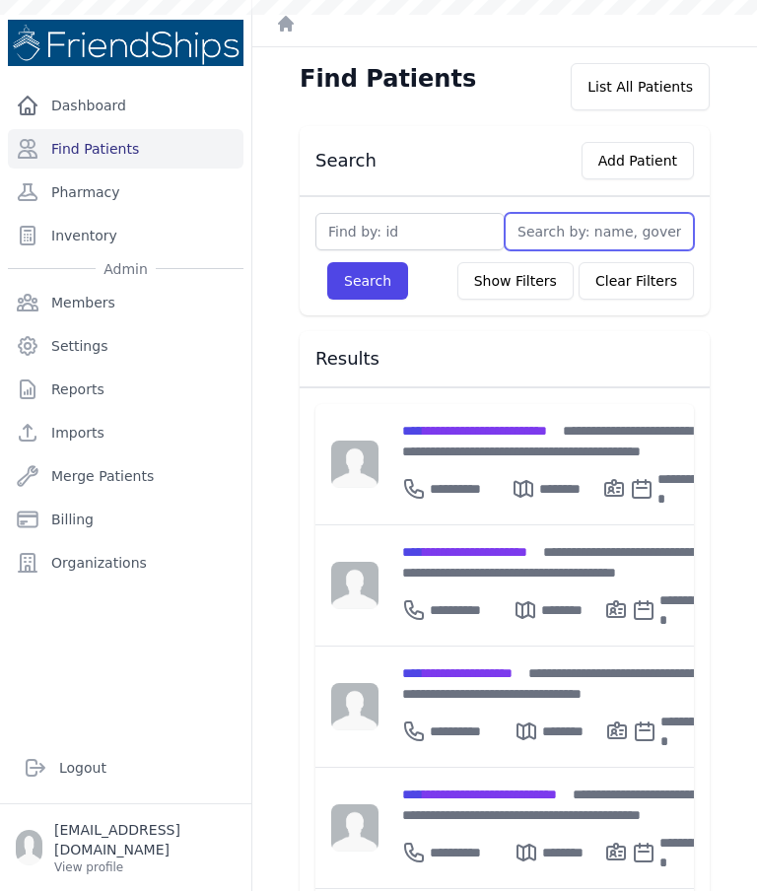
click at [587, 239] on input "text" at bounding box center [599, 231] width 189 height 37
type input "Ta"
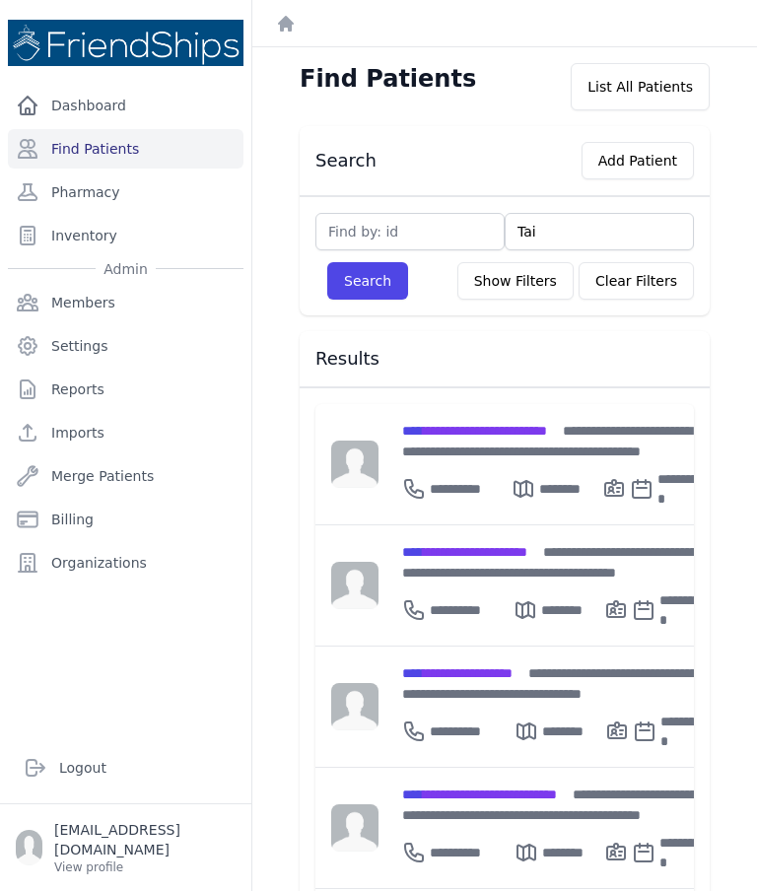
type input "Taim"
click at [361, 290] on button "Search" at bounding box center [367, 280] width 81 height 37
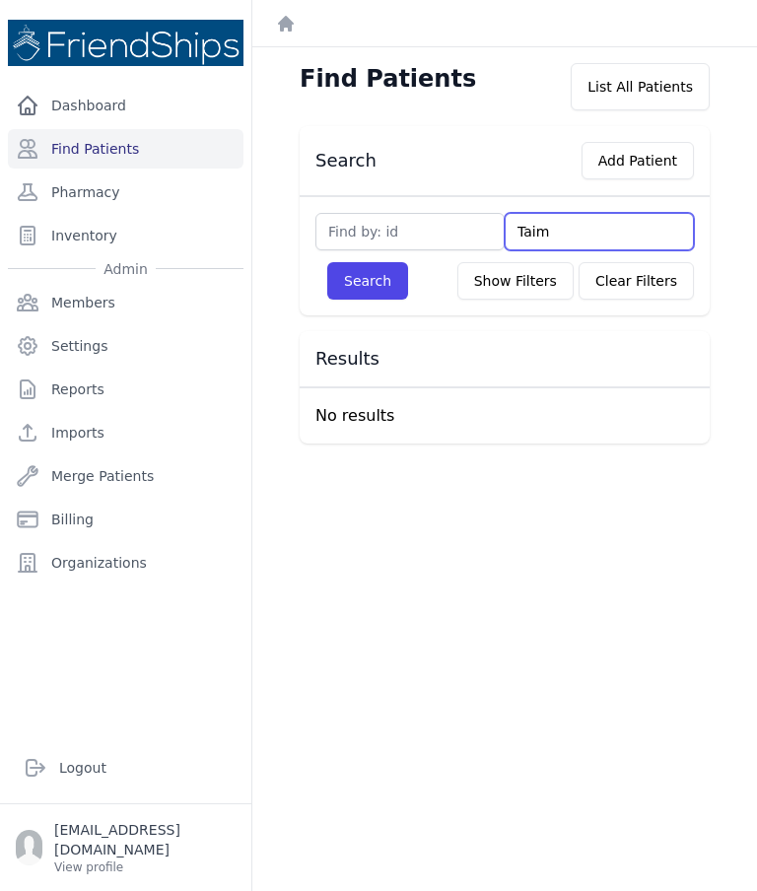
click at [594, 234] on input "Taim" at bounding box center [599, 231] width 189 height 37
type input "T"
click at [606, 233] on input "text" at bounding box center [599, 231] width 189 height 37
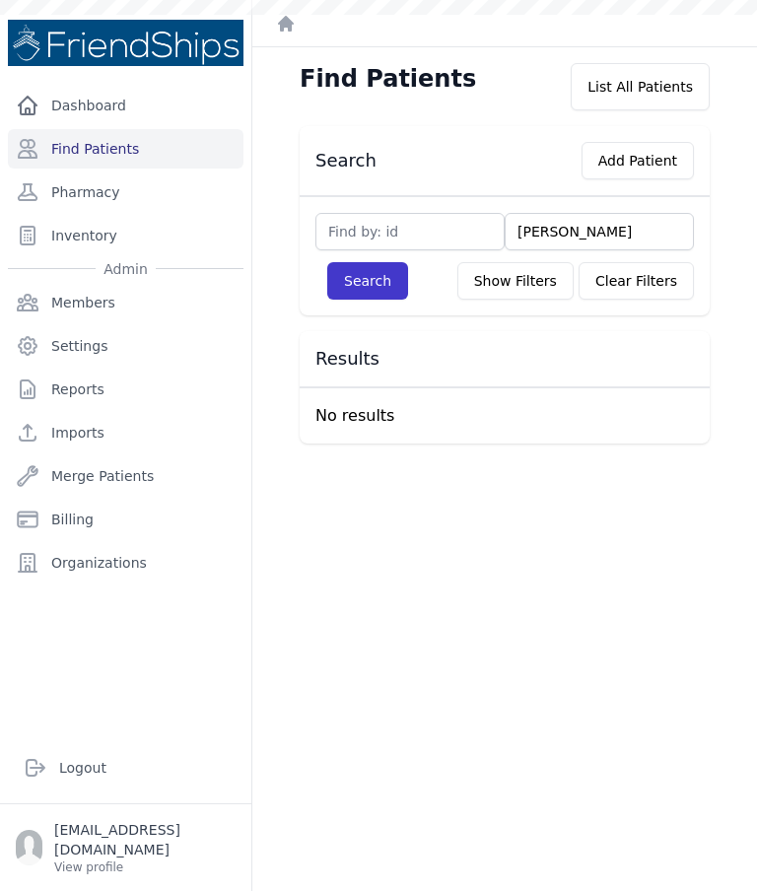
click at [386, 285] on button "Search" at bounding box center [367, 280] width 81 height 37
type input "[PERSON_NAME]"
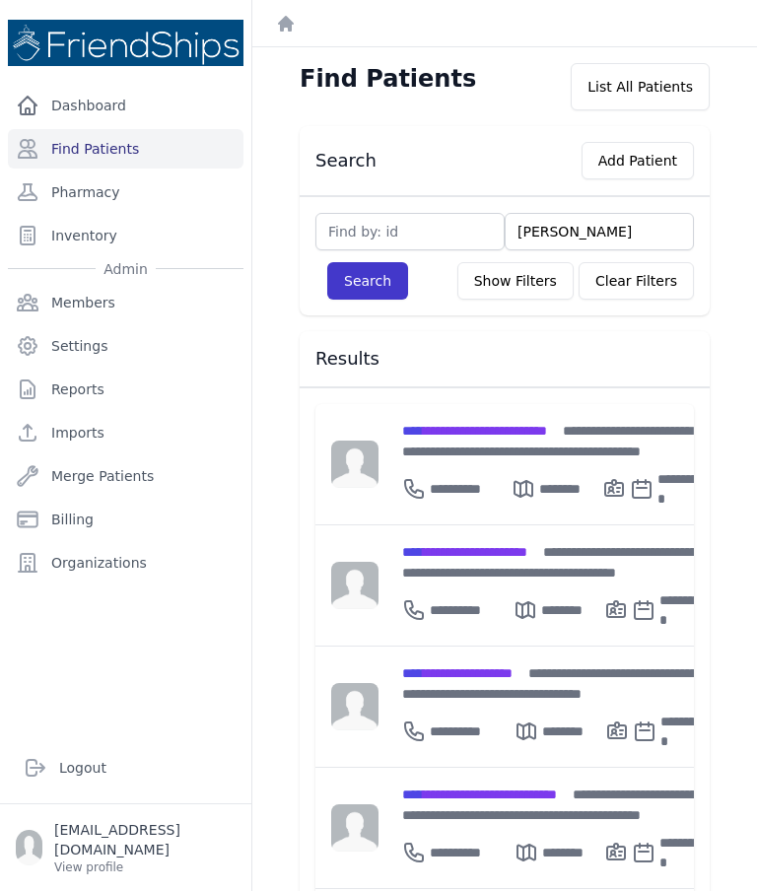
click at [372, 273] on button "Search" at bounding box center [367, 280] width 81 height 37
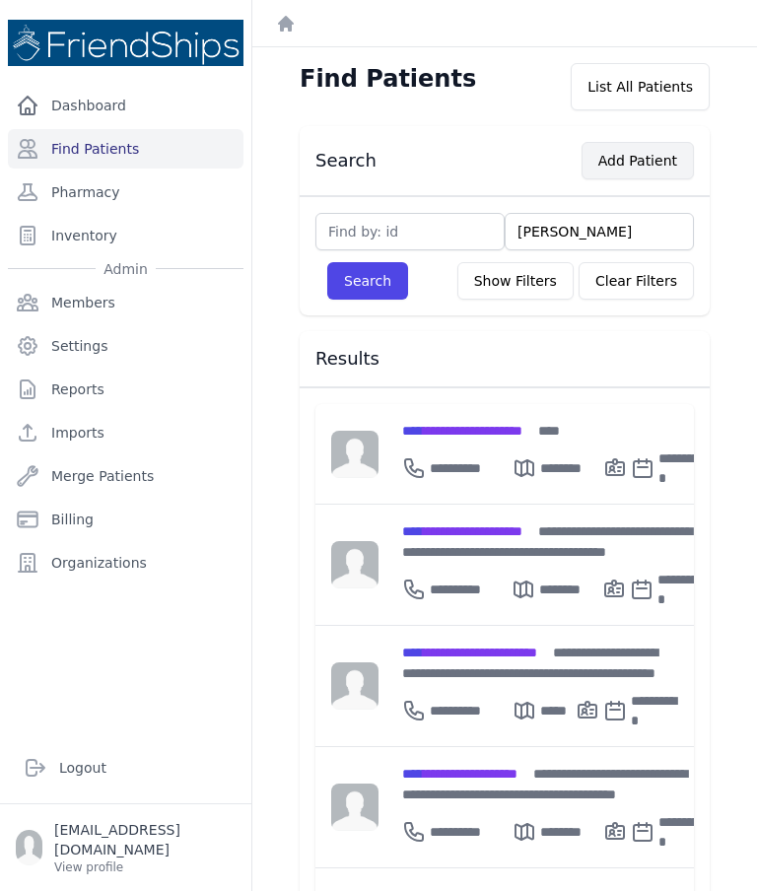
click at [659, 166] on button "Add Patient" at bounding box center [638, 160] width 112 height 37
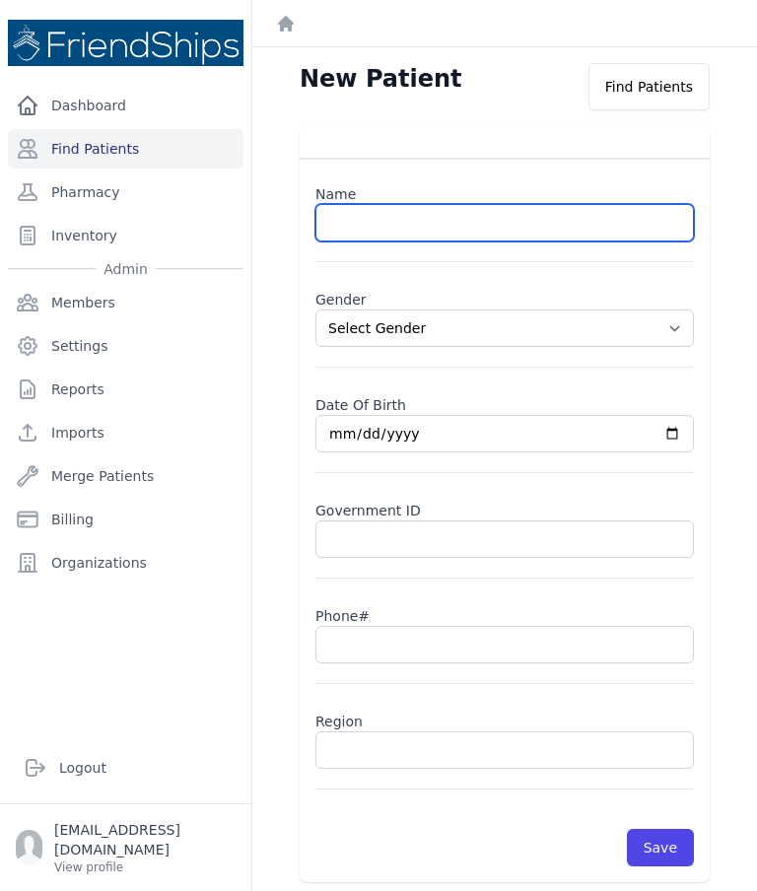
click at [454, 230] on input "text" at bounding box center [504, 222] width 379 height 37
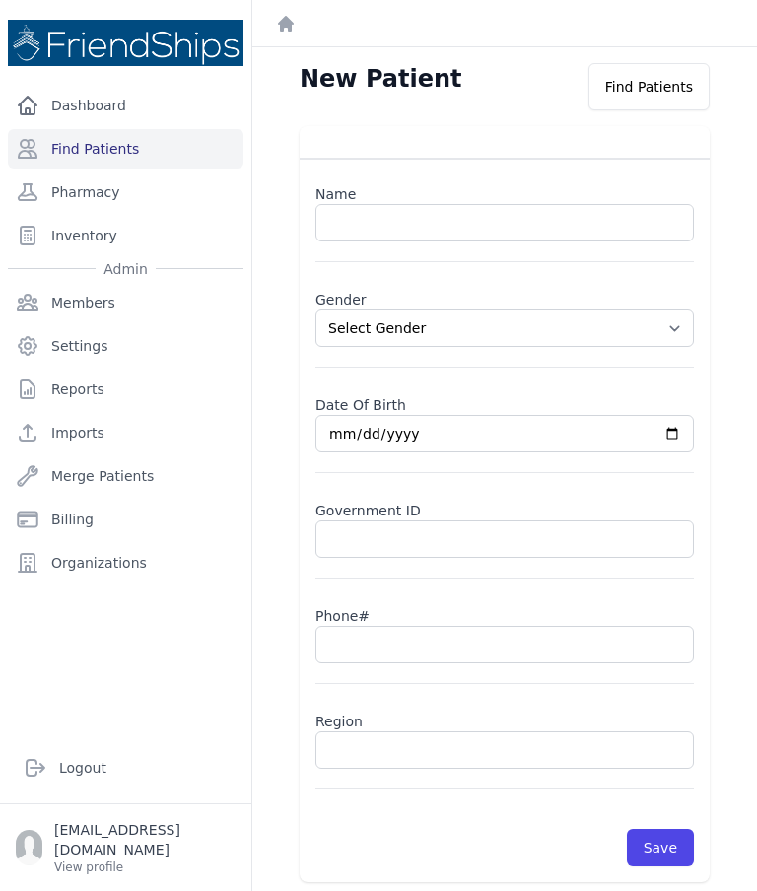
select select
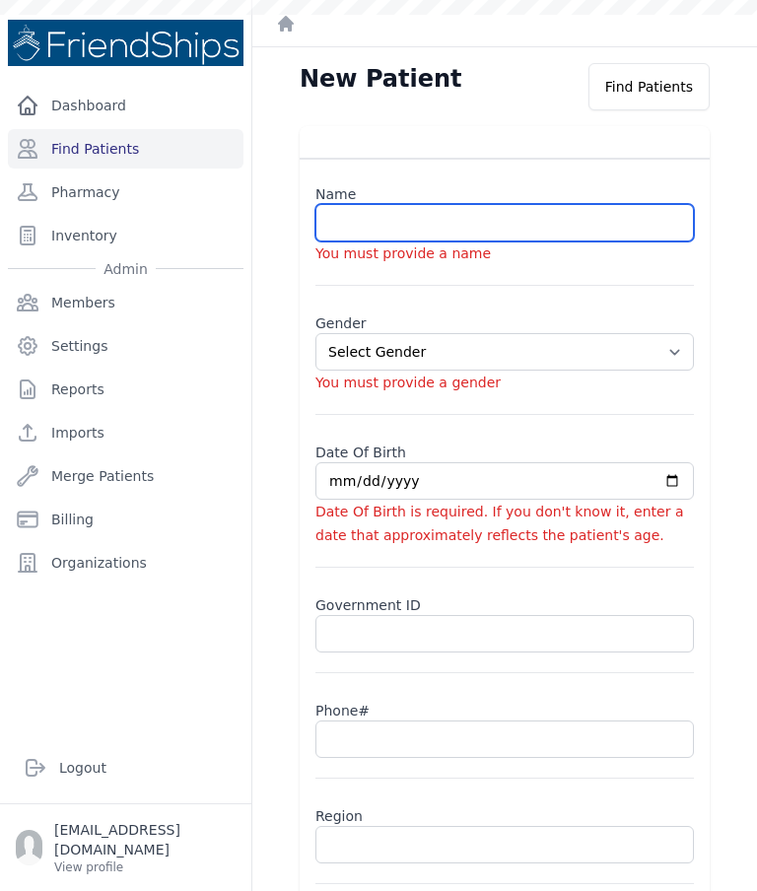
click at [481, 230] on input "text" at bounding box center [504, 222] width 379 height 37
paste input "[PERSON_NAME] [PERSON_NAME]"
type input "[PERSON_NAME] [PERSON_NAME]"
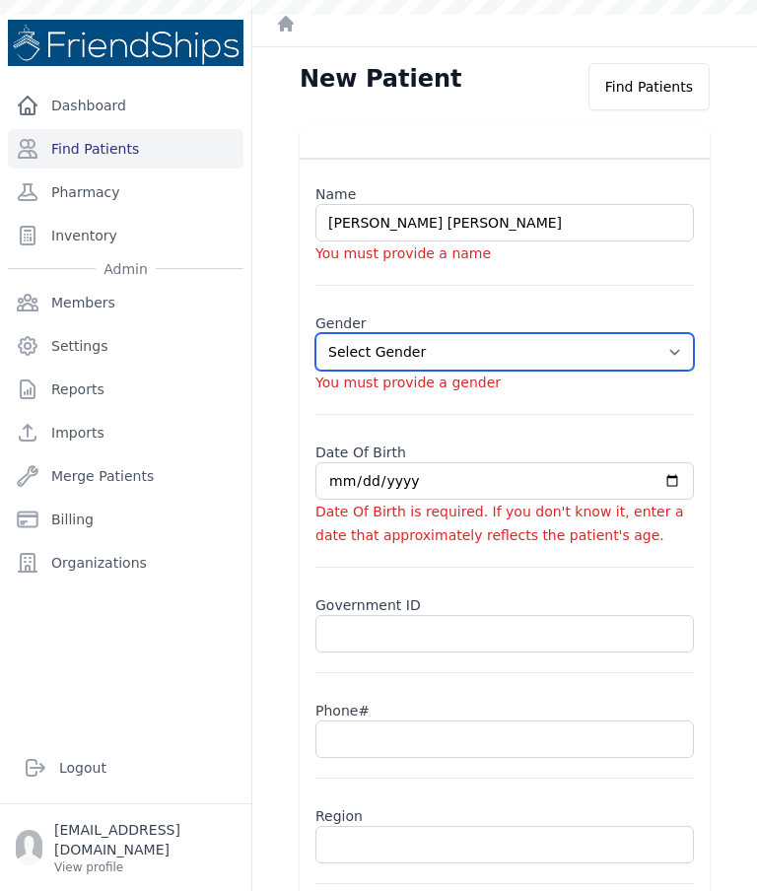
click at [673, 369] on select "Select Gender [DEMOGRAPHIC_DATA] [DEMOGRAPHIC_DATA]" at bounding box center [504, 351] width 379 height 37
select select "[DEMOGRAPHIC_DATA]"
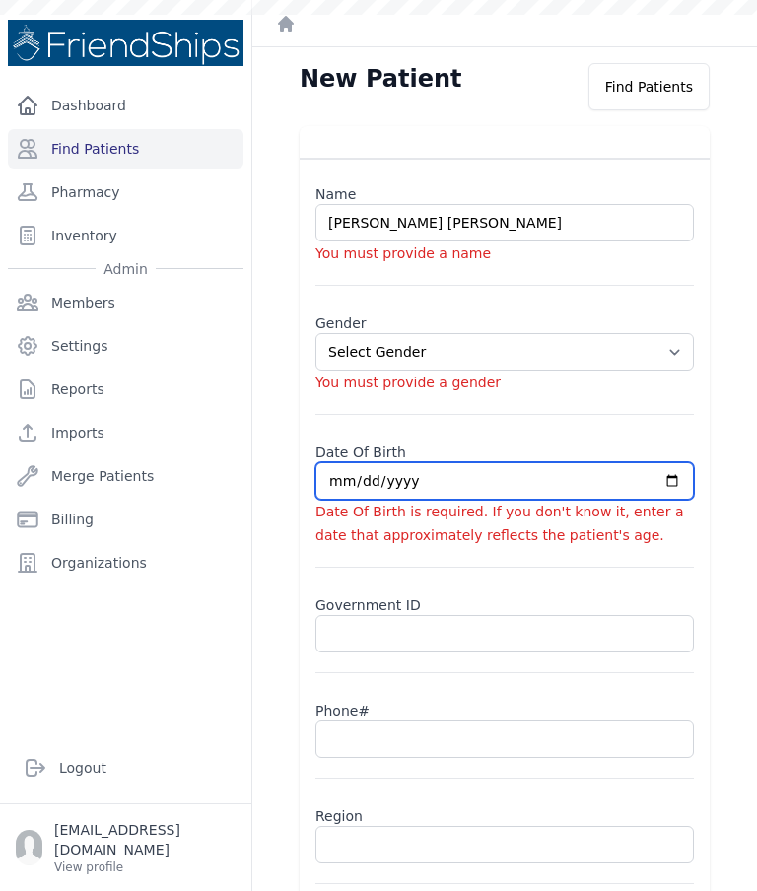
click at [423, 481] on input "date" at bounding box center [504, 480] width 379 height 37
type input "[DATE]"
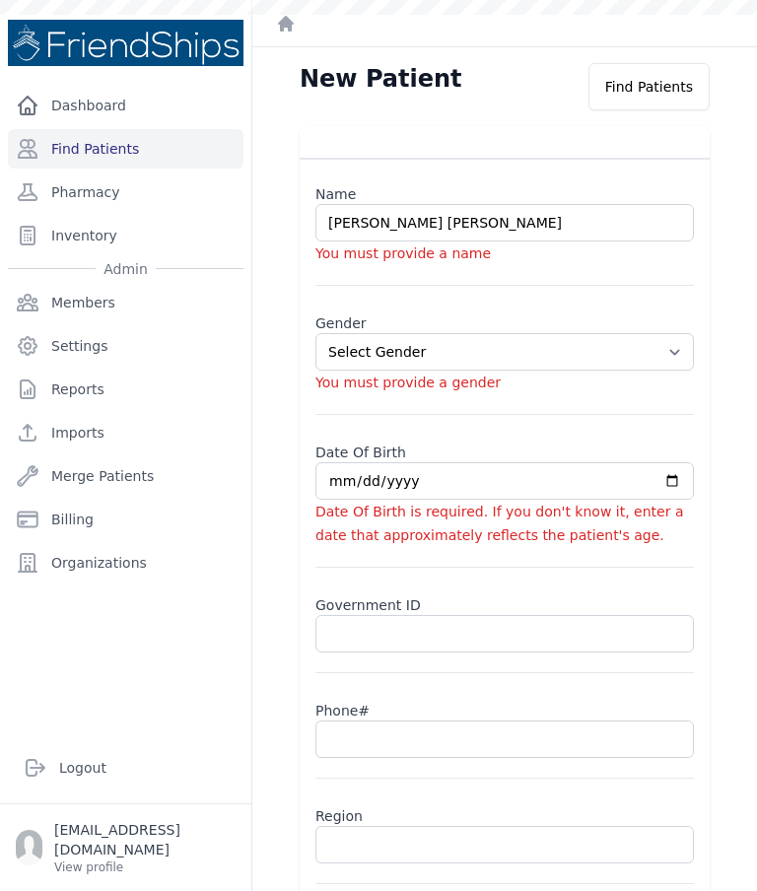
click at [404, 741] on input "text" at bounding box center [504, 739] width 379 height 37
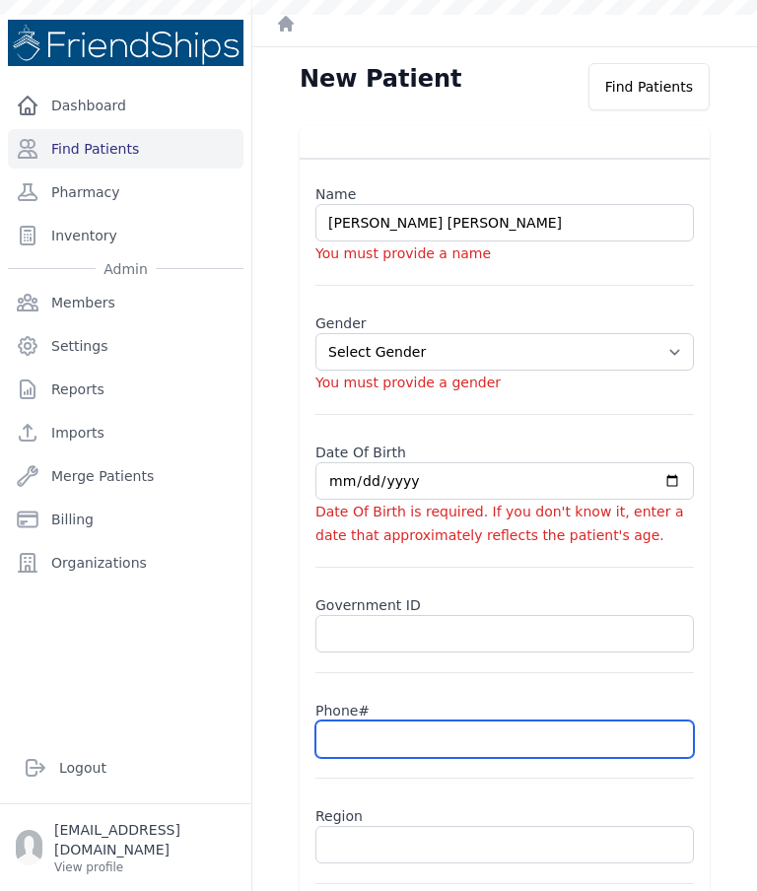
scroll to position [79, 0]
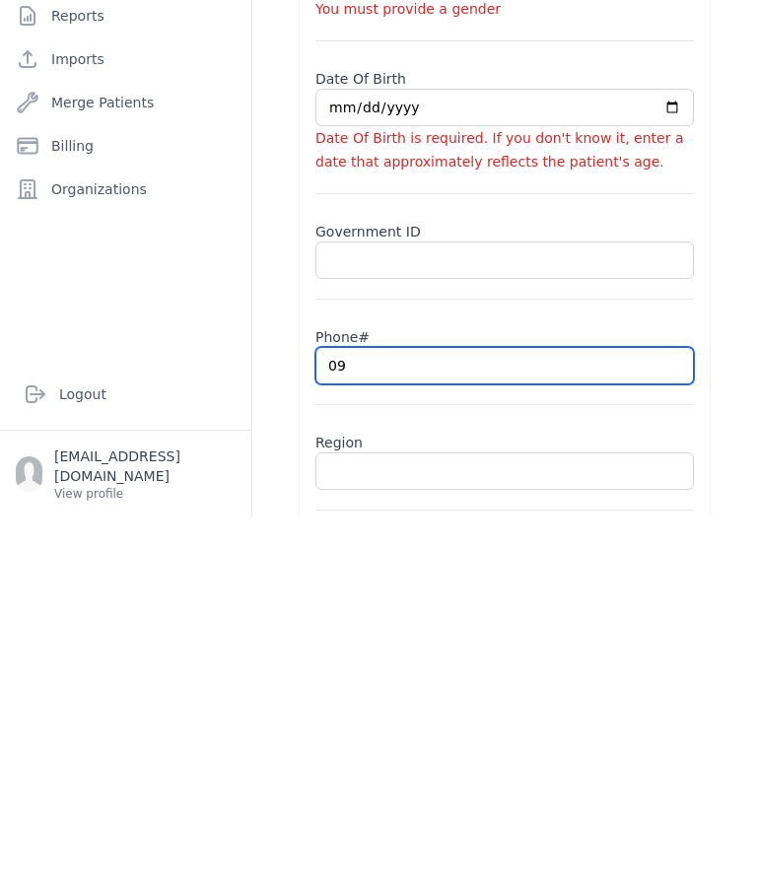
type input "09"
click at [511, 826] on input "text" at bounding box center [504, 844] width 379 height 37
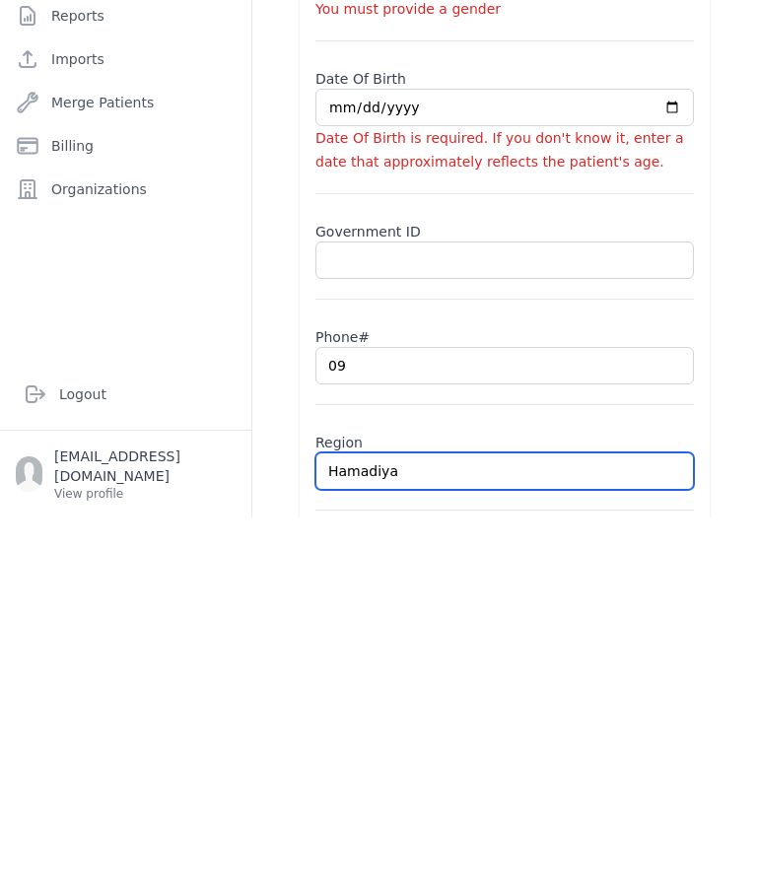
type input "Hamadiya"
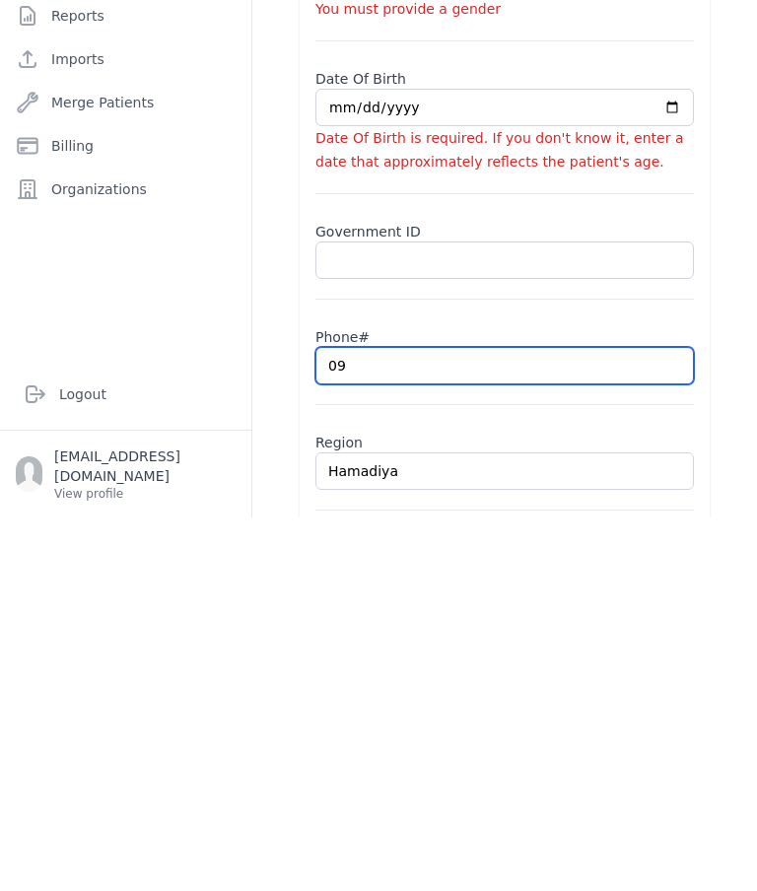
click at [447, 721] on input "09" at bounding box center [504, 739] width 379 height 37
click at [508, 721] on input "09" at bounding box center [504, 739] width 379 height 37
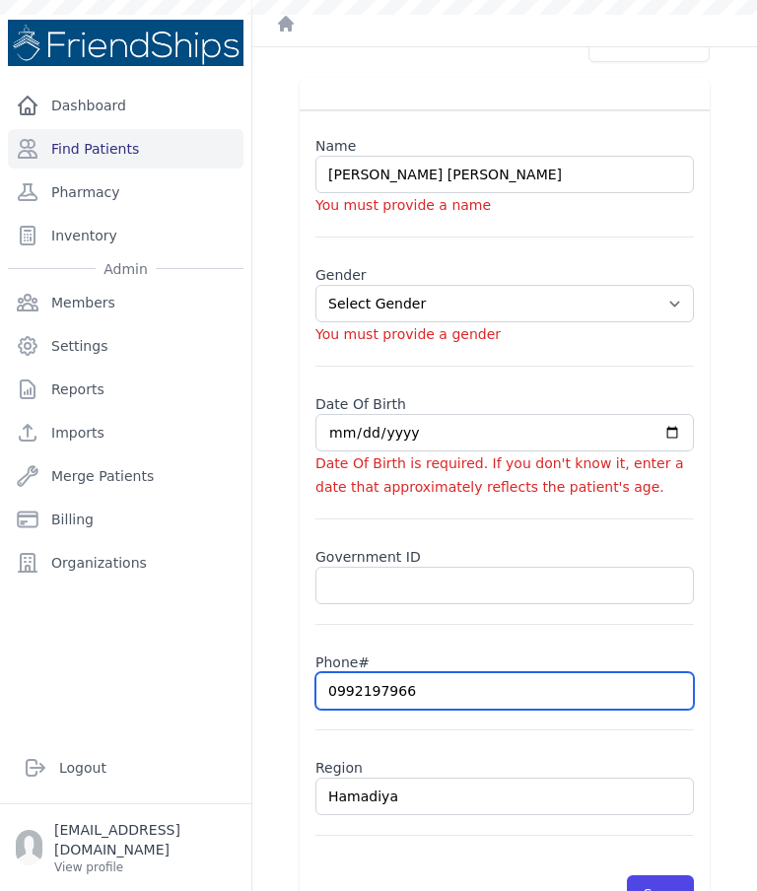
scroll to position [47, 0]
type input "0992197966"
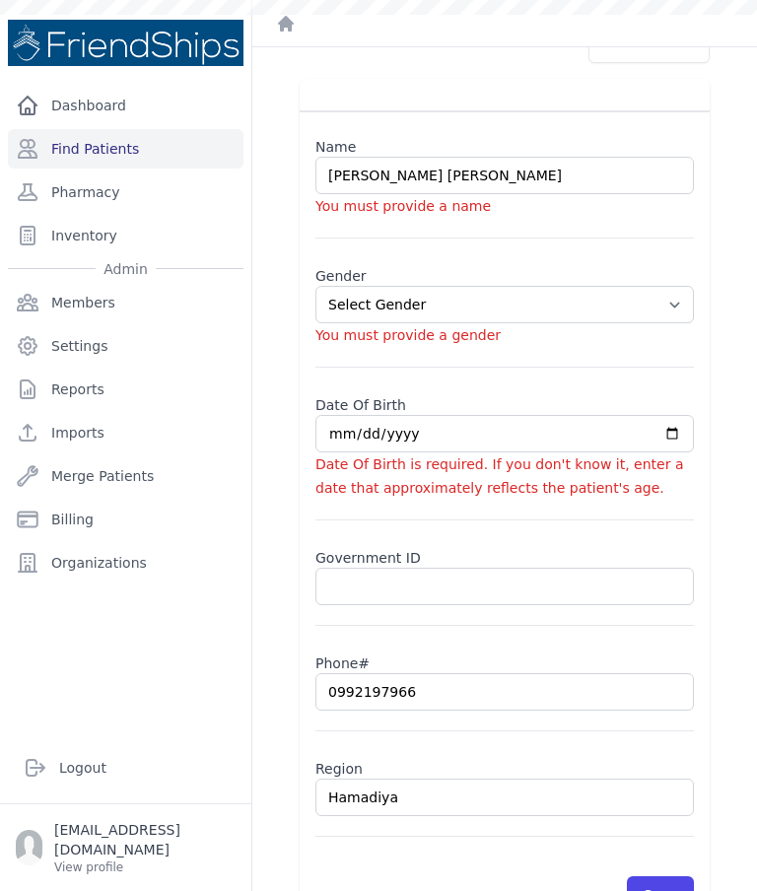
click at [738, 357] on div "Name [PERSON_NAME] [PERSON_NAME] You must provide a name Gender Select Gender […" at bounding box center [504, 504] width 473 height 851
click at [677, 876] on button "Save" at bounding box center [660, 894] width 67 height 37
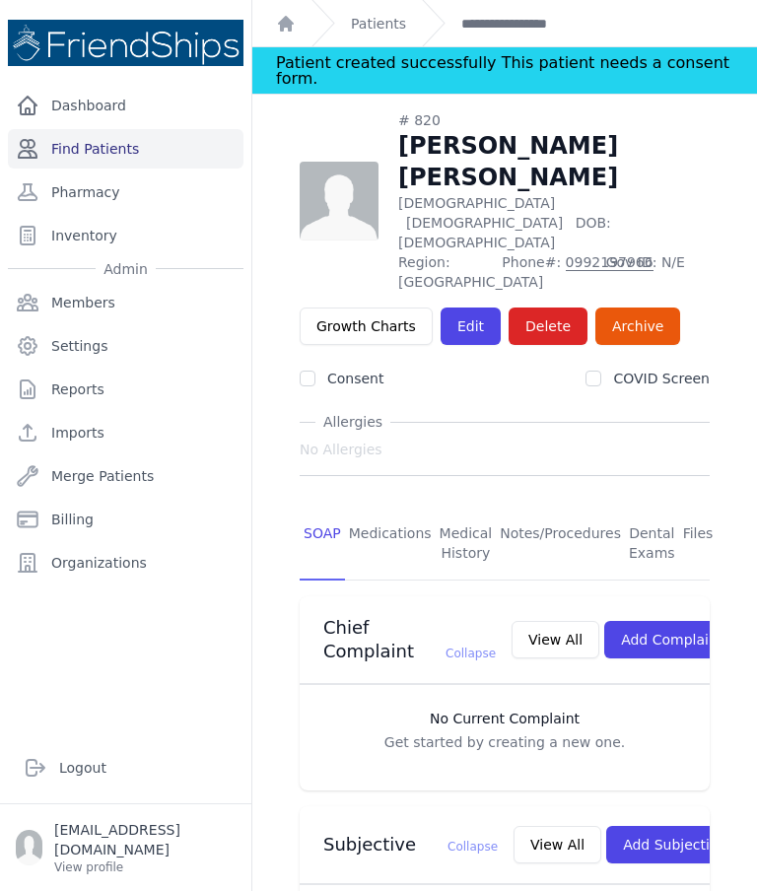
click at [136, 129] on link "Find Patients" at bounding box center [126, 148] width 236 height 39
click at [148, 129] on link "Find Patients" at bounding box center [126, 148] width 236 height 39
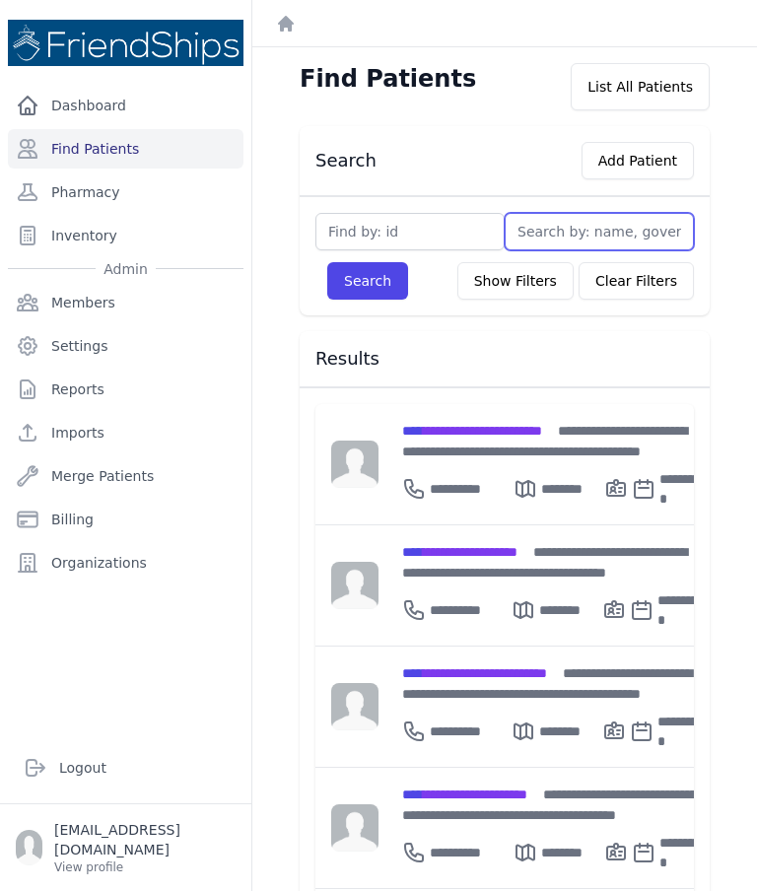
click at [560, 235] on input "text" at bounding box center [599, 231] width 189 height 37
type input "Taqi"
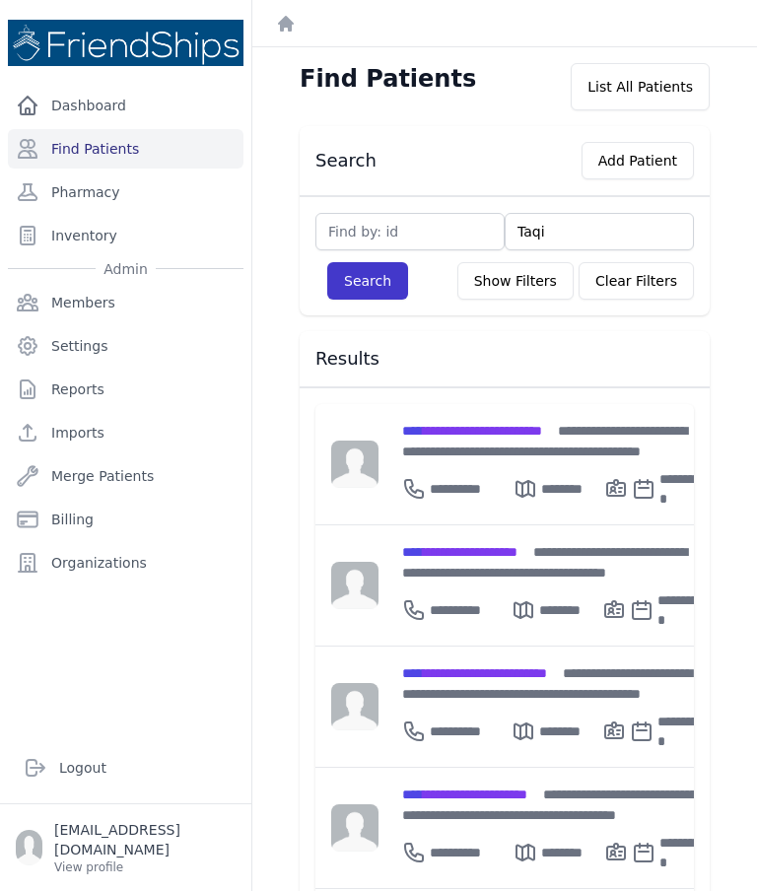
click at [369, 281] on button "Search" at bounding box center [367, 280] width 81 height 37
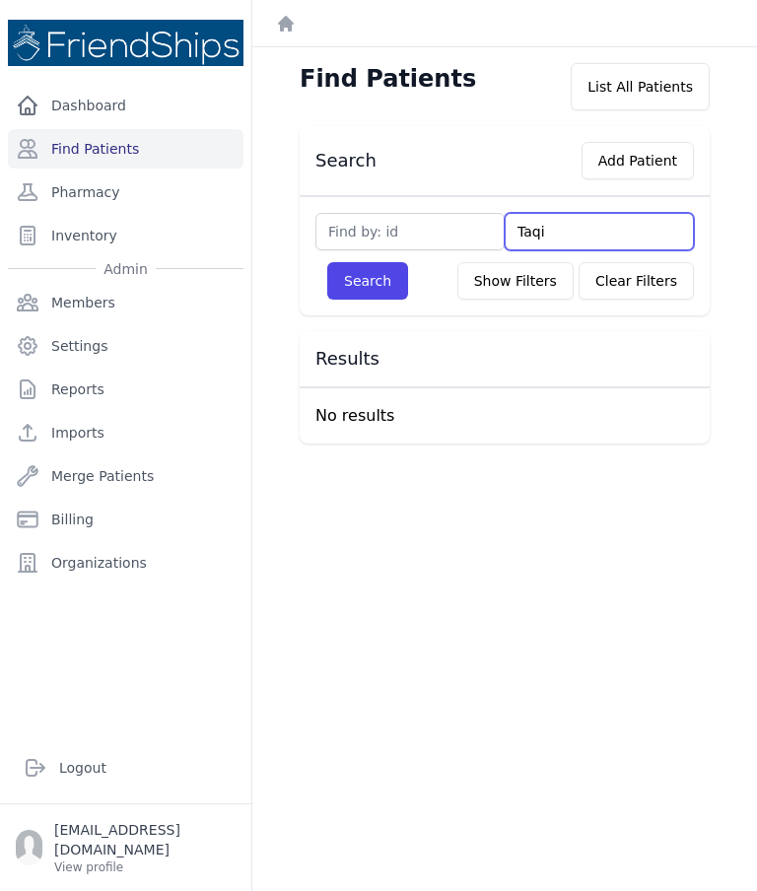
click at [570, 242] on input "Taqi" at bounding box center [599, 231] width 189 height 37
type input "T"
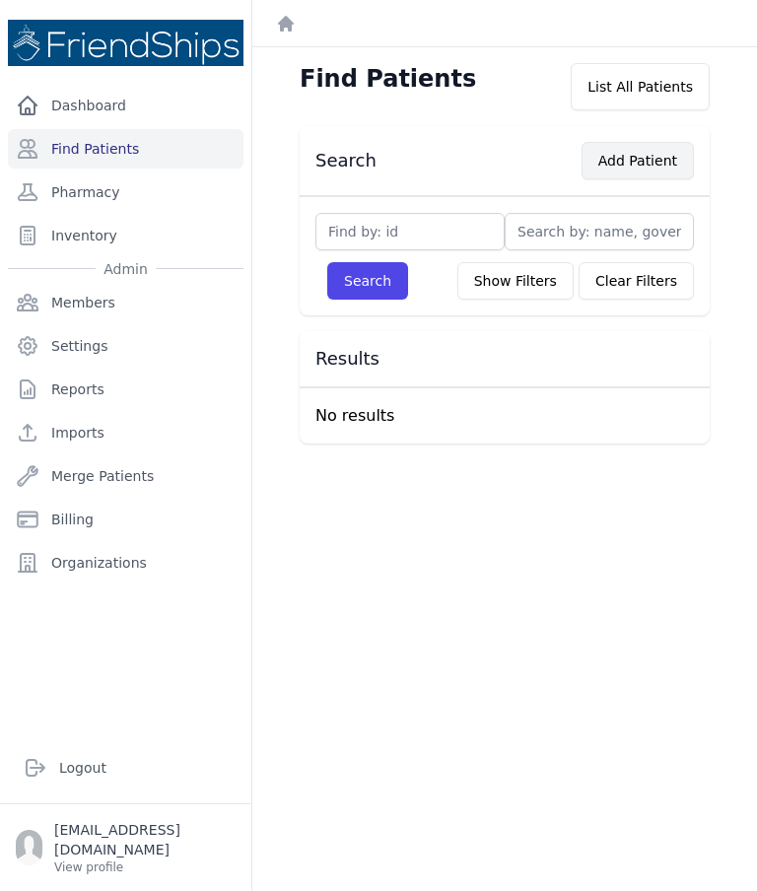
click at [649, 162] on button "Add Patient" at bounding box center [638, 160] width 112 height 37
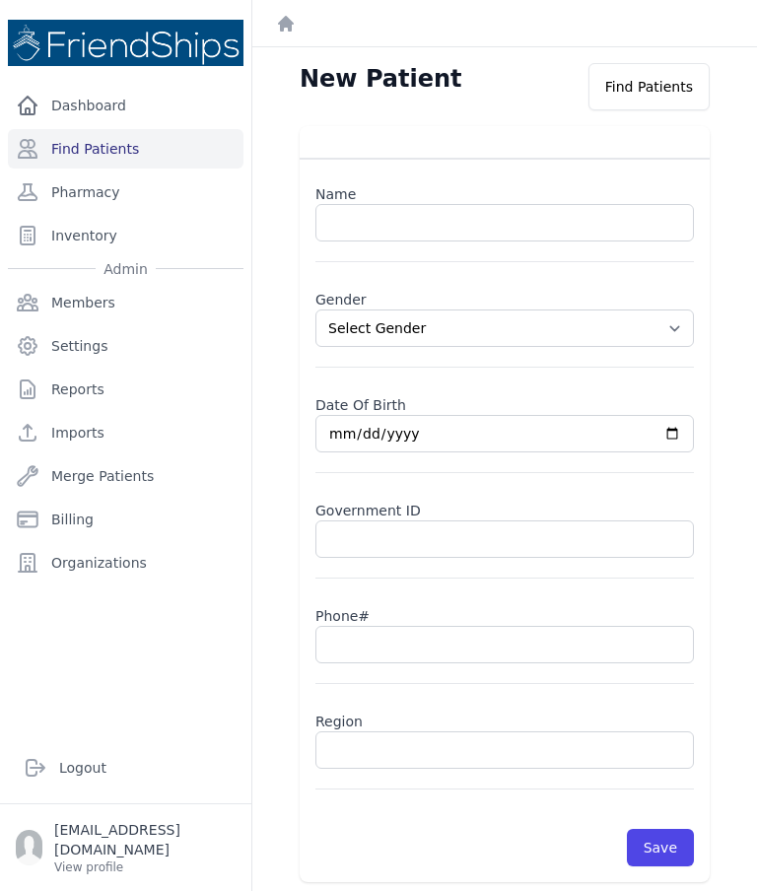
click at [443, 220] on input "text" at bounding box center [504, 222] width 379 height 37
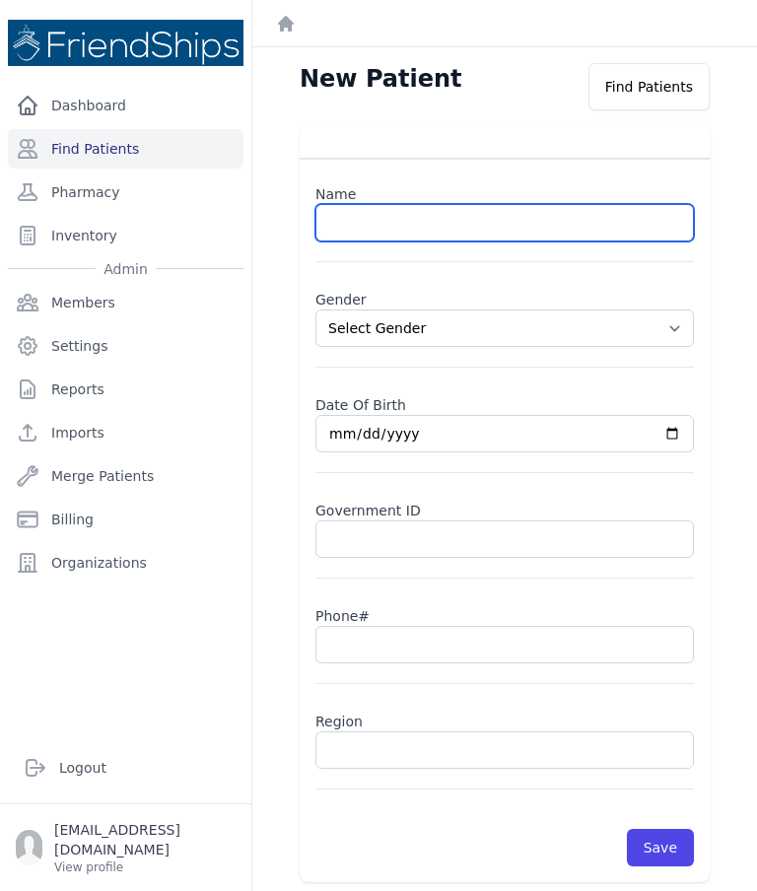
paste input "[PERSON_NAME]"
click at [428, 218] on input "[PERSON_NAME]" at bounding box center [504, 222] width 379 height 37
click at [422, 213] on input "[PERSON_NAME]" at bounding box center [504, 222] width 379 height 37
type input "[PERSON_NAME]"
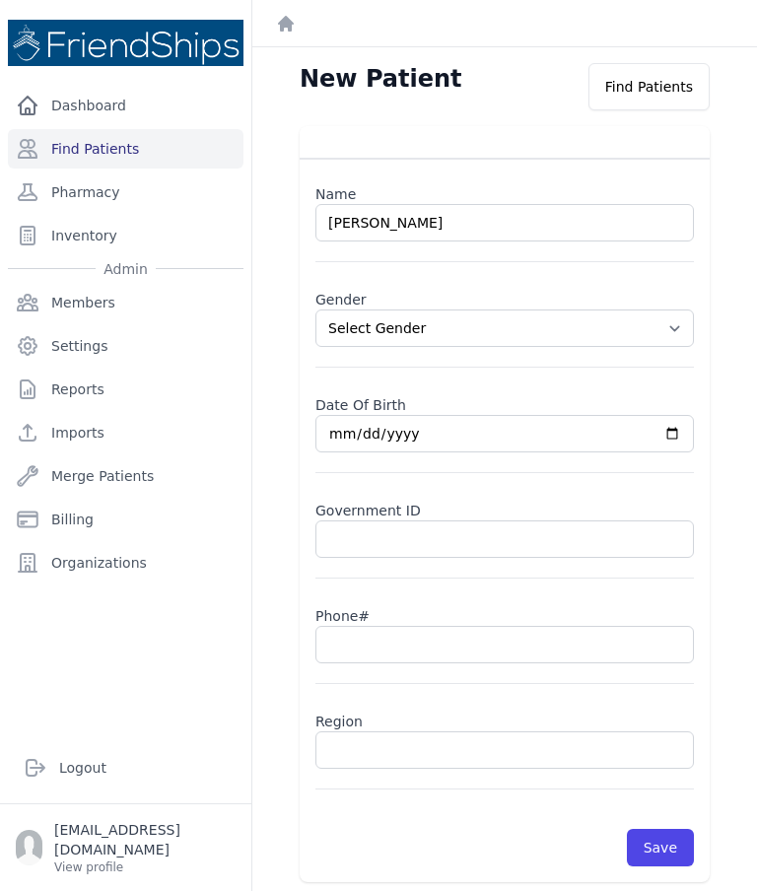
click at [678, 321] on select "Select Gender [DEMOGRAPHIC_DATA] [DEMOGRAPHIC_DATA]" at bounding box center [504, 328] width 379 height 37
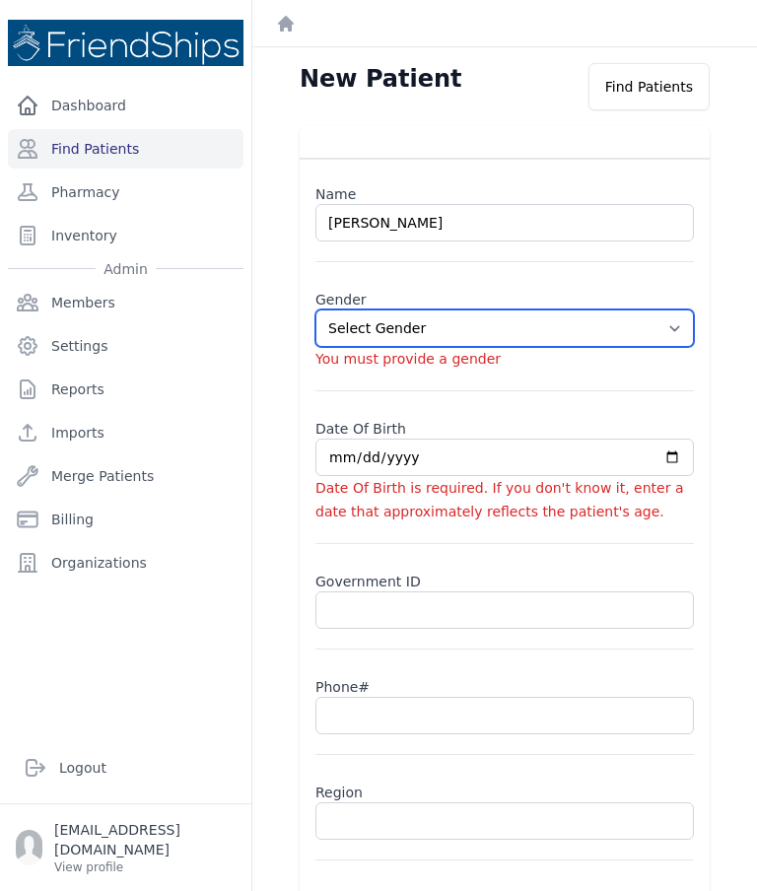
select select "[DEMOGRAPHIC_DATA]"
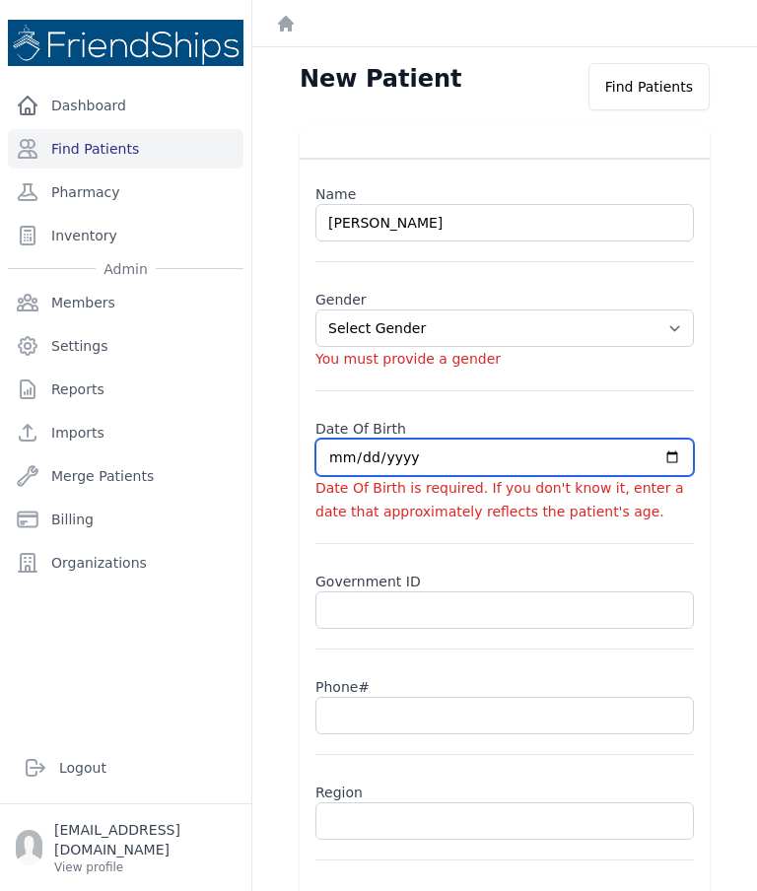
click at [399, 451] on input "date" at bounding box center [504, 457] width 379 height 37
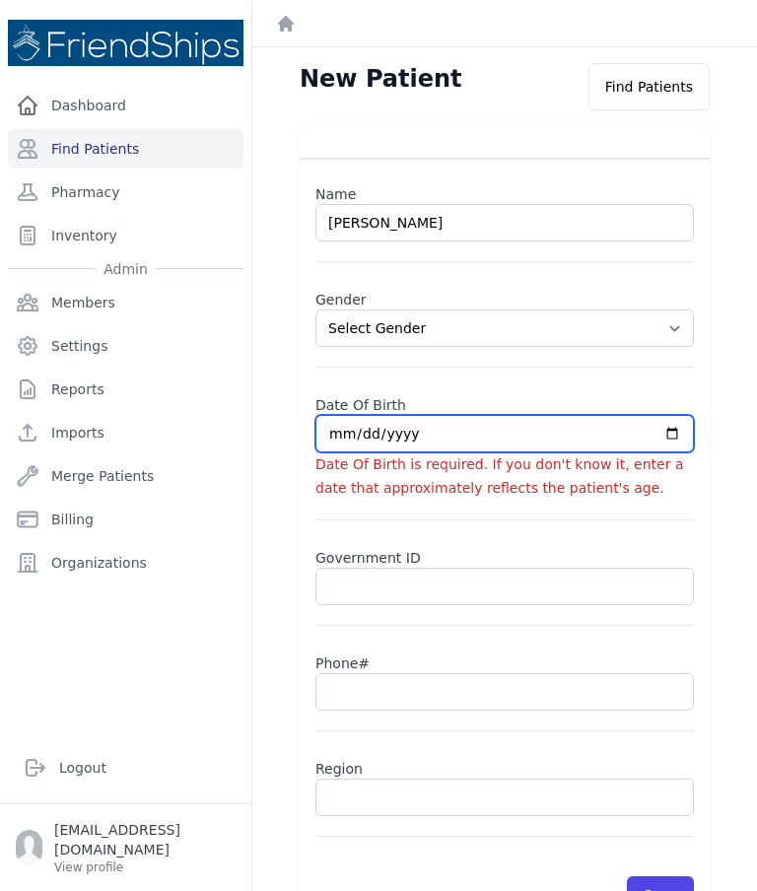
type input "[DATE]"
select select "[DEMOGRAPHIC_DATA]"
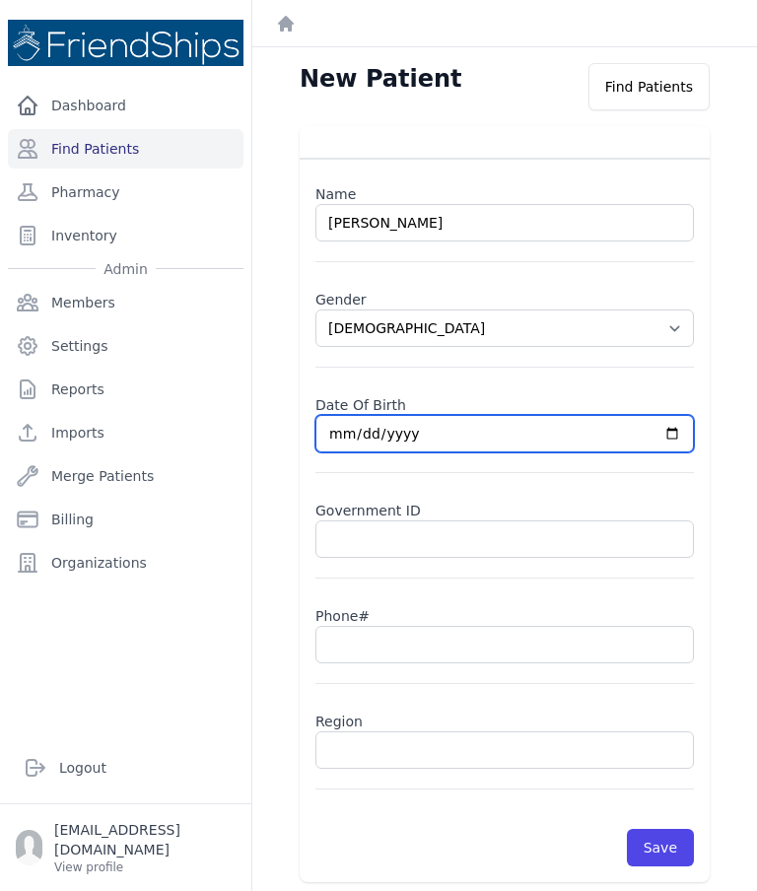
click at [556, 438] on input "[DATE]" at bounding box center [504, 433] width 379 height 37
type input "[DATE]"
select select "[DEMOGRAPHIC_DATA]"
type input "[DATE]"
select select "[DEMOGRAPHIC_DATA]"
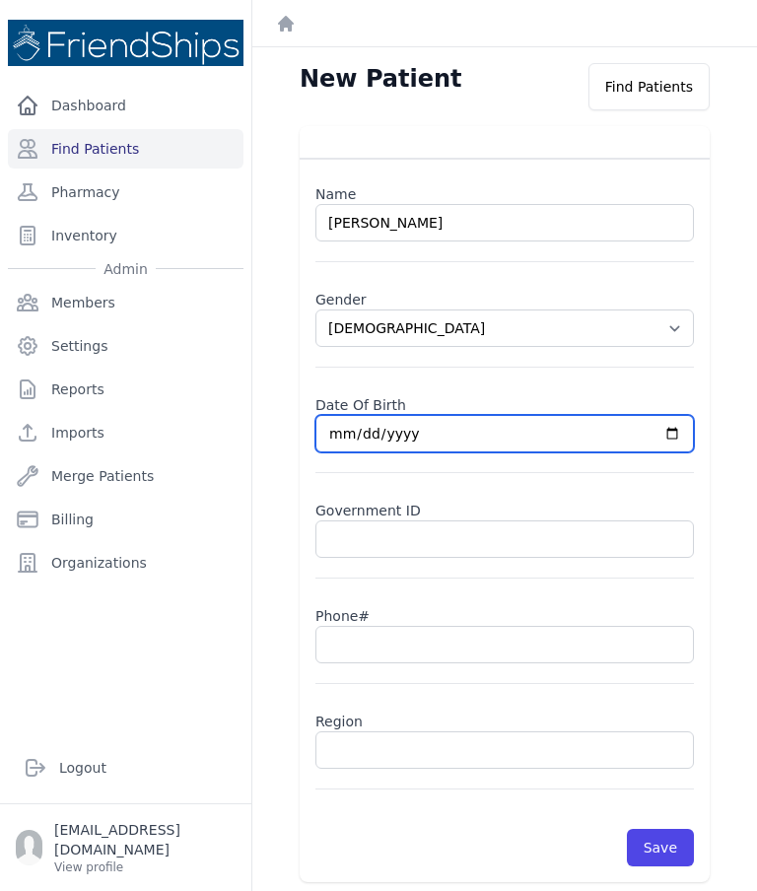
type input "[DATE]"
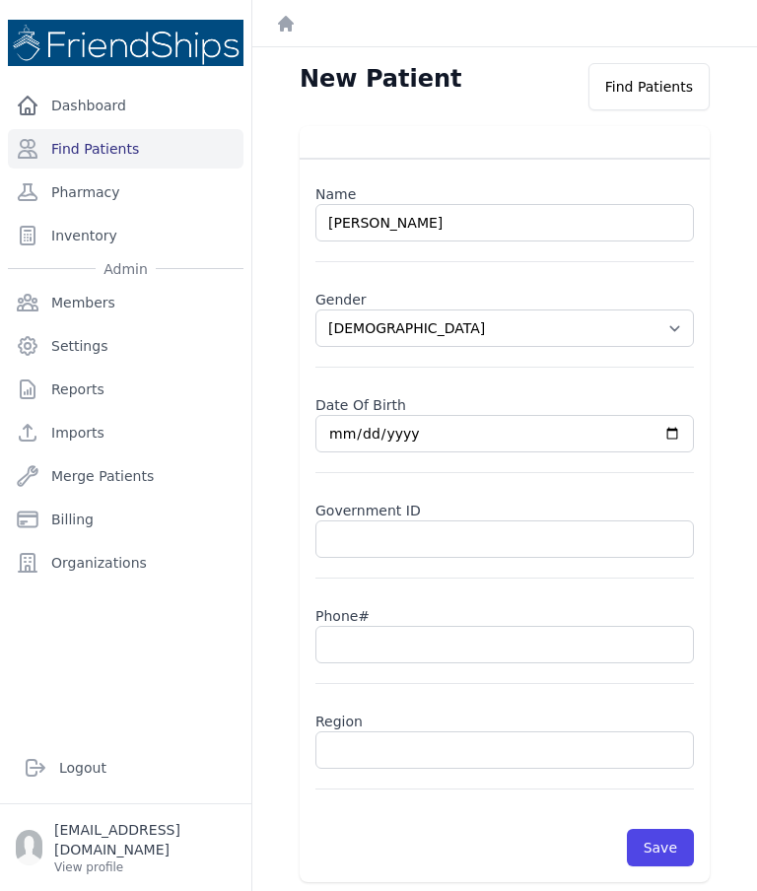
click at [444, 643] on input "text" at bounding box center [504, 644] width 379 height 37
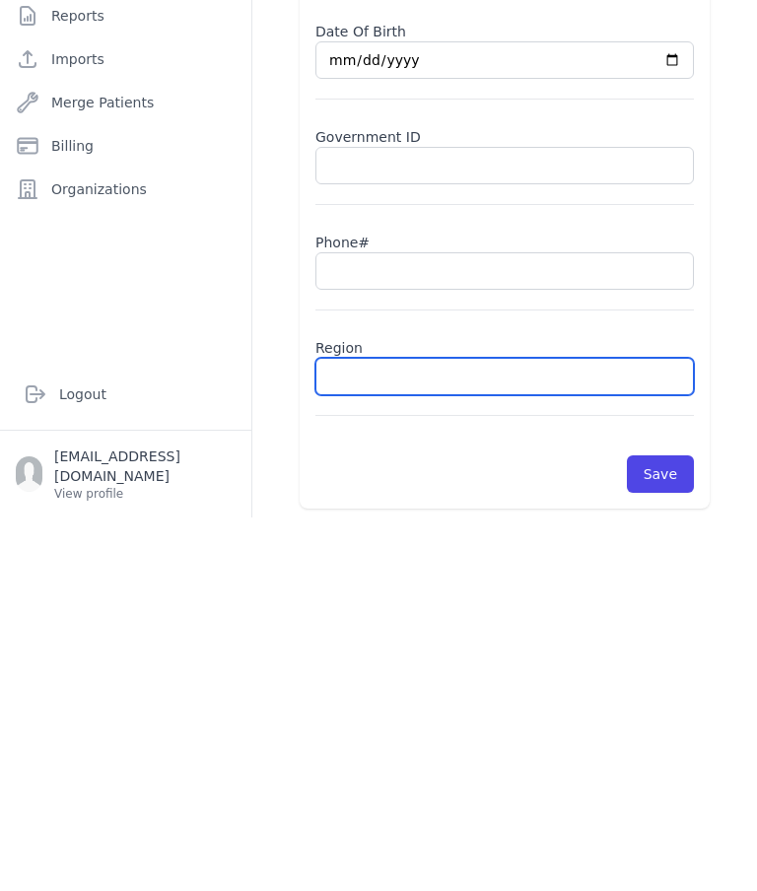
click at [394, 732] on input "text" at bounding box center [504, 750] width 379 height 37
select select "[DEMOGRAPHIC_DATA]"
type input "Hama"
select select "[DEMOGRAPHIC_DATA]"
type input "Hamada"
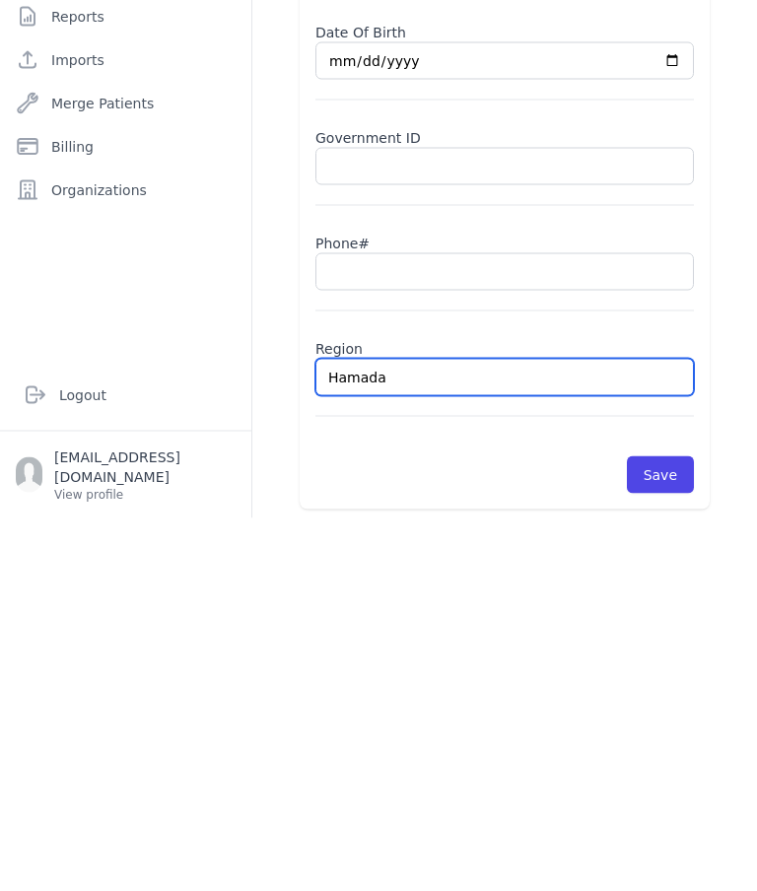
select select "[DEMOGRAPHIC_DATA]"
type input "Hamad"
select select "[DEMOGRAPHIC_DATA]"
type input "Hamadiya"
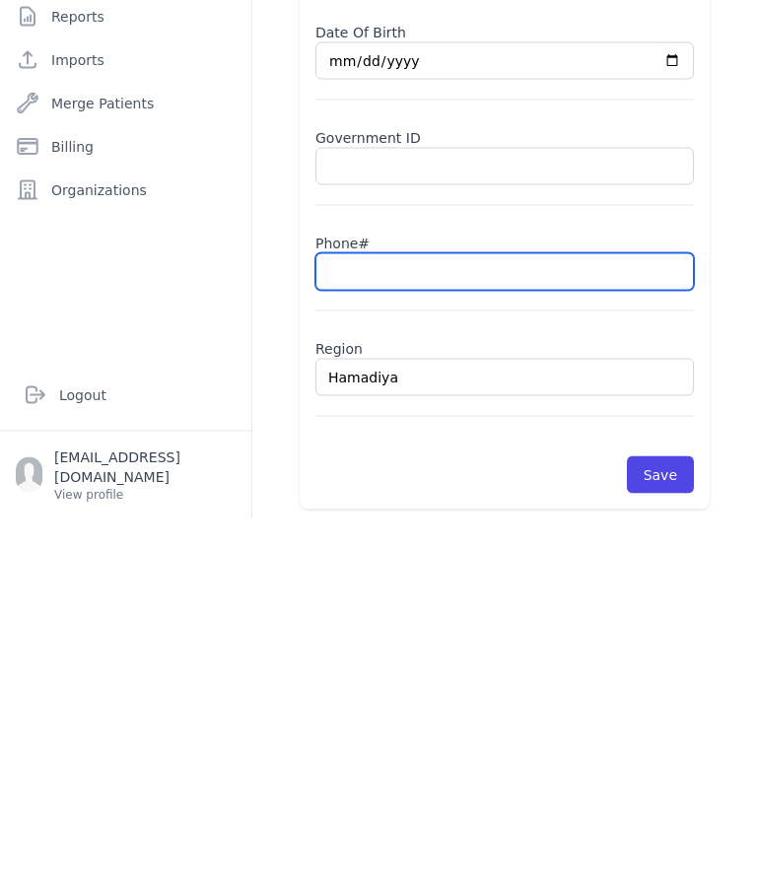
click at [358, 626] on input "text" at bounding box center [504, 644] width 379 height 37
select select "[DEMOGRAPHIC_DATA]"
type input "Hamadiya"
type input "09"
select select "[DEMOGRAPHIC_DATA]"
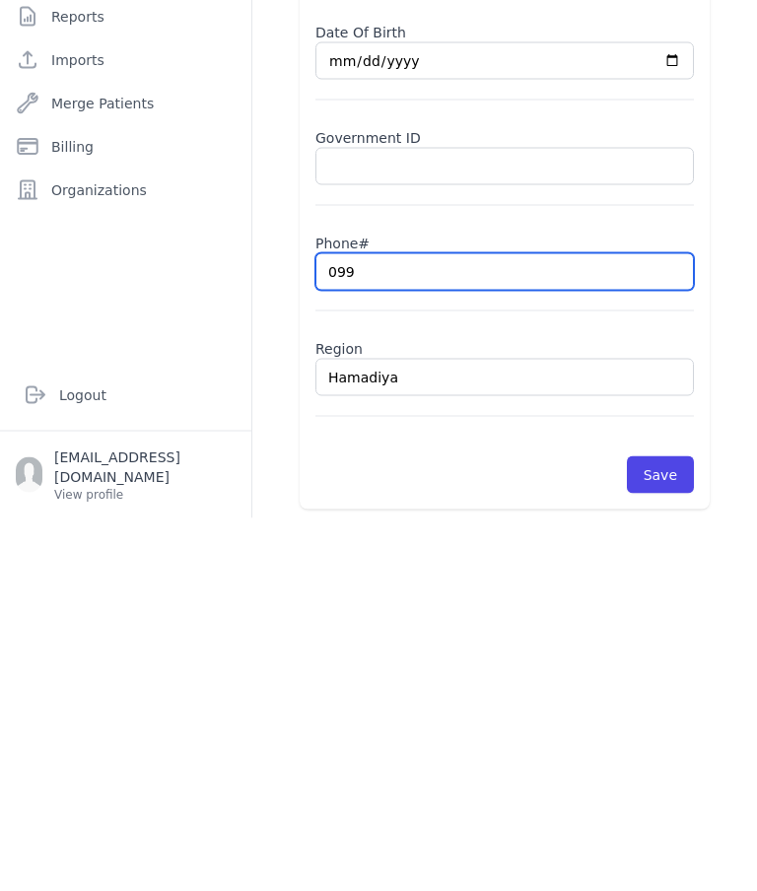
type input "0996"
select select "[DEMOGRAPHIC_DATA]"
type input "0996477"
select select "[DEMOGRAPHIC_DATA]"
type input "099647716"
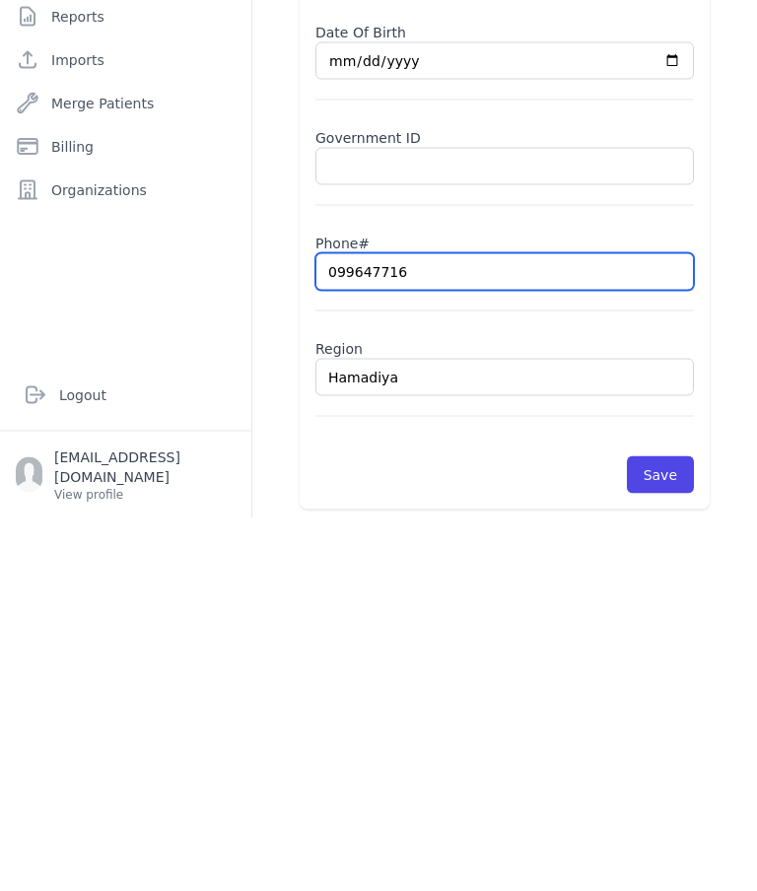
select select "[DEMOGRAPHIC_DATA]"
type input "0996477166"
select select "[DEMOGRAPHIC_DATA]"
type input "0996477166"
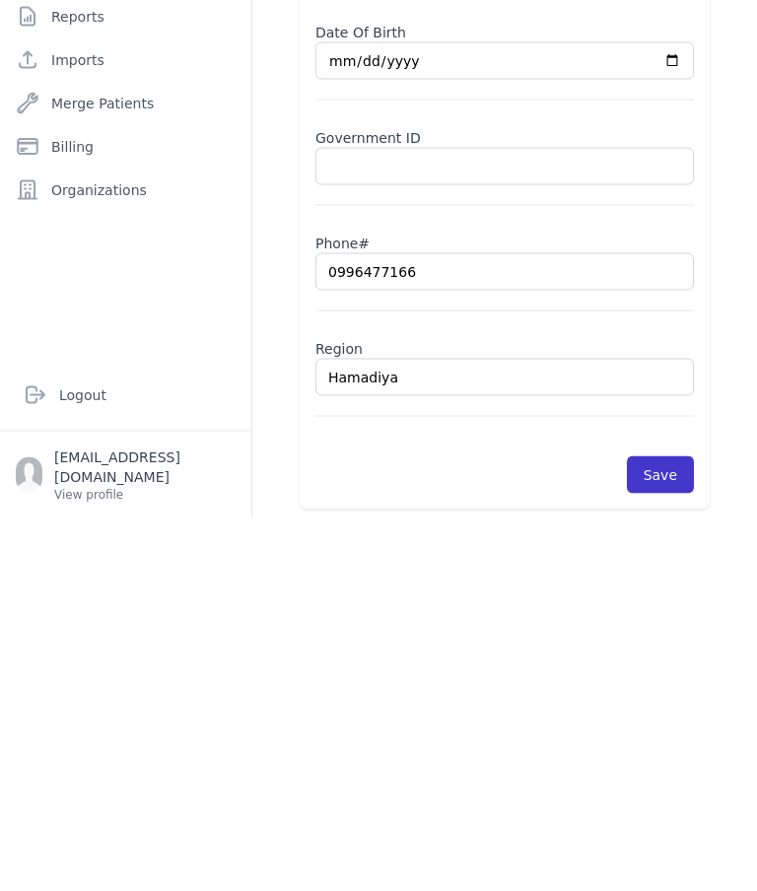
click at [682, 829] on button "Save" at bounding box center [660, 847] width 67 height 37
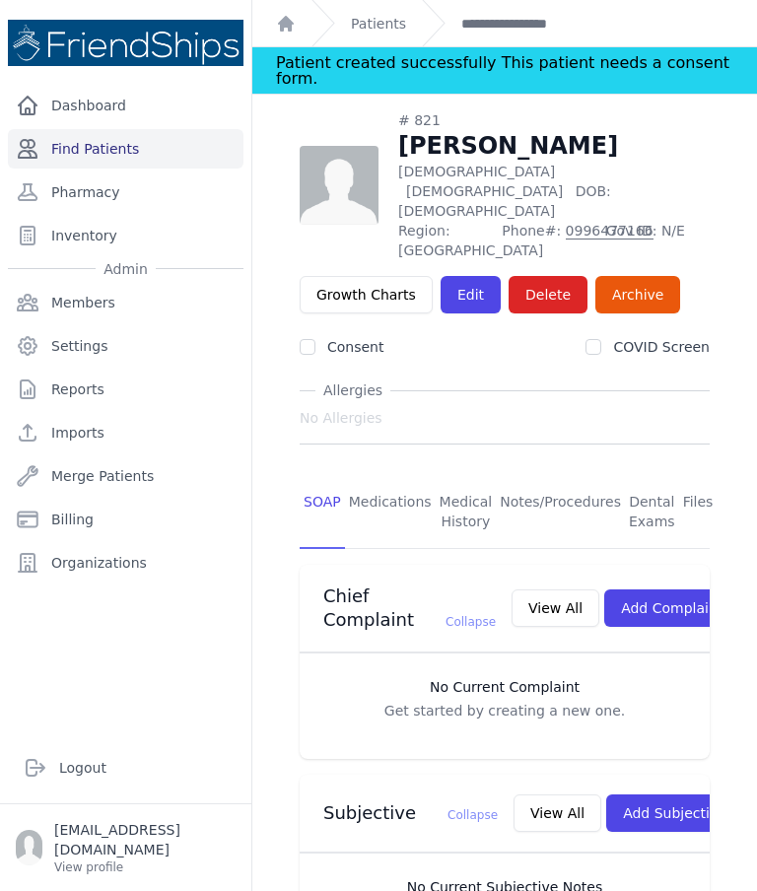
click at [109, 129] on link "Find Patients" at bounding box center [126, 148] width 236 height 39
